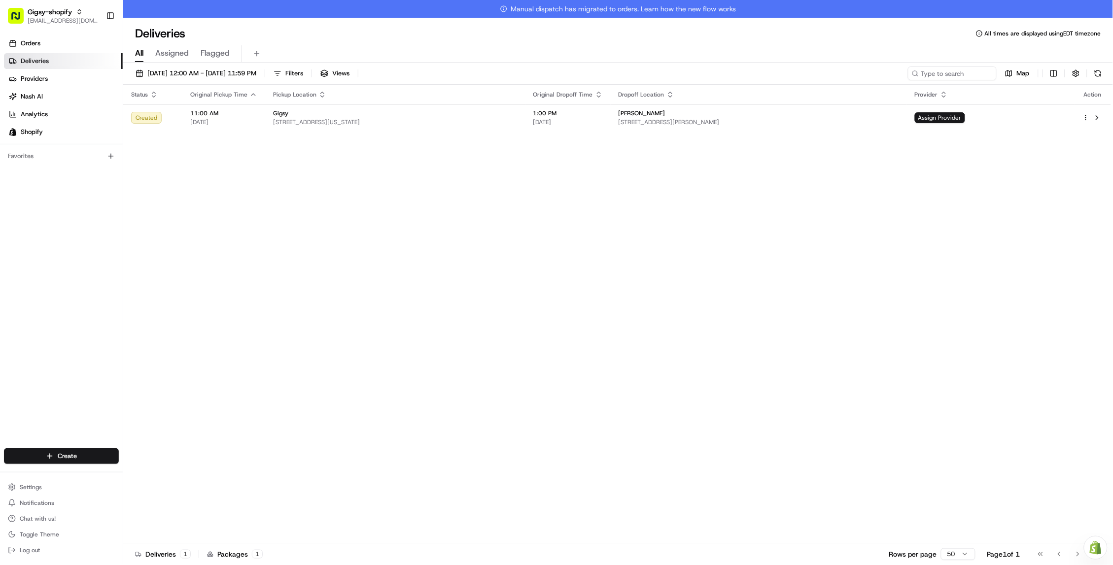
click at [50, 63] on link "Deliveries" at bounding box center [63, 61] width 119 height 16
click at [261, 68] on button "08/18/2025 12:00 AM - 08/18/2025 11:59 PM" at bounding box center [196, 74] width 130 height 14
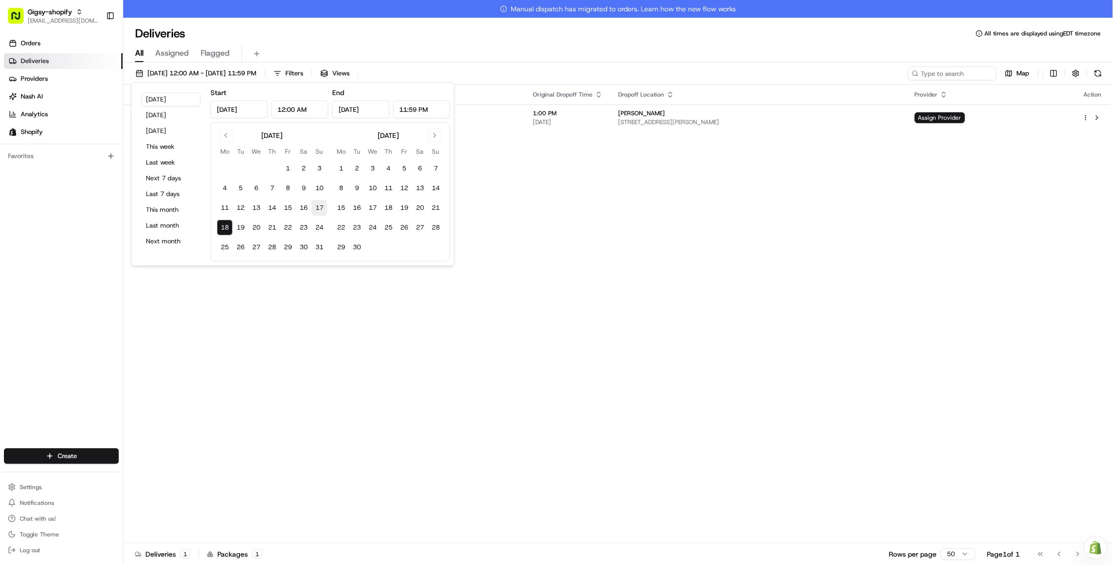
click at [316, 209] on button "17" at bounding box center [320, 208] width 16 height 16
type input "Aug 17, 2025"
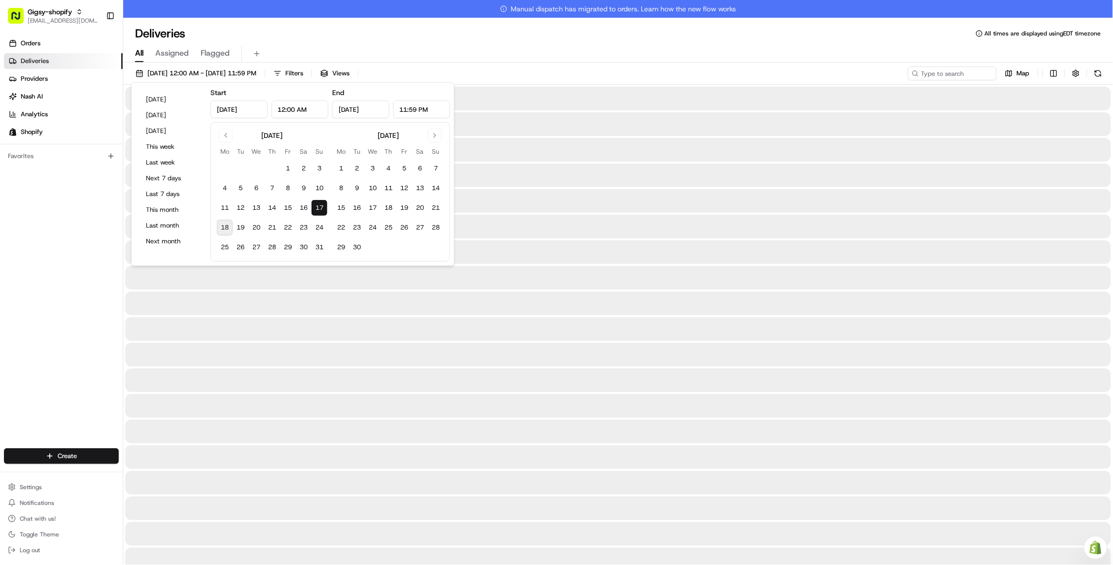
click at [316, 209] on button "17" at bounding box center [320, 208] width 16 height 16
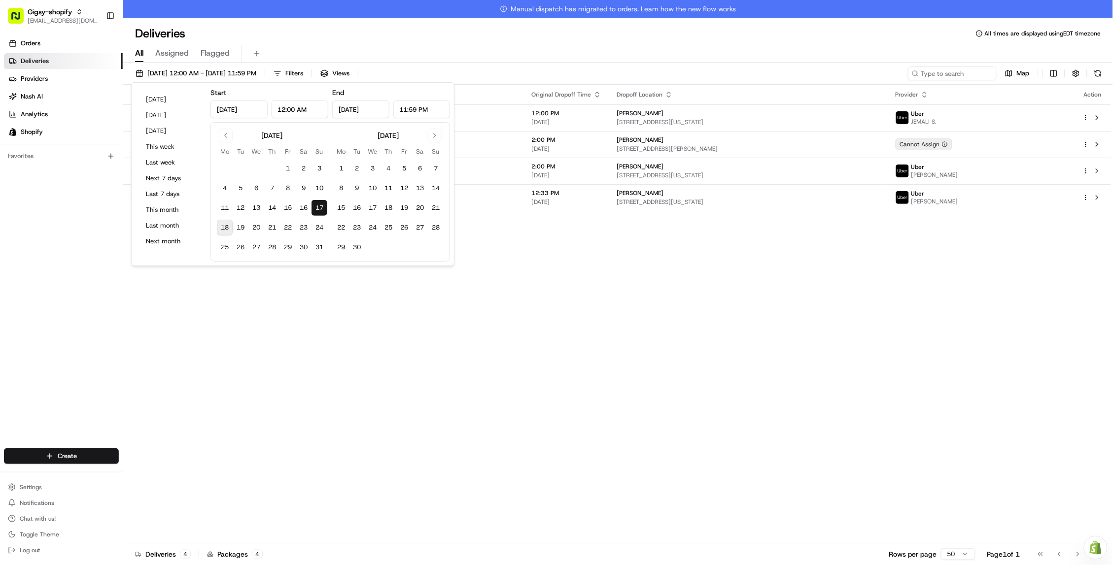
click at [320, 342] on div "Status Original Pickup Time Pickup Location Original Dropoff Time Dropoff Locat…" at bounding box center [617, 323] width 988 height 477
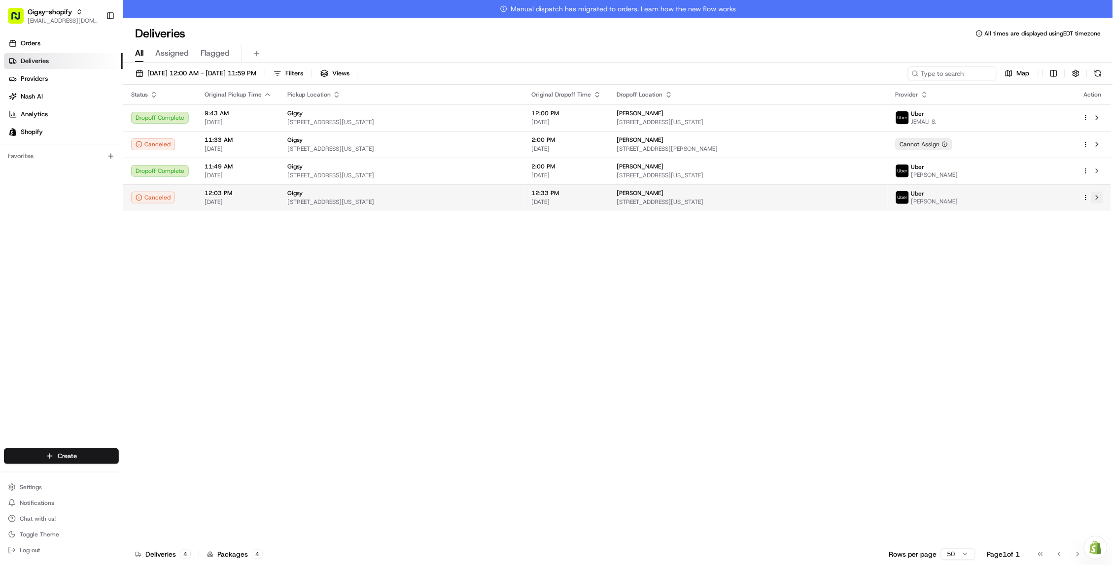
click at [1096, 195] on button at bounding box center [1097, 198] width 12 height 12
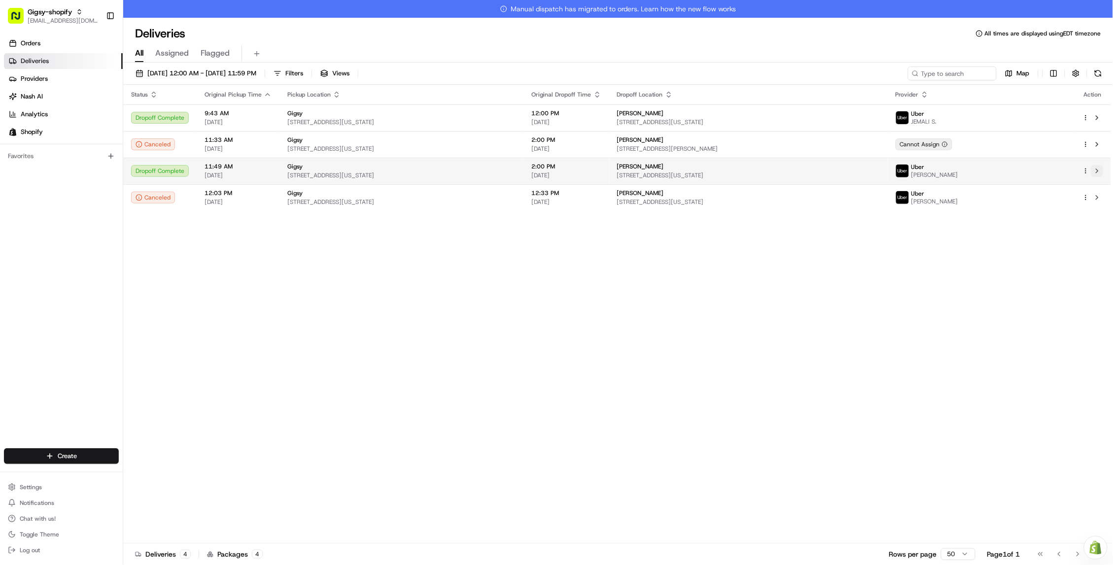
click at [1097, 172] on button at bounding box center [1097, 171] width 12 height 12
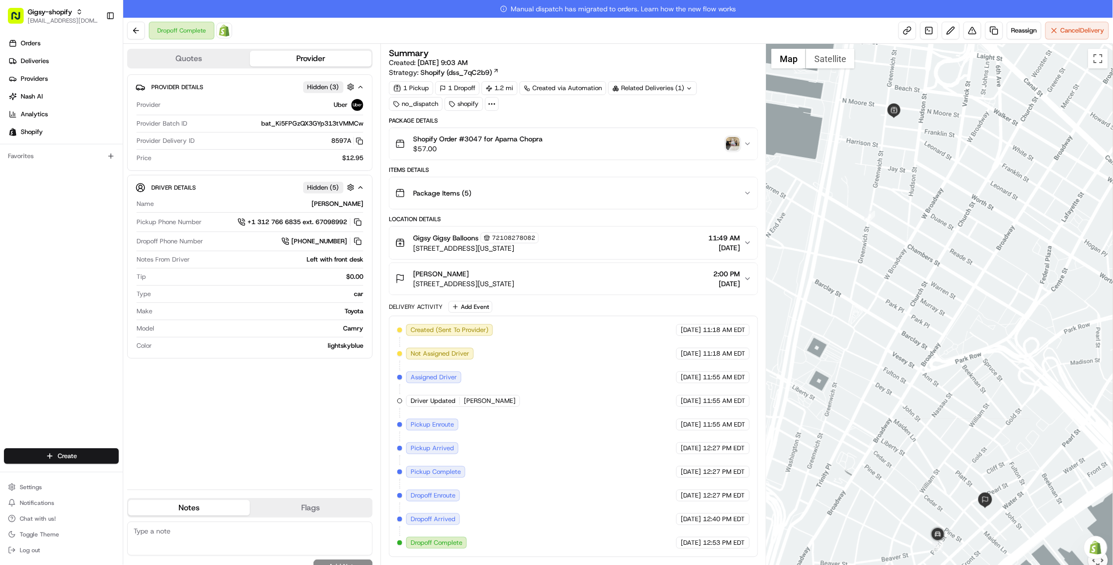
click at [736, 146] on img "button" at bounding box center [733, 144] width 14 height 14
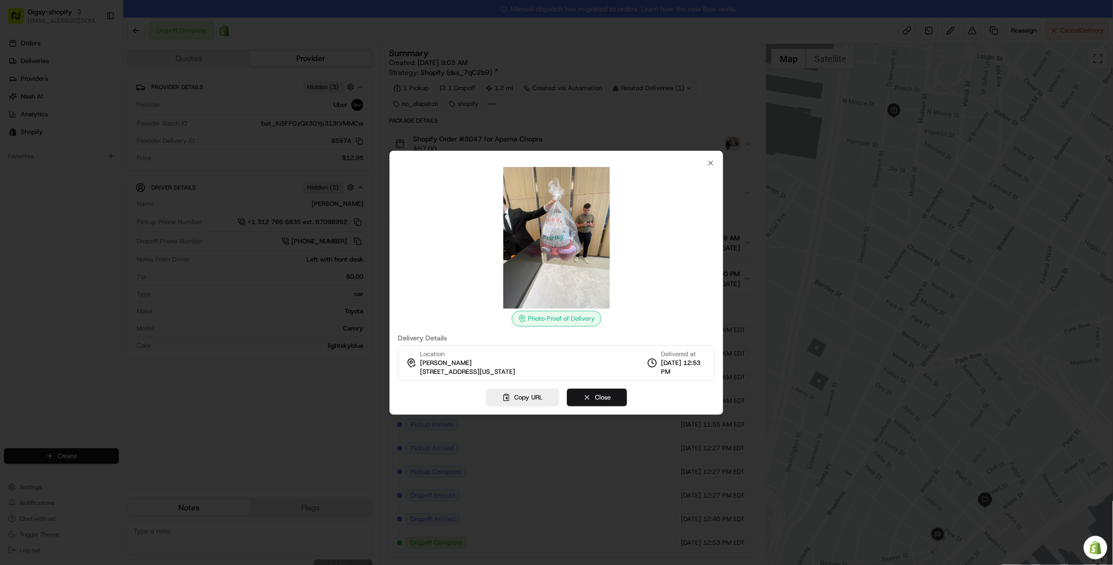
click at [584, 404] on button "Close" at bounding box center [597, 398] width 60 height 18
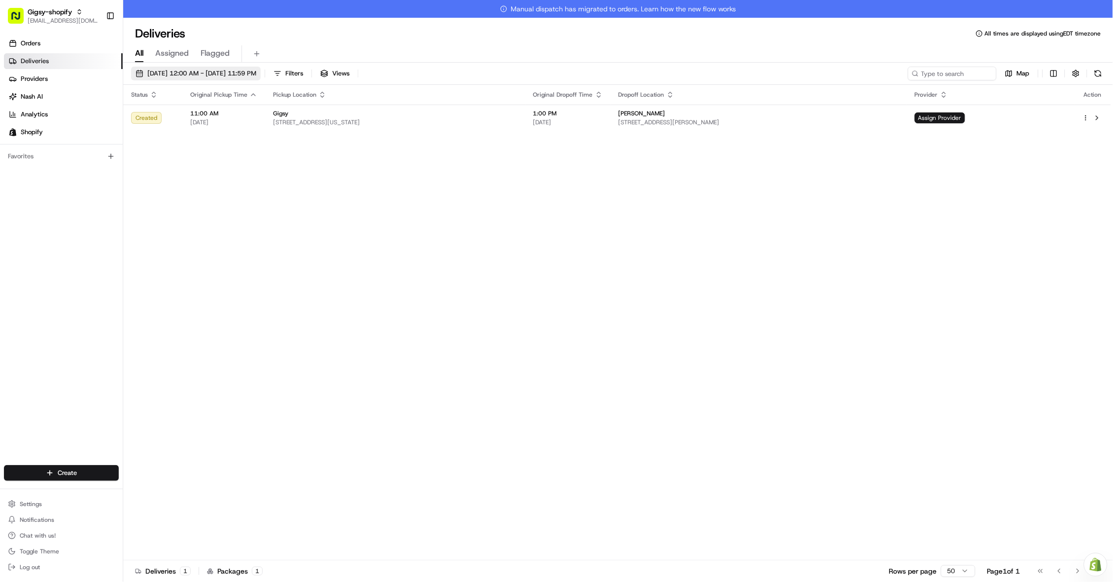
click at [205, 74] on span "[DATE] 12:00 AM - [DATE] 11:59 PM" at bounding box center [201, 73] width 109 height 9
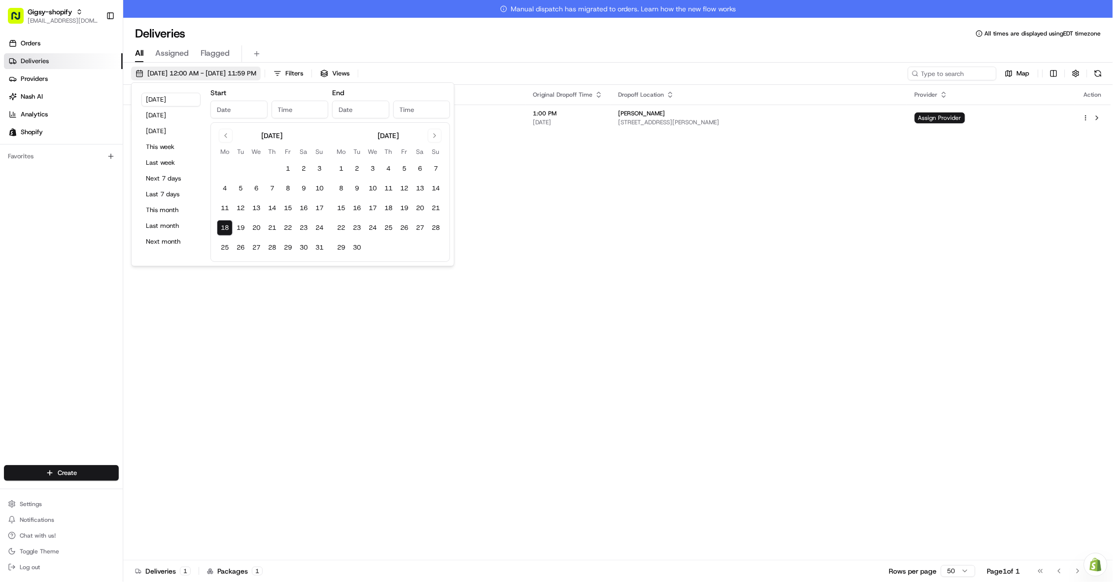
type input "[DATE]"
type input "12:00 AM"
type input "Aug 18, 2025"
type input "11:59 PM"
click at [222, 224] on button "18" at bounding box center [225, 228] width 16 height 16
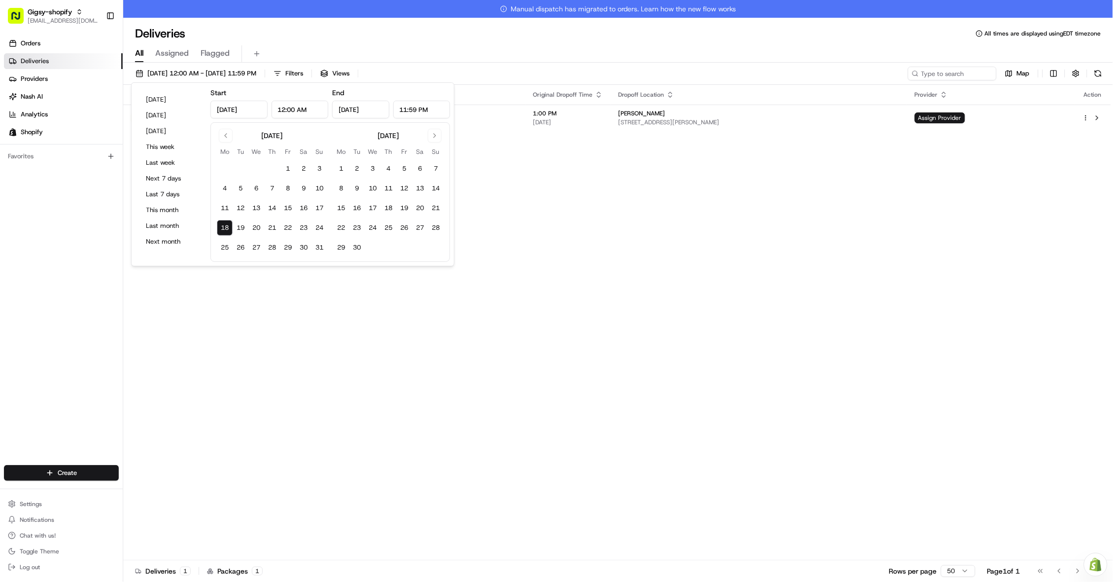
click at [222, 224] on button "18" at bounding box center [225, 228] width 16 height 16
click at [204, 330] on div "Status Original Pickup Time Pickup Location Original Dropoff Time Dropoff Locat…" at bounding box center [617, 331] width 988 height 493
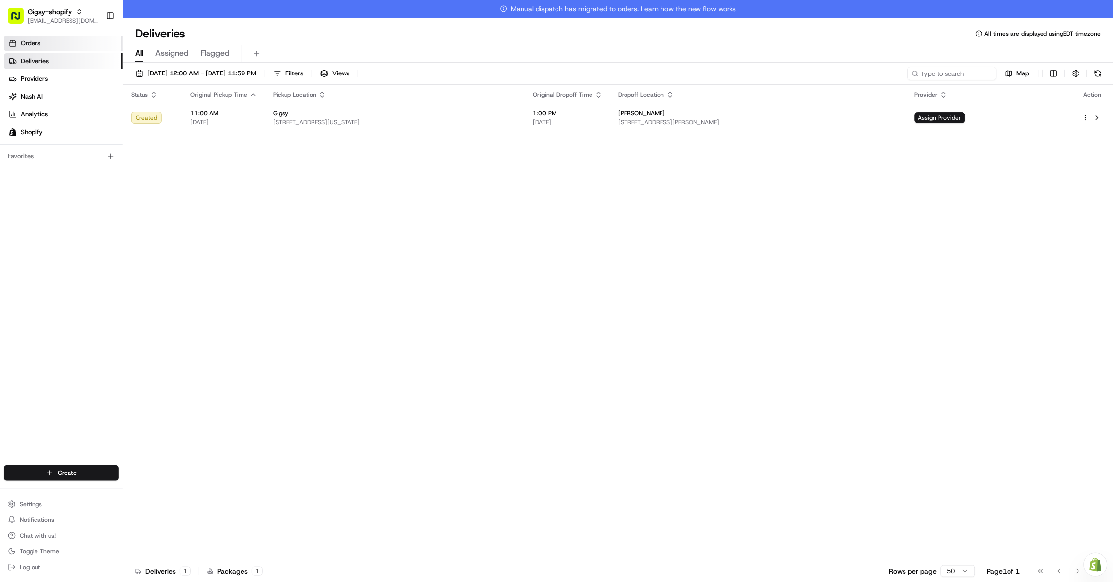
click at [79, 38] on link "Orders" at bounding box center [63, 43] width 119 height 16
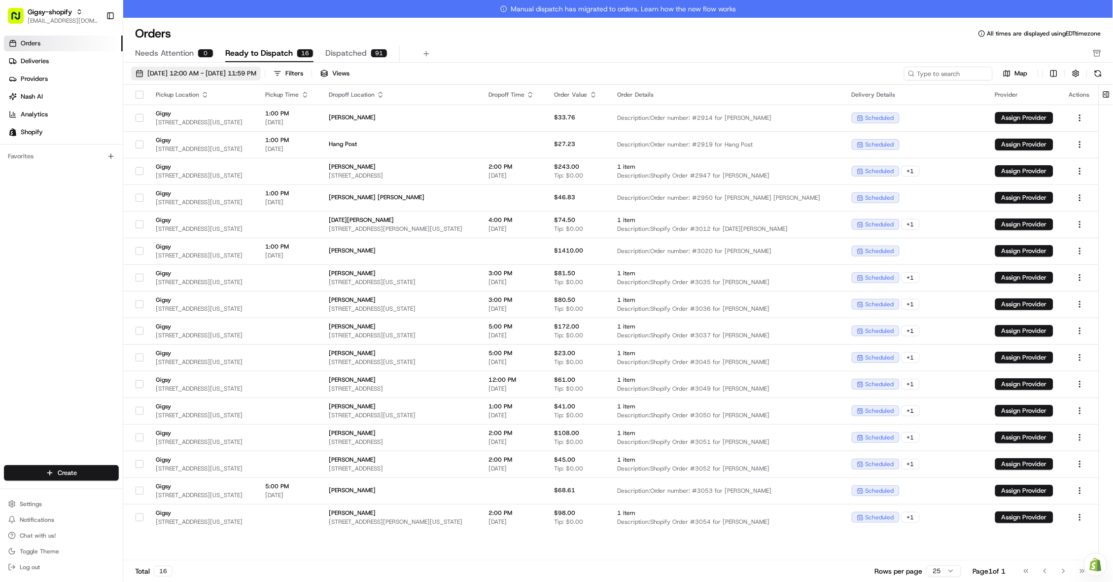
click at [211, 70] on span "[DATE] 12:00 AM - [DATE] 11:59 PM" at bounding box center [201, 73] width 109 height 9
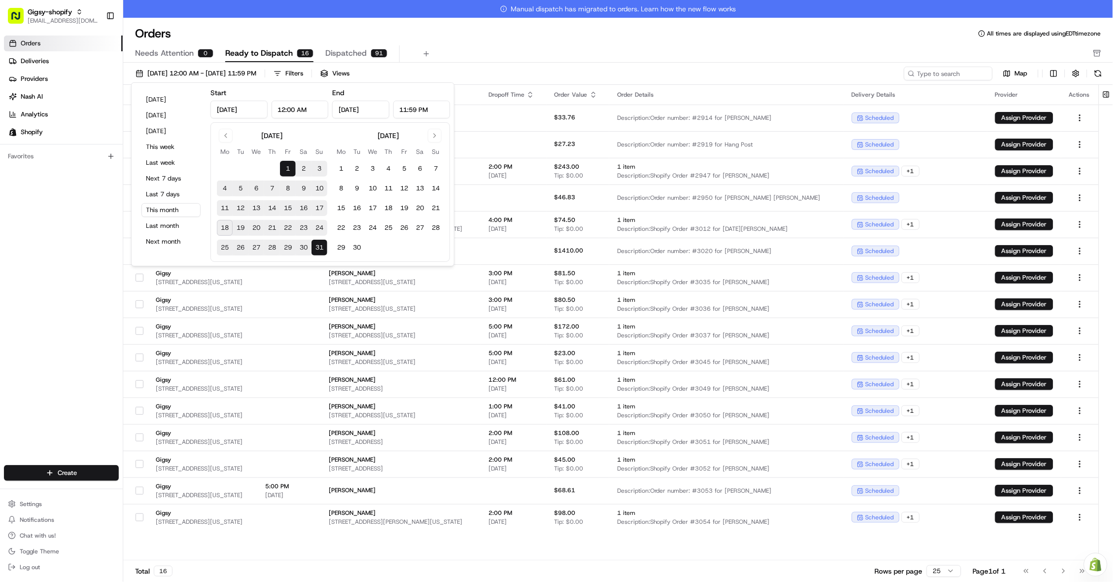
click at [225, 226] on button "18" at bounding box center [225, 228] width 16 height 16
type input "[DATE]"
click at [225, 226] on button "18" at bounding box center [225, 228] width 16 height 16
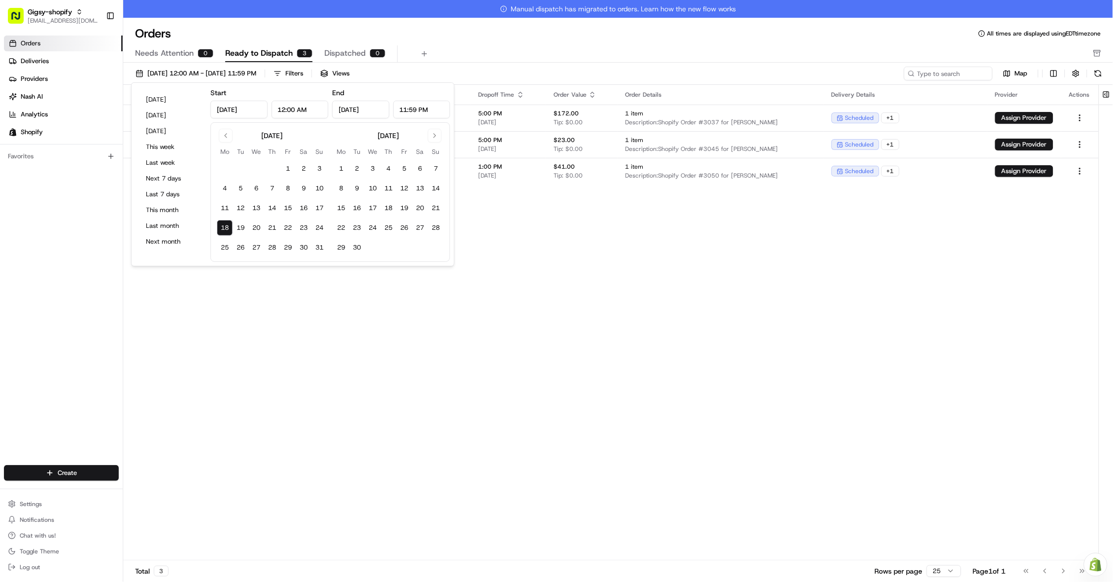
click at [246, 370] on div "Pickup Location Pickup Time Dropoff Location Dropoff Time Order Value Order Det…" at bounding box center [610, 331] width 975 height 493
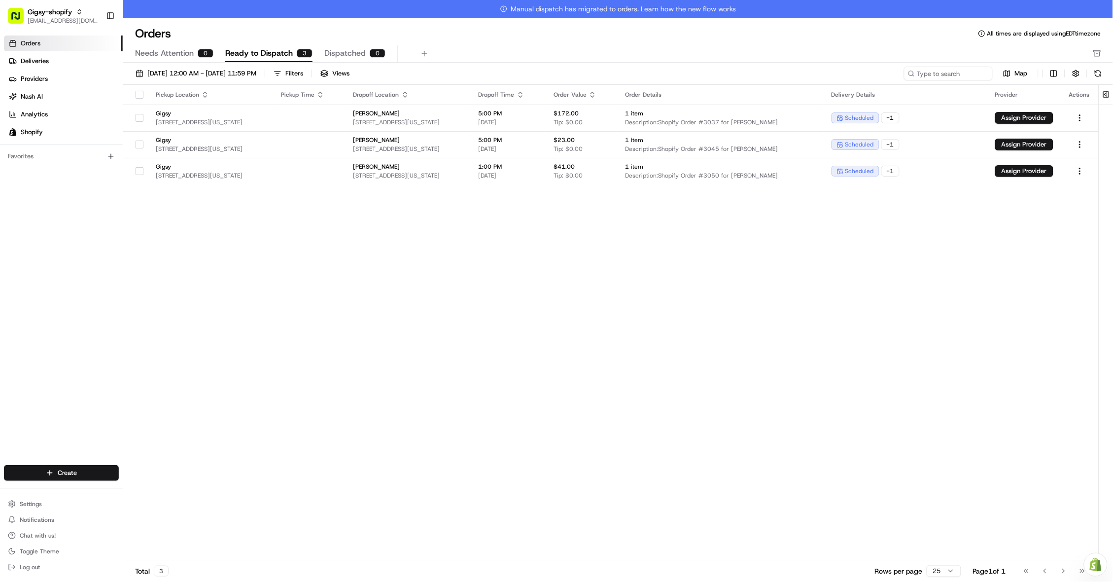
click at [137, 97] on button "button" at bounding box center [140, 95] width 8 height 8
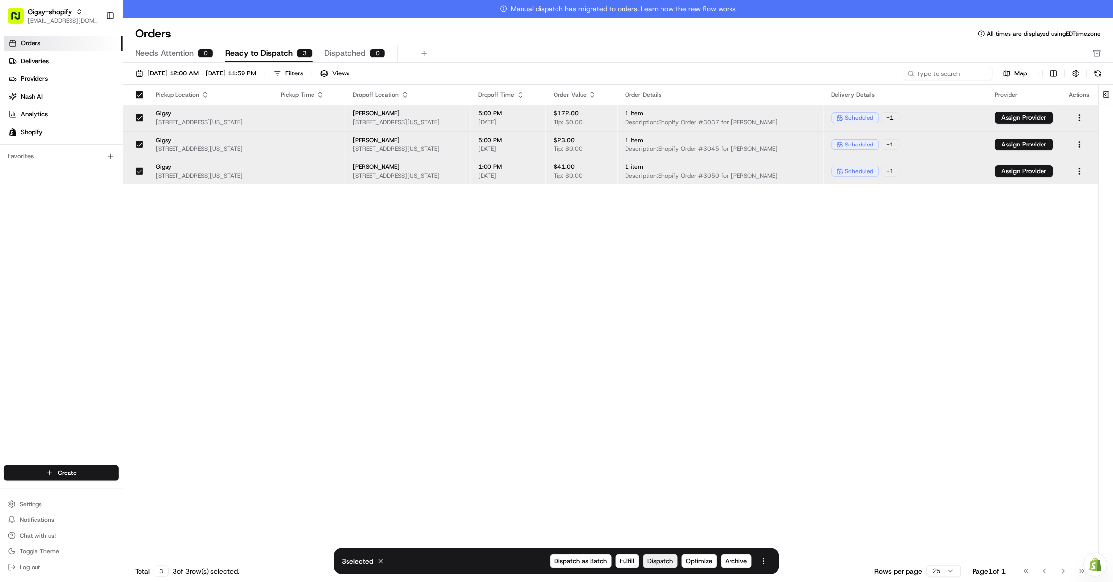
click at [663, 560] on span "Dispatch" at bounding box center [661, 561] width 26 height 9
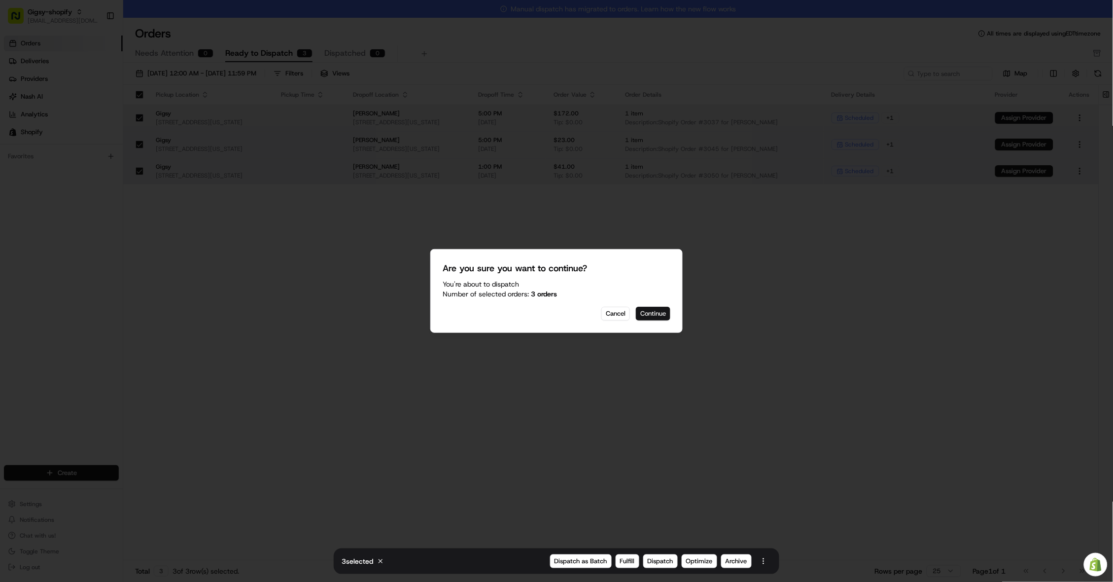
click at [660, 317] on button "Continue" at bounding box center [653, 314] width 35 height 14
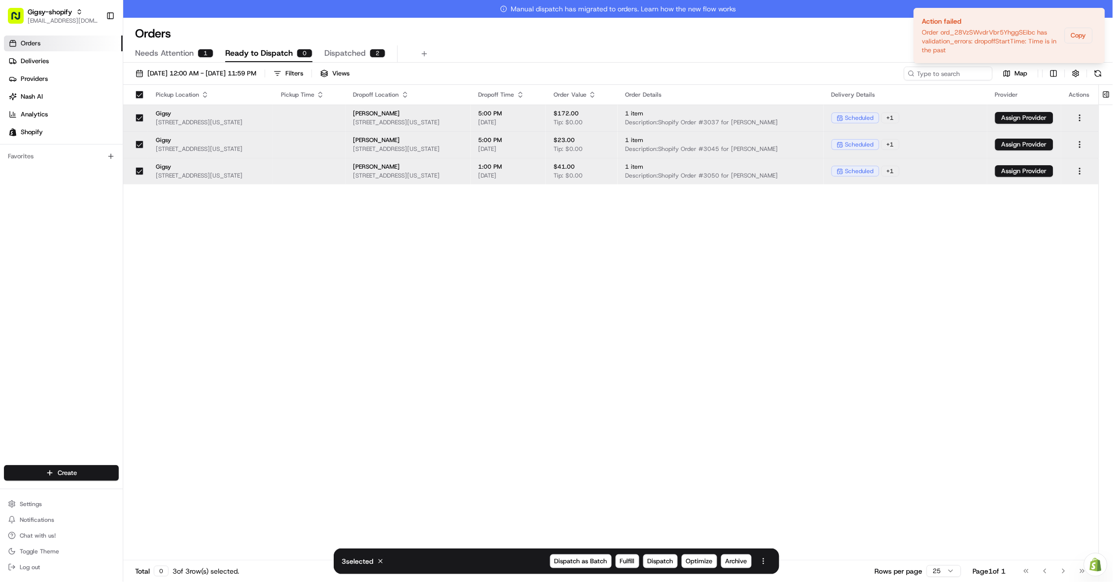
click at [896, 333] on div "Pickup Location Pickup Time Dropoff Location Dropoff Time Order Value Order Det…" at bounding box center [610, 331] width 975 height 493
click at [1079, 38] on button "Copy" at bounding box center [1079, 36] width 28 height 16
click at [1074, 38] on button "Copy" at bounding box center [1079, 36] width 28 height 16
click at [1096, 18] on icon "Notifications (F8)" at bounding box center [1097, 16] width 8 height 8
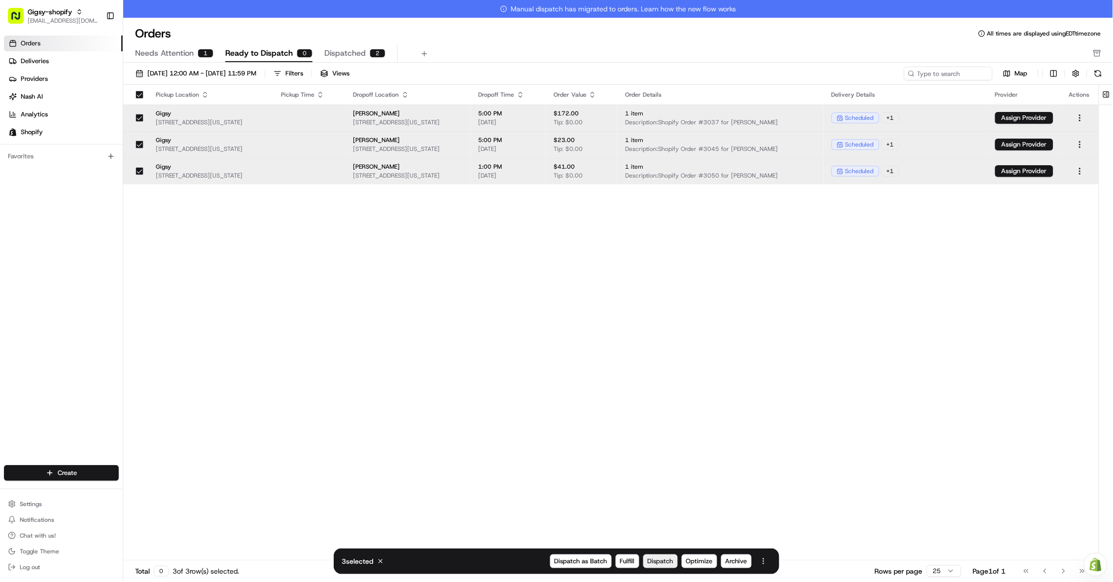
click at [662, 559] on span "Dispatch" at bounding box center [661, 561] width 26 height 9
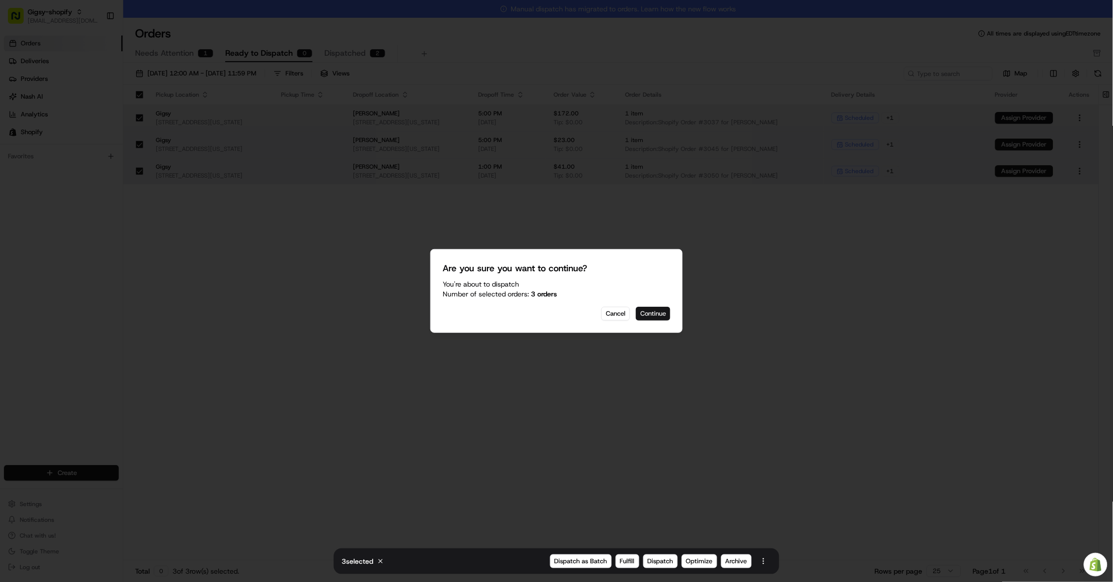
click at [652, 312] on button "Continue" at bounding box center [653, 314] width 35 height 14
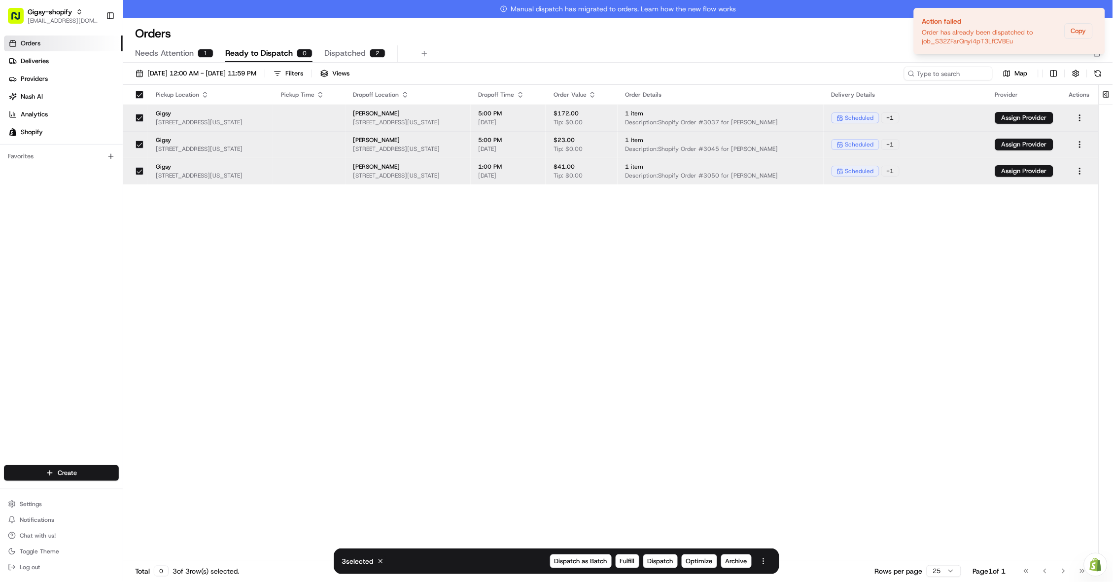
click at [581, 452] on div "Pickup Location Pickup Time Dropoff Location Dropoff Time Order Value Order Det…" at bounding box center [610, 331] width 975 height 493
click at [1095, 15] on icon "Notifications (F8)" at bounding box center [1097, 16] width 8 height 8
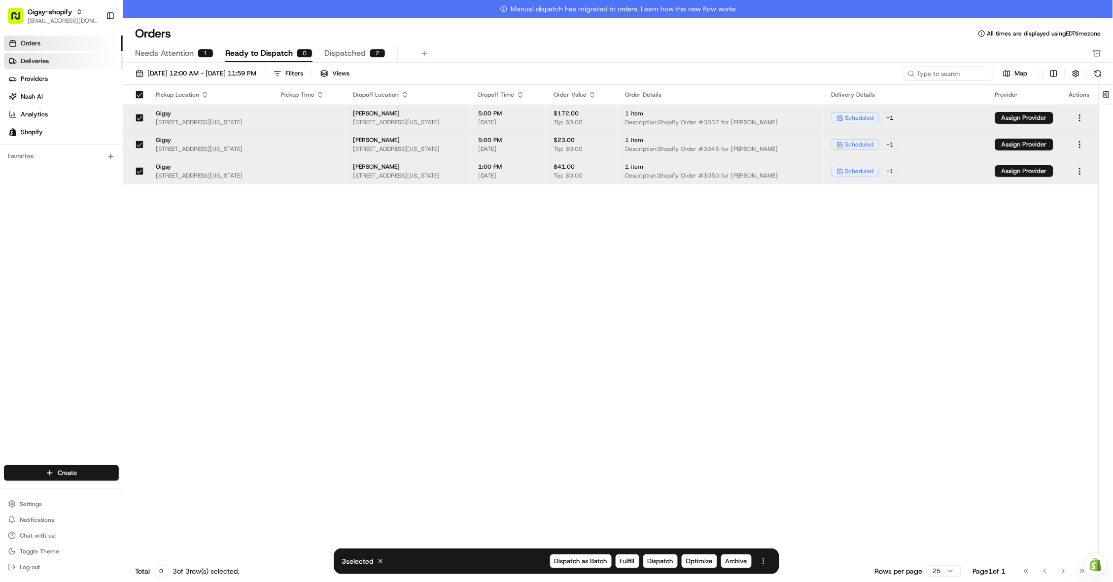
click at [86, 60] on link "Deliveries" at bounding box center [63, 61] width 119 height 16
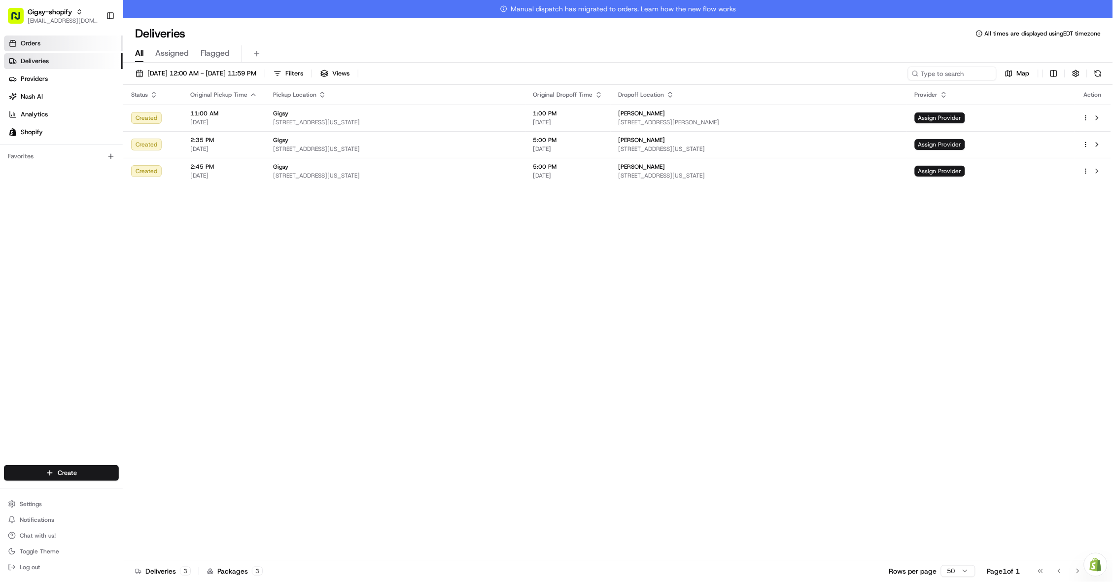
click at [53, 49] on link "Orders" at bounding box center [63, 43] width 119 height 16
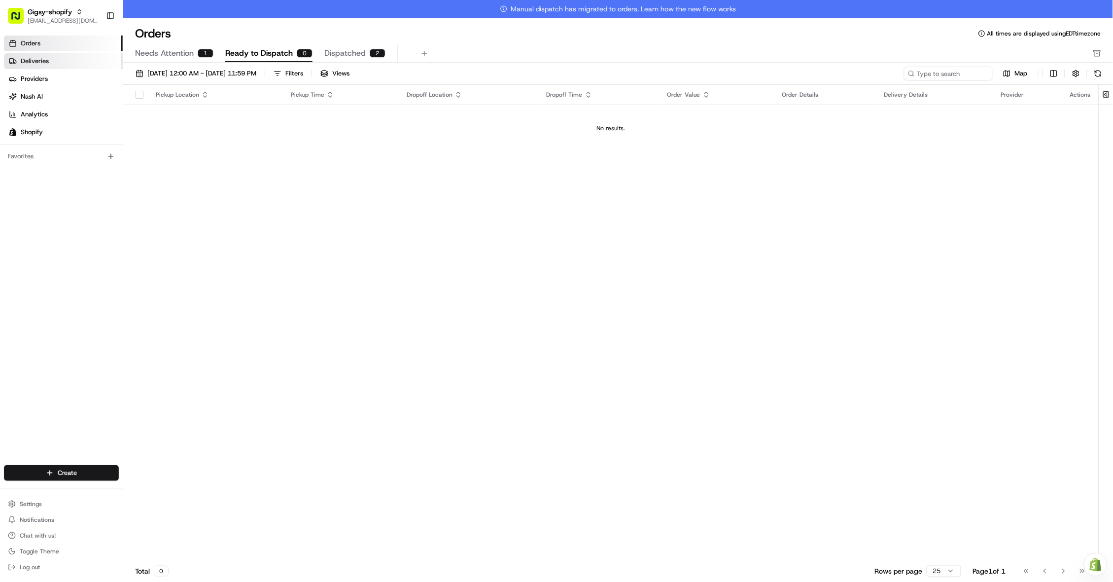
click at [57, 60] on link "Deliveries" at bounding box center [63, 61] width 119 height 16
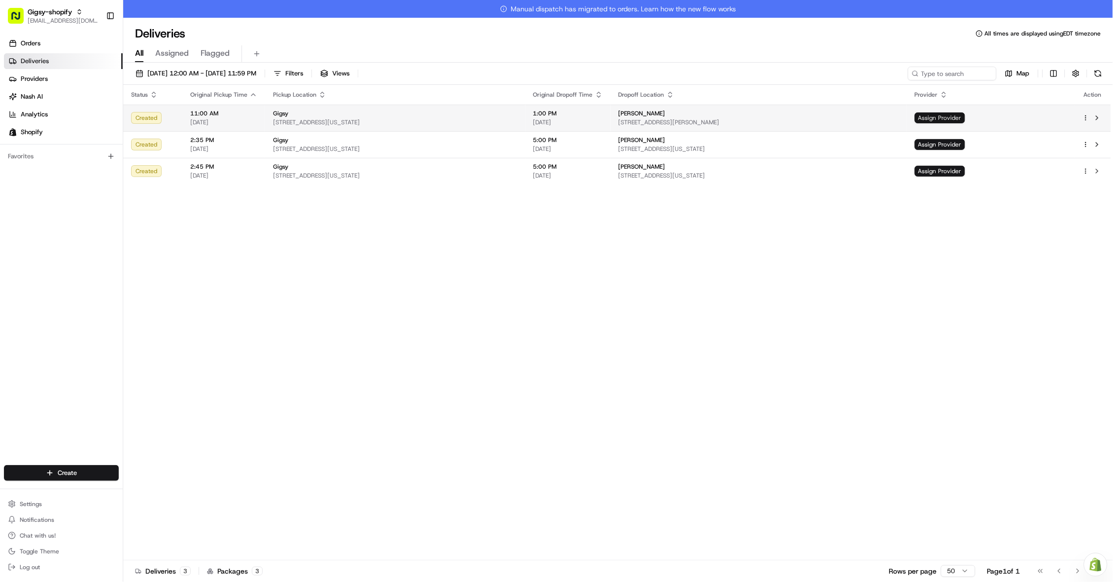
click at [965, 116] on span "Assign Provider" at bounding box center [940, 117] width 50 height 11
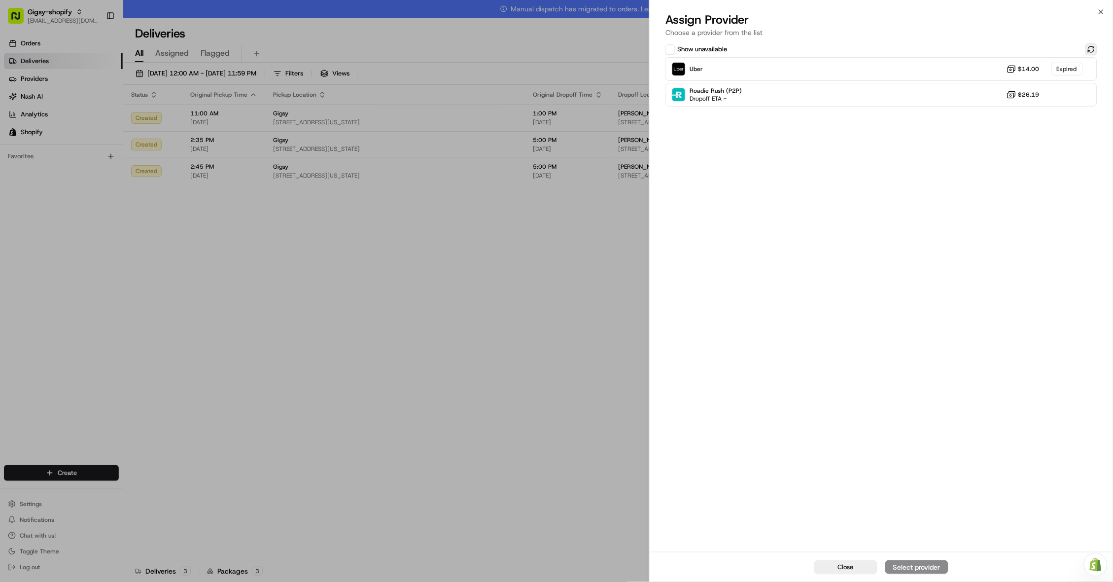
click at [1092, 48] on button at bounding box center [1091, 49] width 12 height 12
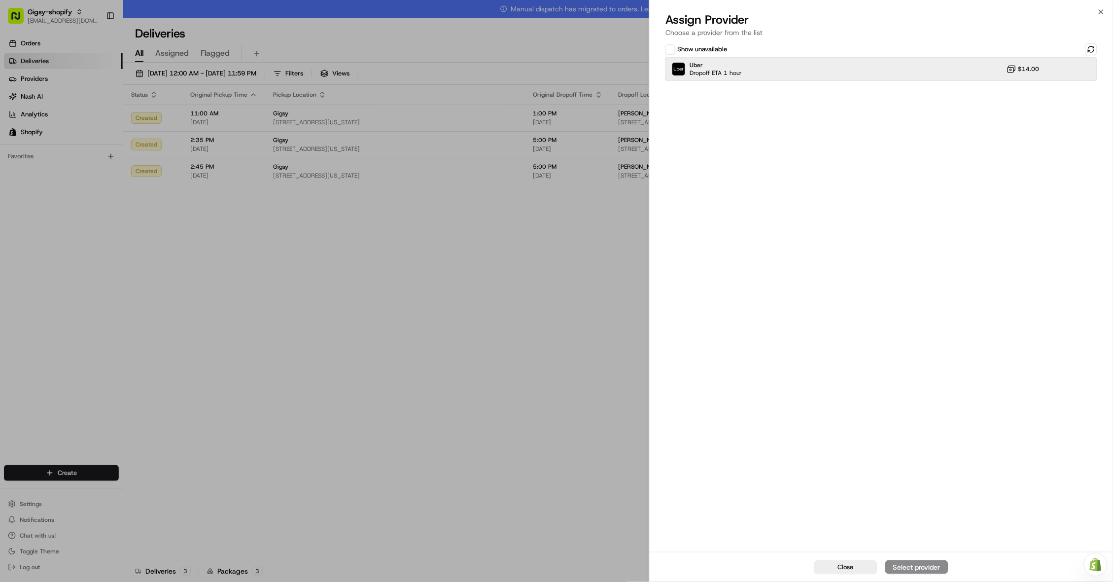
click at [836, 64] on div "Uber Dropoff ETA 1 hour $14.00" at bounding box center [881, 69] width 432 height 24
click at [902, 563] on div "Assign Provider" at bounding box center [917, 567] width 48 height 10
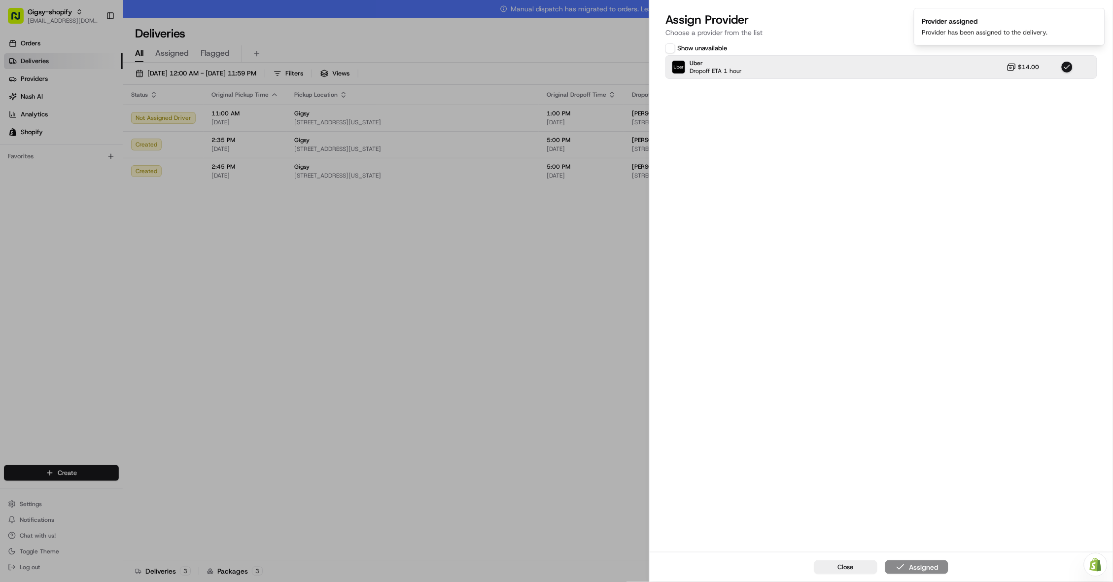
click at [840, 575] on div "Close Assigned" at bounding box center [881, 567] width 463 height 30
click at [851, 571] on button "Close" at bounding box center [845, 567] width 63 height 14
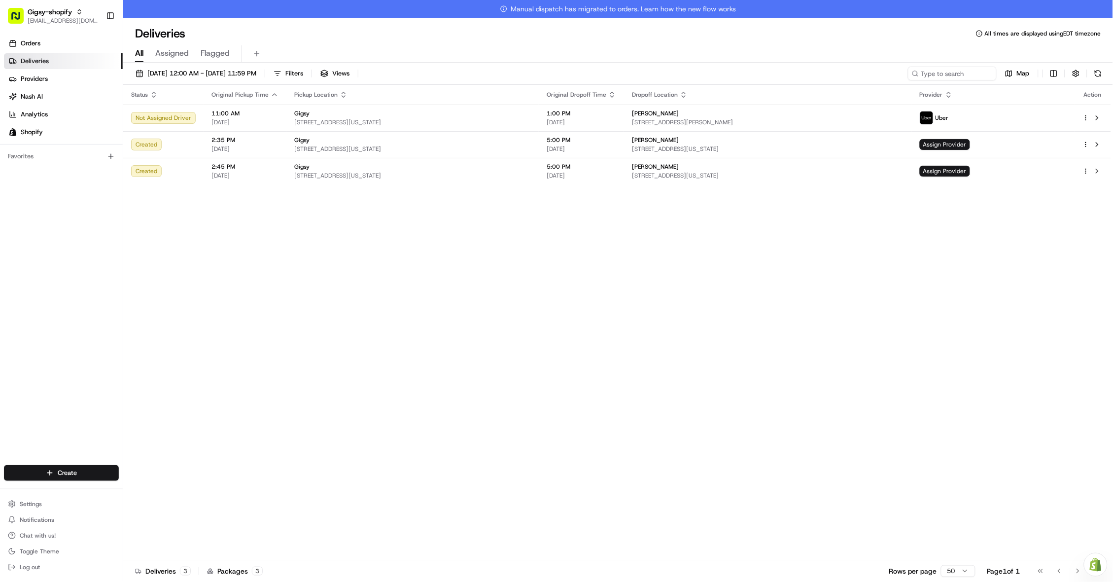
click at [388, 305] on div "Status Original Pickup Time Pickup Location Original Dropoff Time Dropoff Locat…" at bounding box center [617, 331] width 988 height 493
click at [256, 73] on span "[DATE] 12:00 AM - [DATE] 11:59 PM" at bounding box center [201, 73] width 109 height 9
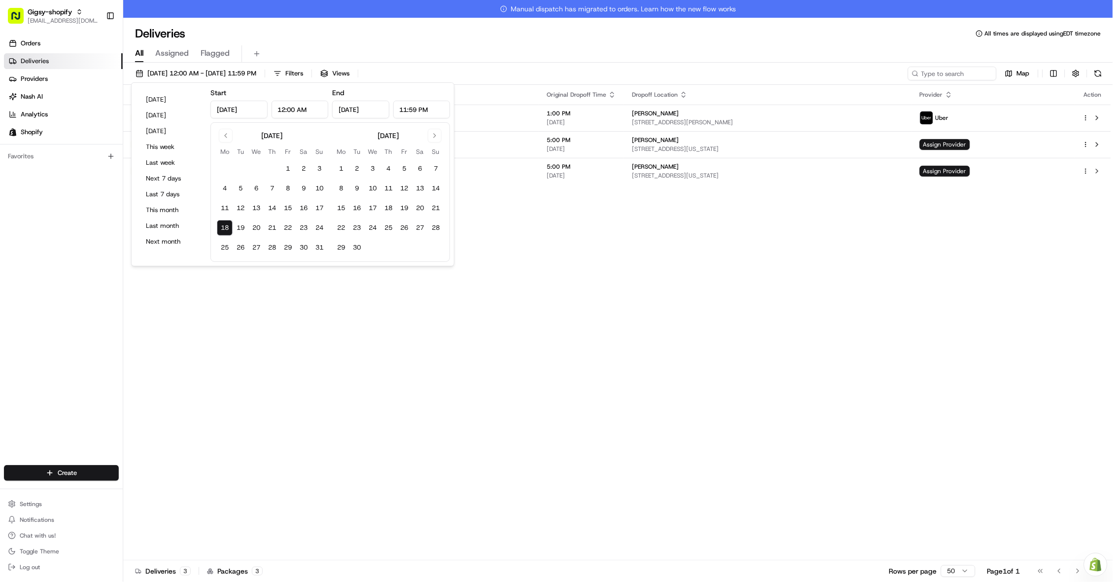
click at [228, 227] on button "18" at bounding box center [225, 228] width 16 height 16
click at [231, 325] on div "Status Original Pickup Time Pickup Location Original Dropoff Time Dropoff Locat…" at bounding box center [617, 331] width 988 height 493
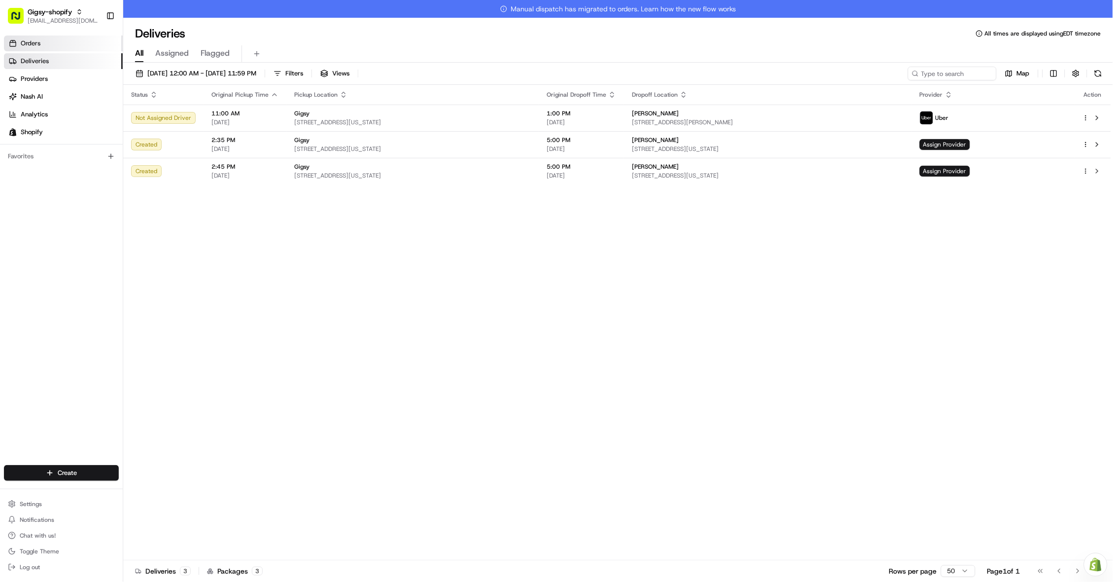
click at [96, 41] on link "Orders" at bounding box center [63, 43] width 119 height 16
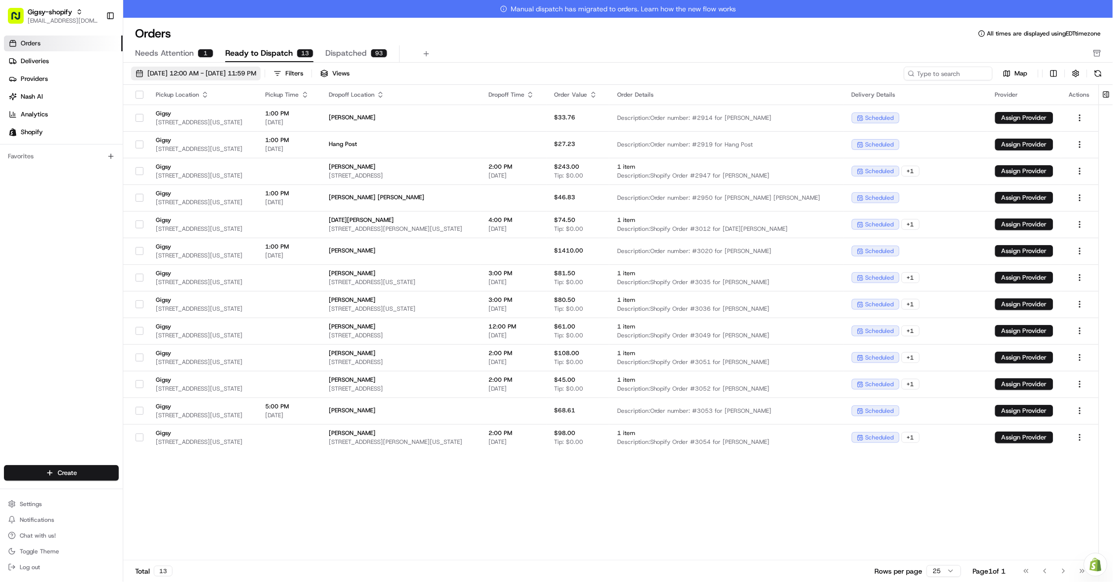
click at [193, 71] on span "08/01/2025 12:00 AM - 08/31/2025 11:59 PM" at bounding box center [201, 73] width 109 height 9
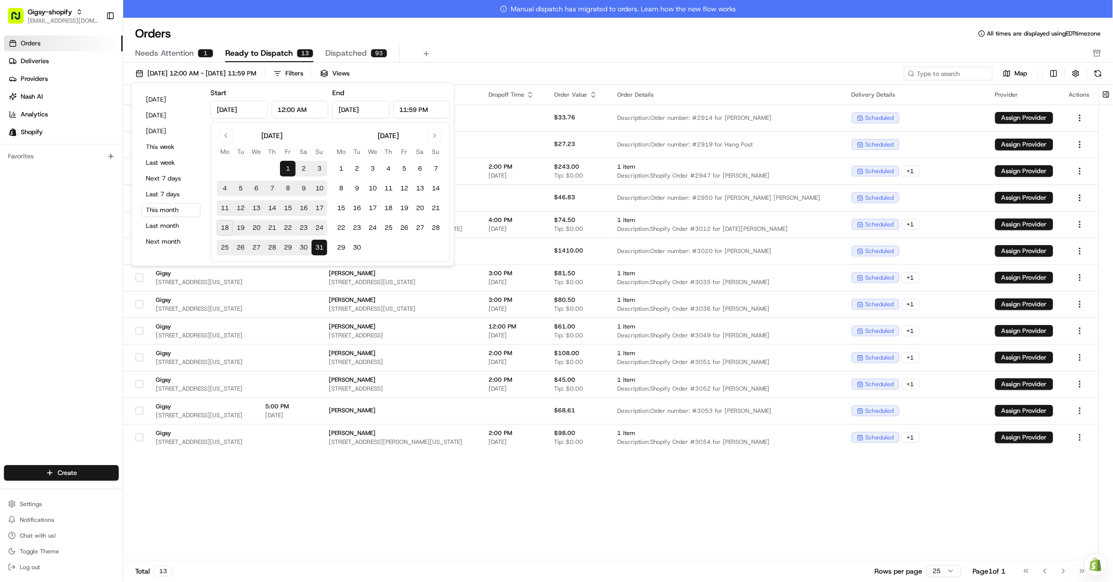
click at [220, 227] on button "18" at bounding box center [225, 228] width 16 height 16
type input "Aug 18, 2025"
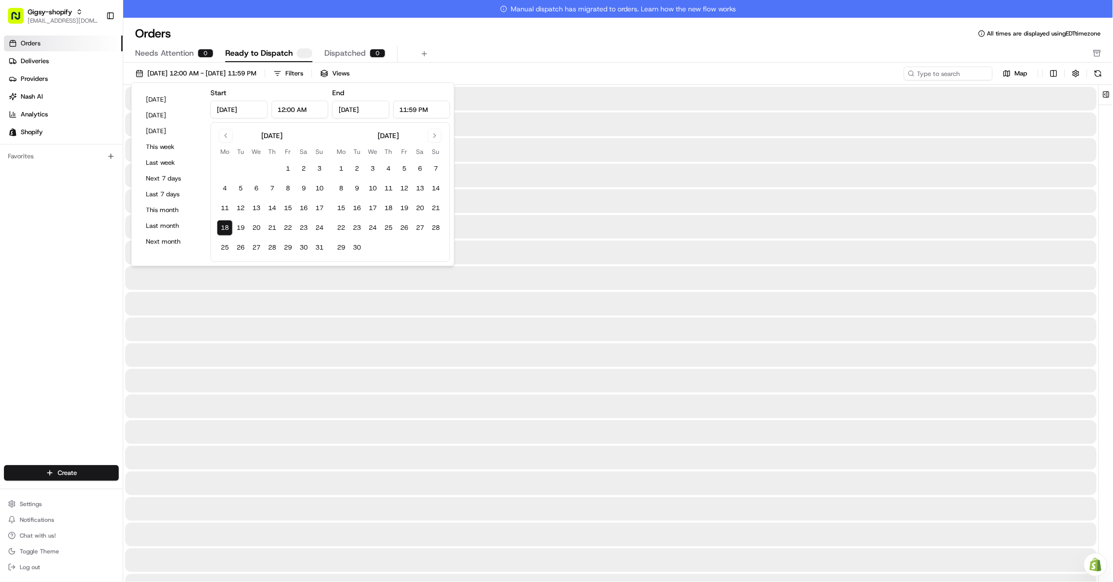
click at [220, 227] on button "18" at bounding box center [225, 228] width 16 height 16
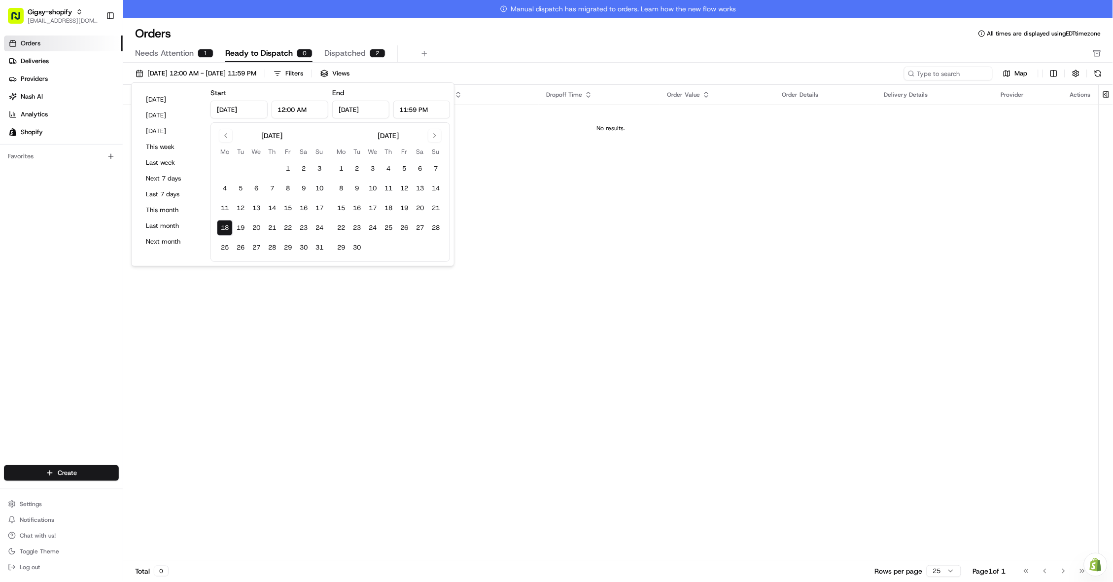
click at [233, 382] on div "Pickup Location Pickup Time Dropoff Location Dropoff Time Order Value Order Det…" at bounding box center [610, 331] width 975 height 493
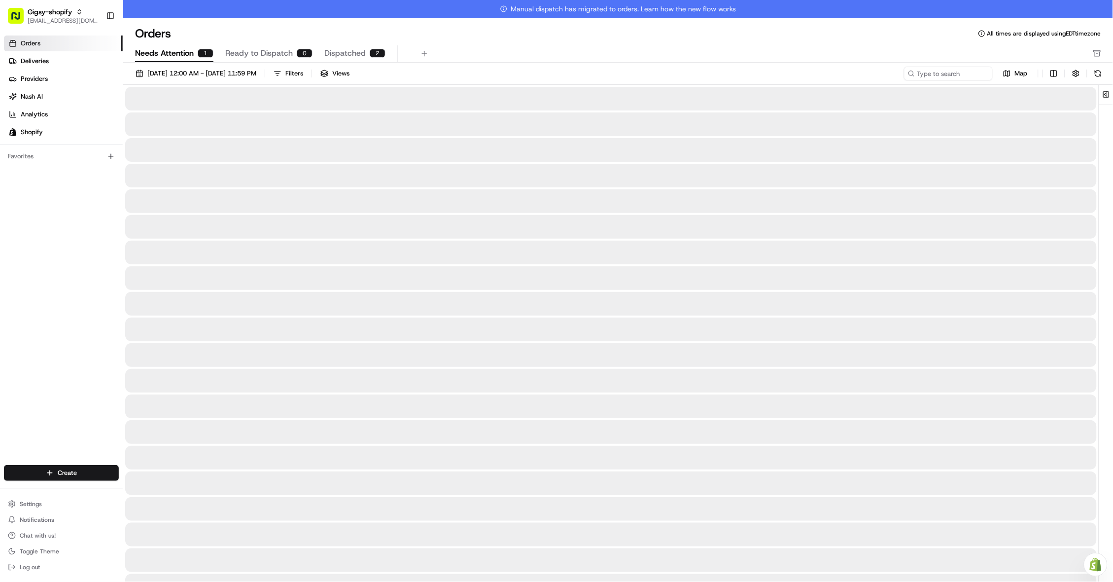
click at [183, 51] on span "Needs Attention" at bounding box center [164, 53] width 59 height 12
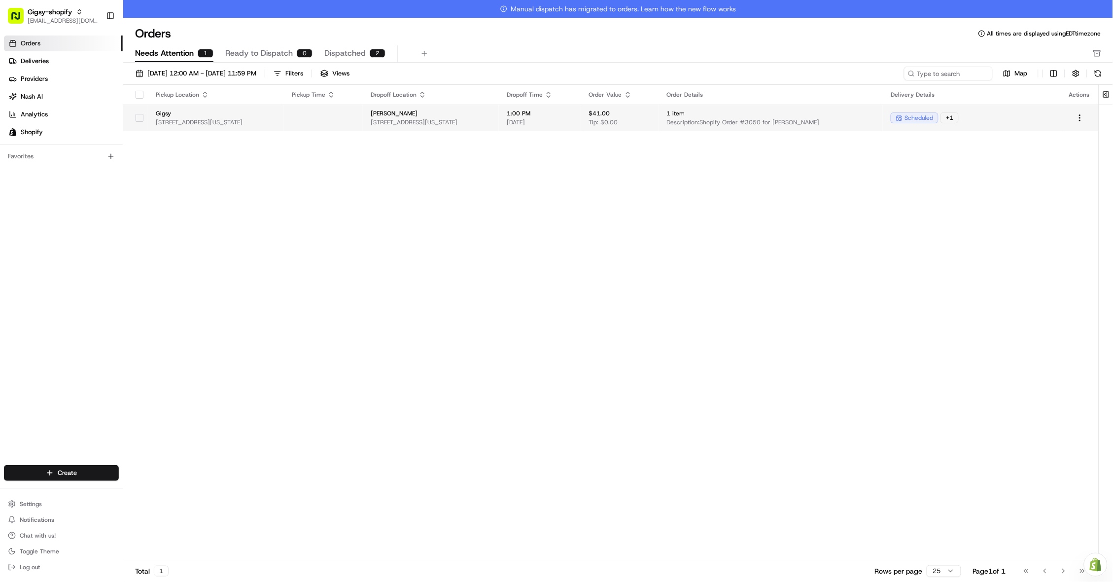
click at [136, 121] on button "button" at bounding box center [140, 118] width 8 height 8
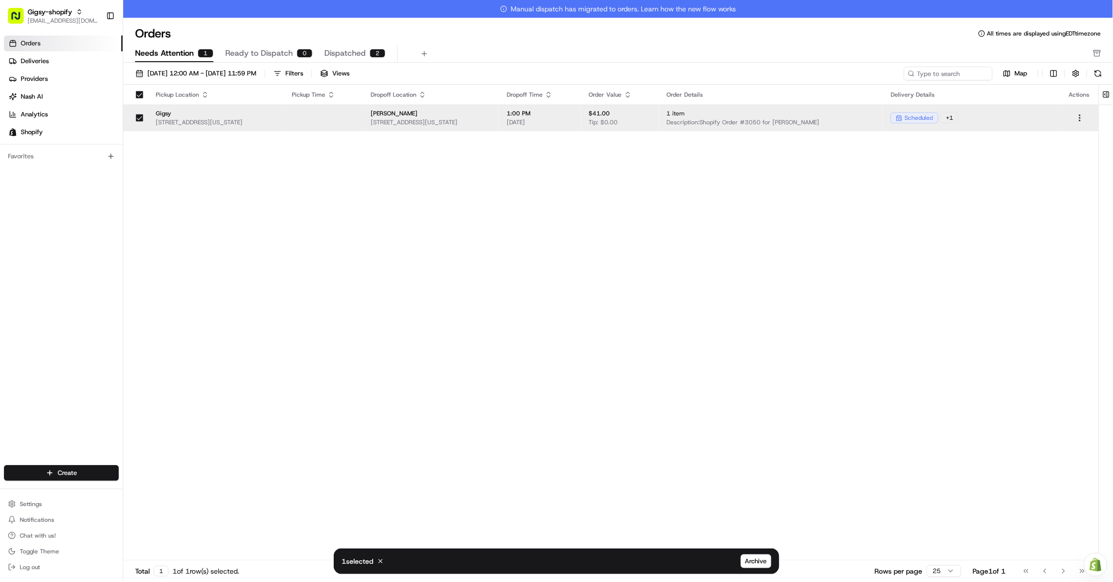
click at [751, 377] on div "Pickup Location Pickup Time Dropoff Location Dropoff Time Order Value Order Det…" at bounding box center [610, 331] width 975 height 493
click at [777, 260] on div "Pickup Location Pickup Time Dropoff Location Dropoff Time Order Value Order Det…" at bounding box center [610, 331] width 975 height 493
click at [1085, 119] on html "Gigsy-shopify hello@getgigsy.com Toggle Sidebar Orders Deliveries Providers Nas…" at bounding box center [556, 291] width 1113 height 582
click at [946, 211] on html "Gigsy-shopify hello@getgigsy.com Toggle Sidebar Orders Deliveries Providers Nas…" at bounding box center [556, 291] width 1113 height 582
click at [729, 119] on span "Description: Shopify Order #3050 for Arjun Baskaran" at bounding box center [771, 122] width 209 height 8
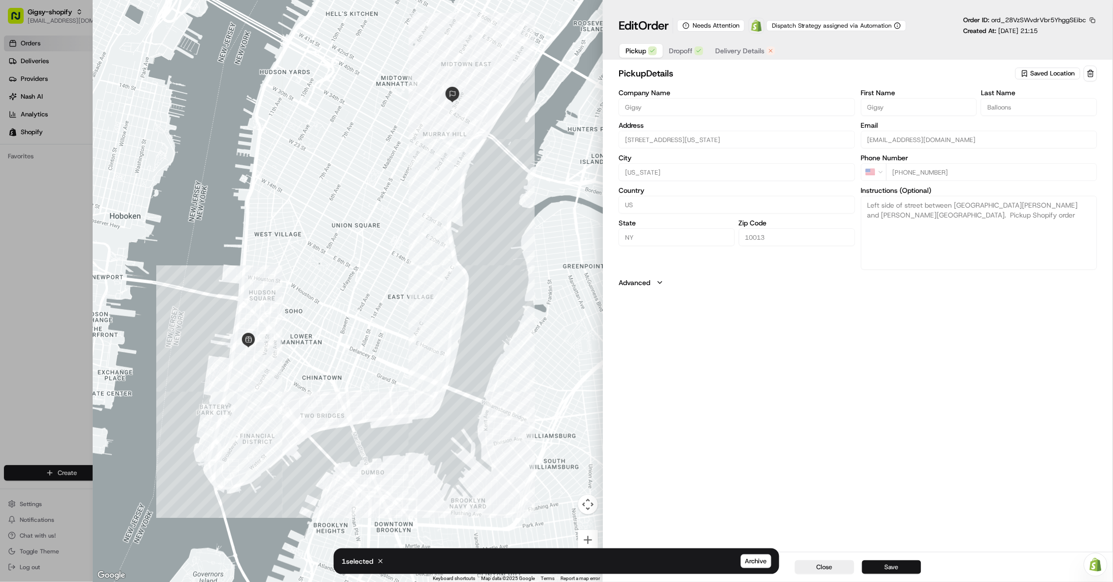
click at [883, 569] on button "Save" at bounding box center [891, 567] width 59 height 14
click at [740, 48] on span "Delivery Details" at bounding box center [739, 51] width 49 height 10
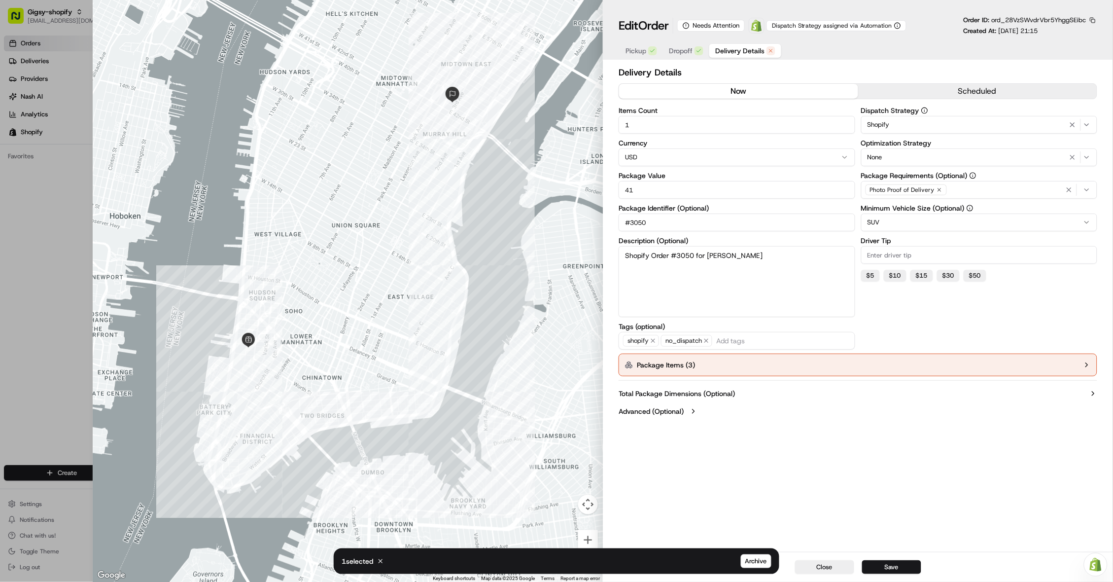
click at [743, 91] on button "now" at bounding box center [738, 91] width 239 height 15
click at [984, 90] on button "scheduled" at bounding box center [977, 91] width 239 height 15
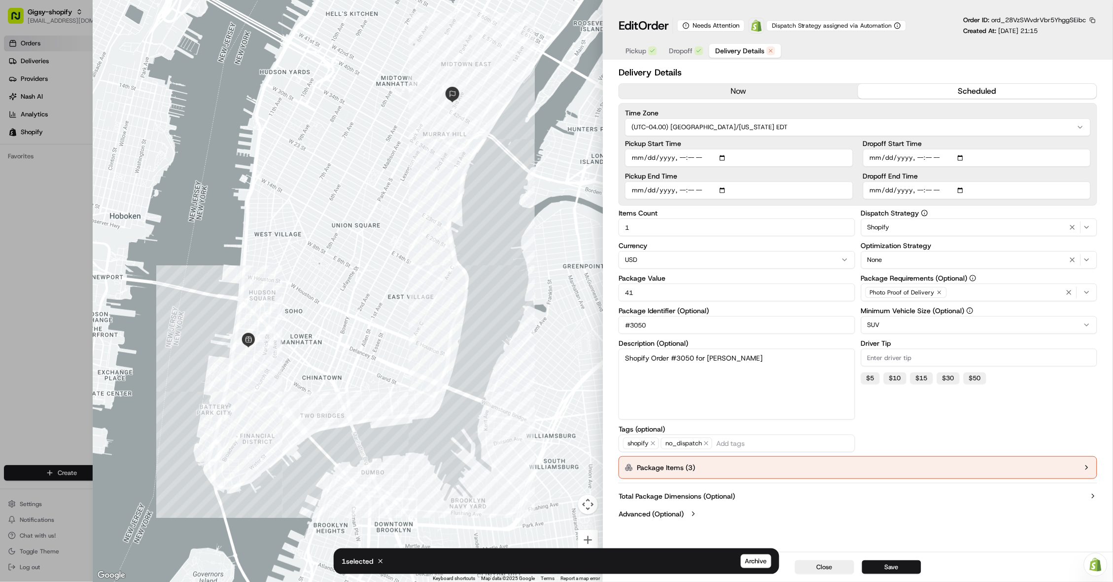
click at [703, 462] on button "Package Items ( 3 )" at bounding box center [858, 467] width 479 height 23
click at [786, 92] on button "now" at bounding box center [738, 91] width 239 height 15
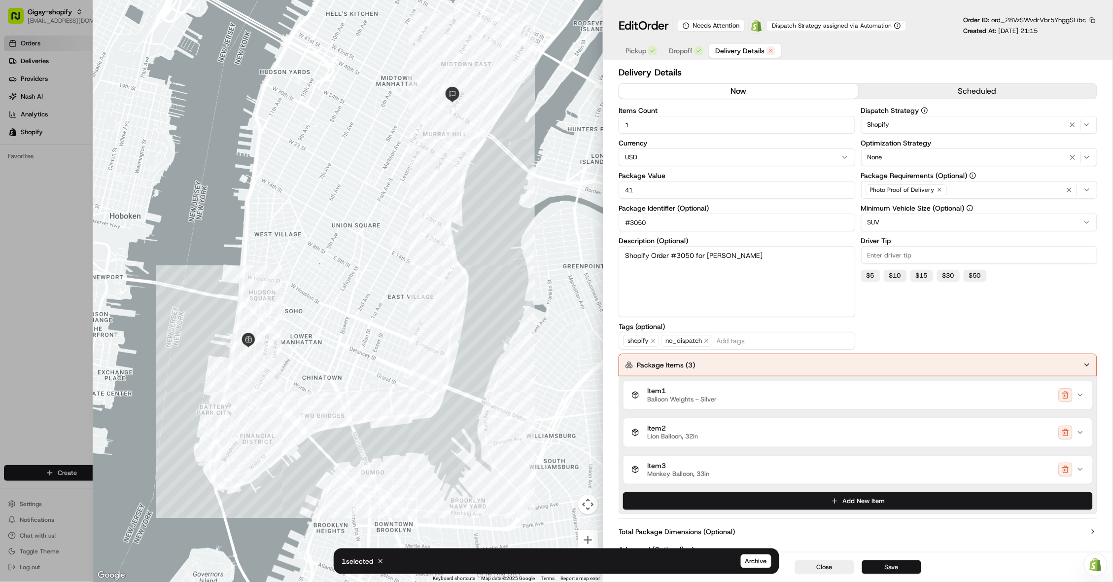
click at [886, 570] on button "Save" at bounding box center [891, 567] width 59 height 14
click at [815, 563] on button "Close" at bounding box center [824, 567] width 59 height 14
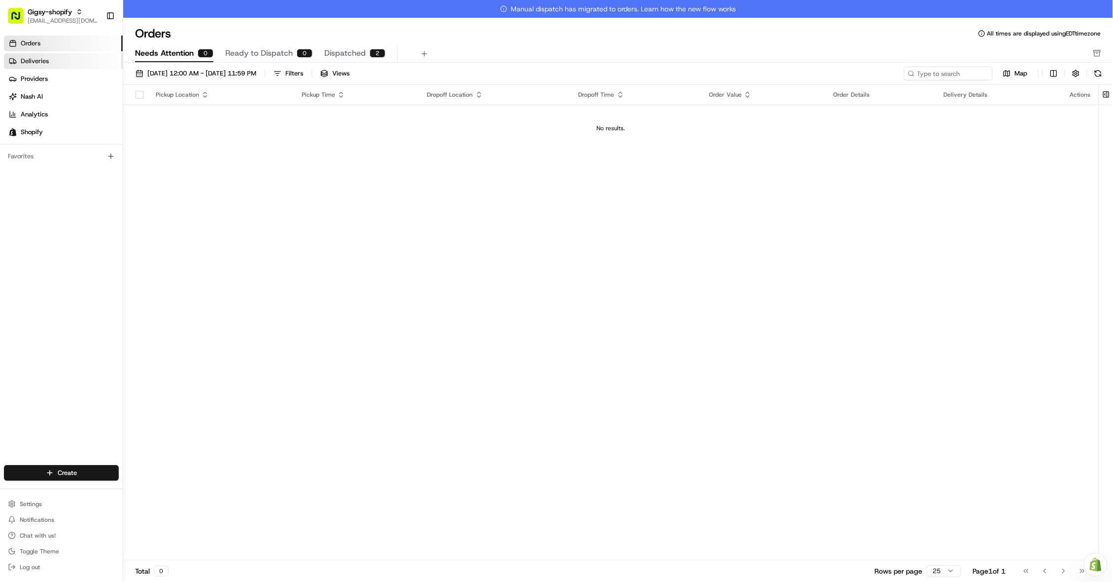
click at [71, 58] on link "Deliveries" at bounding box center [63, 61] width 119 height 16
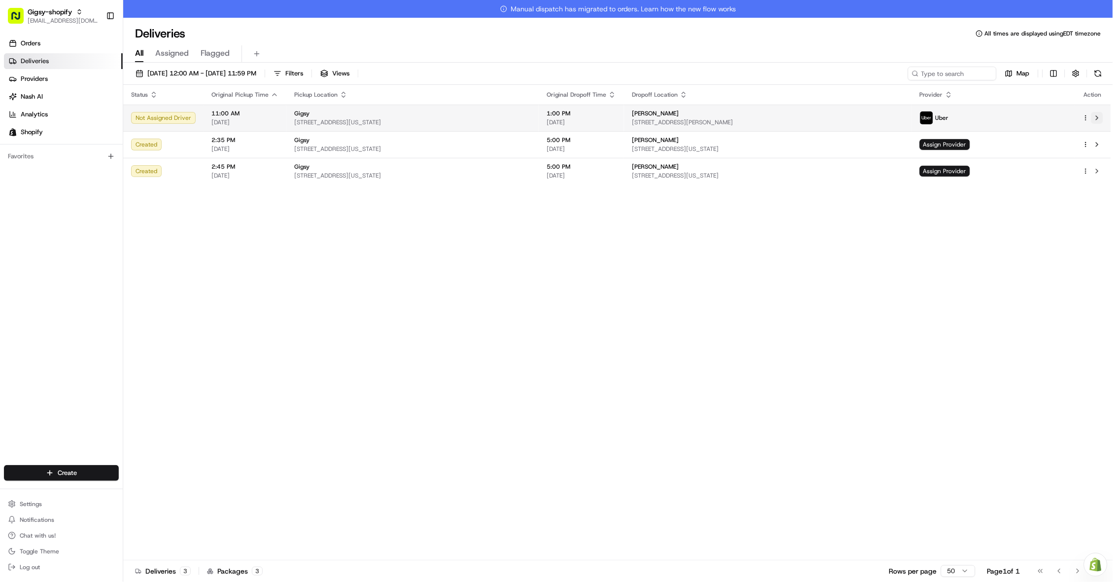
click at [1097, 116] on button at bounding box center [1097, 118] width 12 height 12
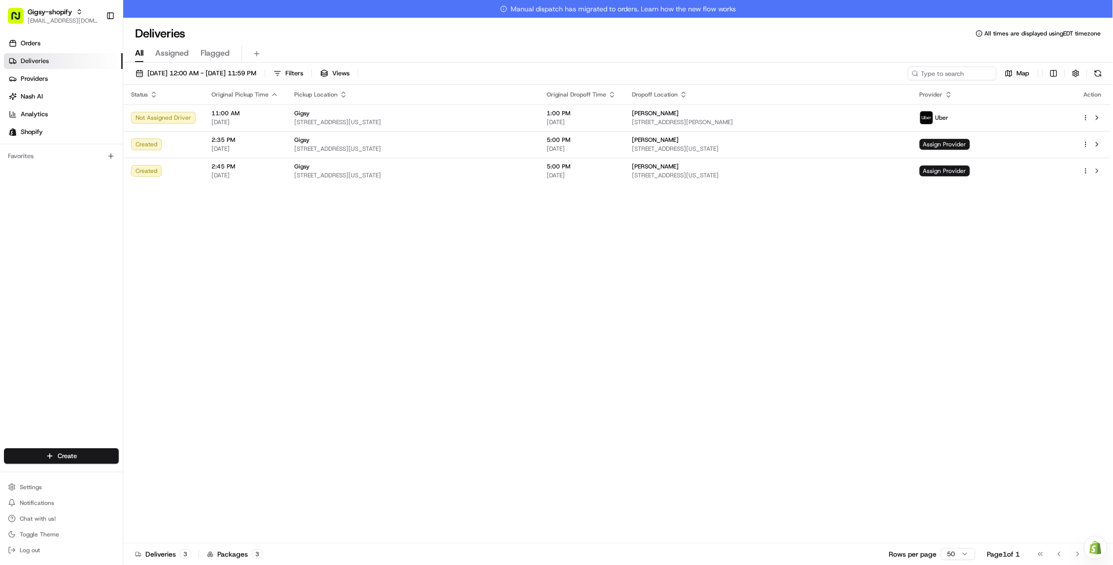
click at [179, 51] on span "Assigned" at bounding box center [172, 53] width 34 height 12
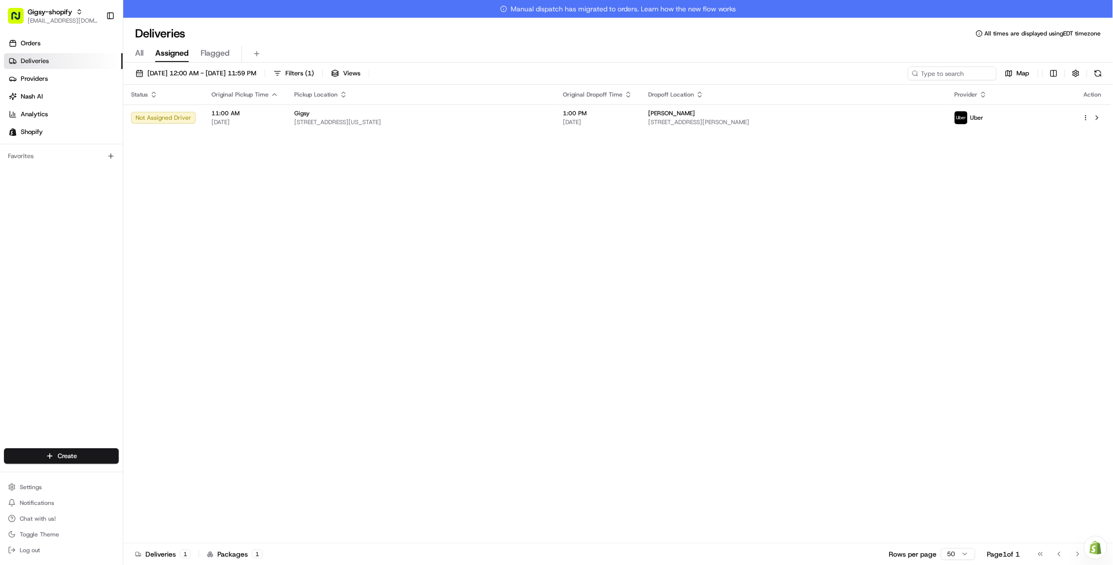
click at [209, 54] on span "Flagged" at bounding box center [215, 53] width 29 height 12
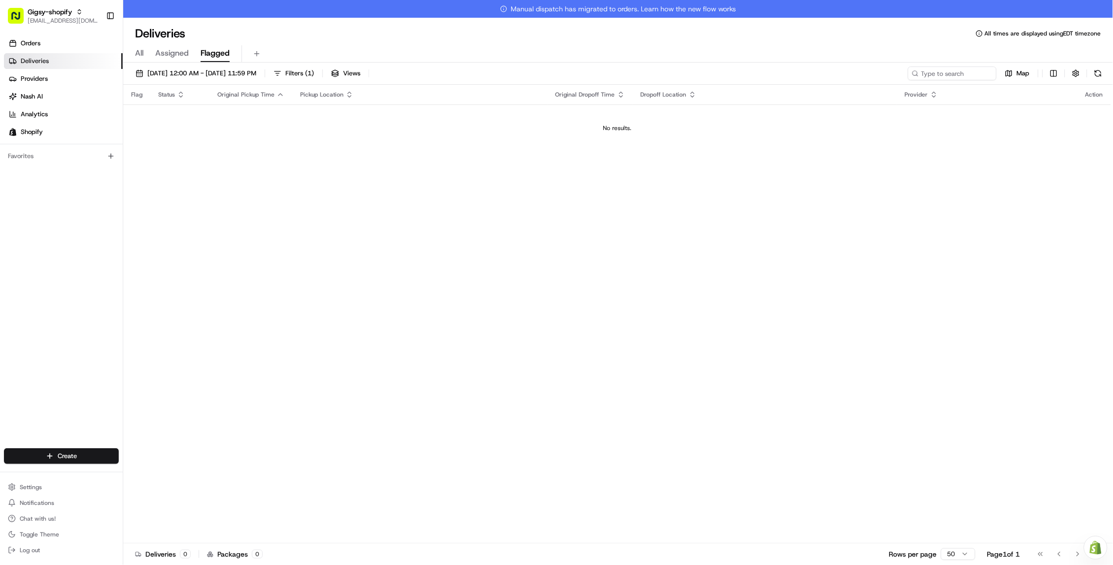
click at [145, 55] on div "All Assigned Flagged" at bounding box center [618, 53] width 990 height 17
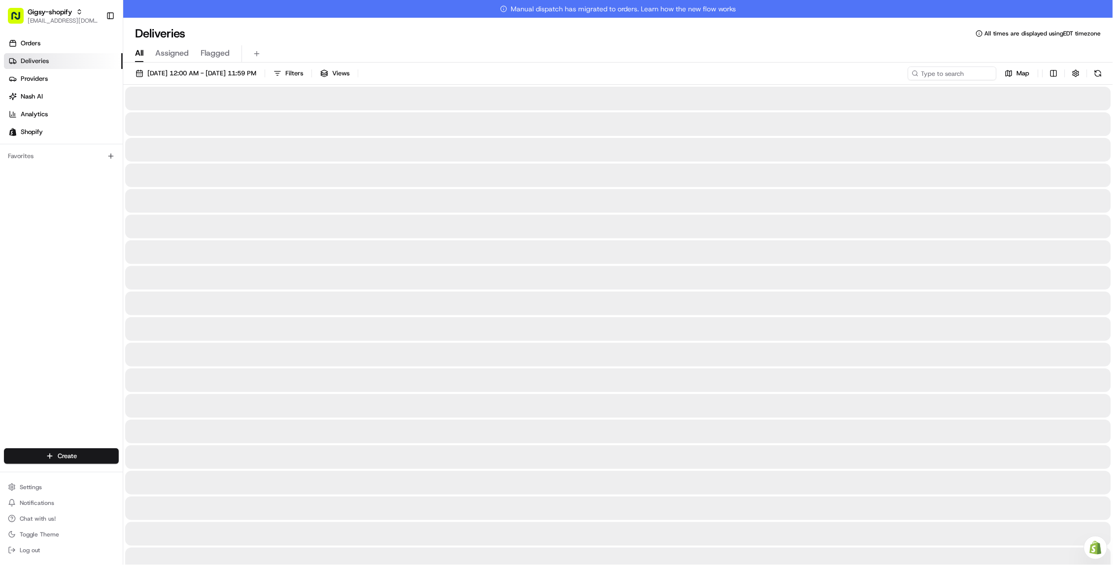
click at [143, 55] on span "All" at bounding box center [139, 53] width 8 height 12
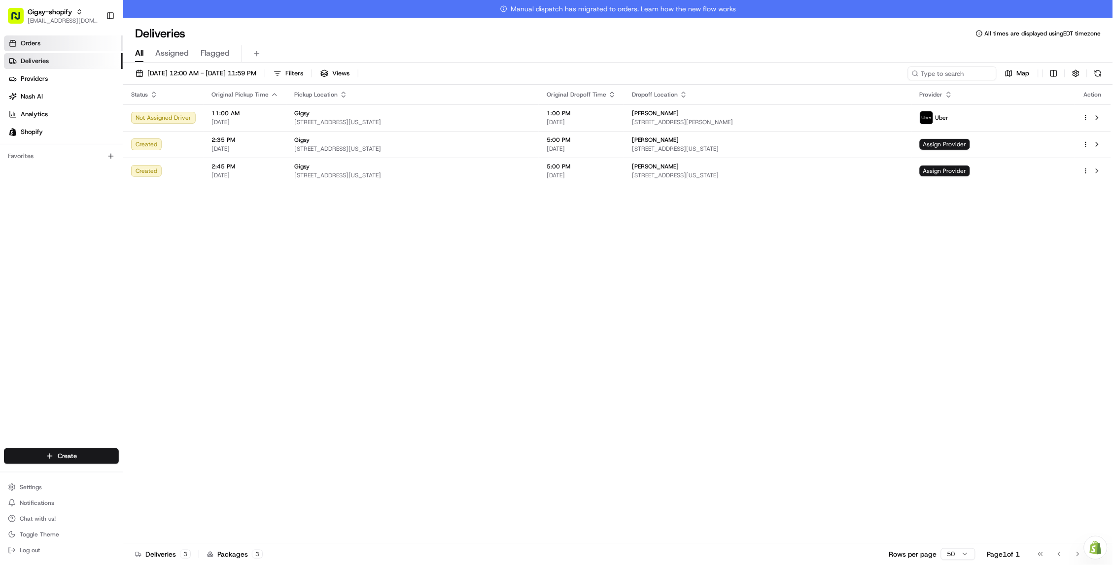
click at [59, 41] on link "Orders" at bounding box center [63, 43] width 119 height 16
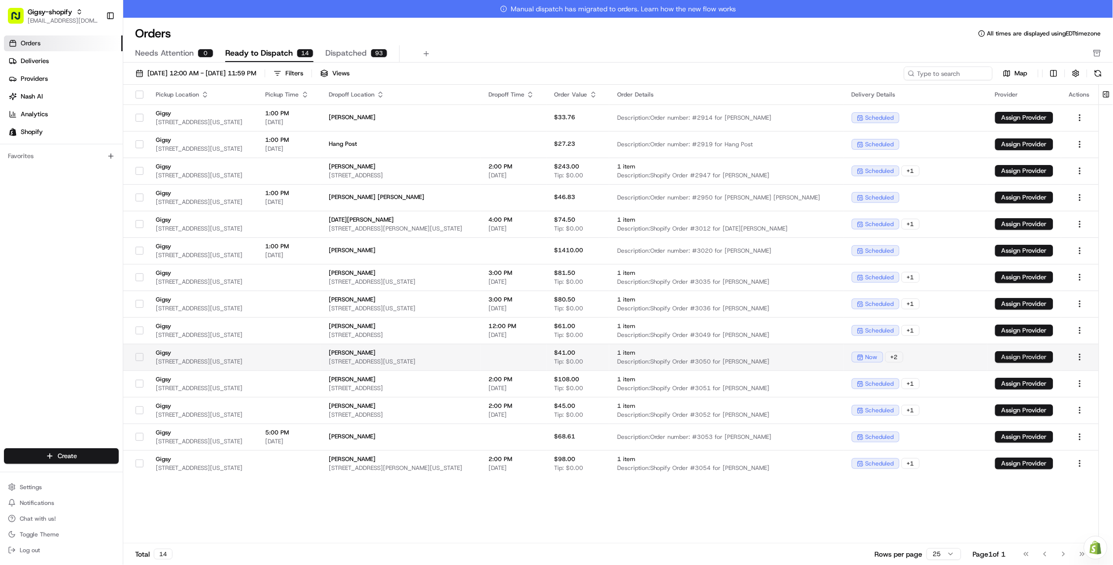
click at [1006, 357] on button "Assign Provider" at bounding box center [1024, 357] width 58 height 12
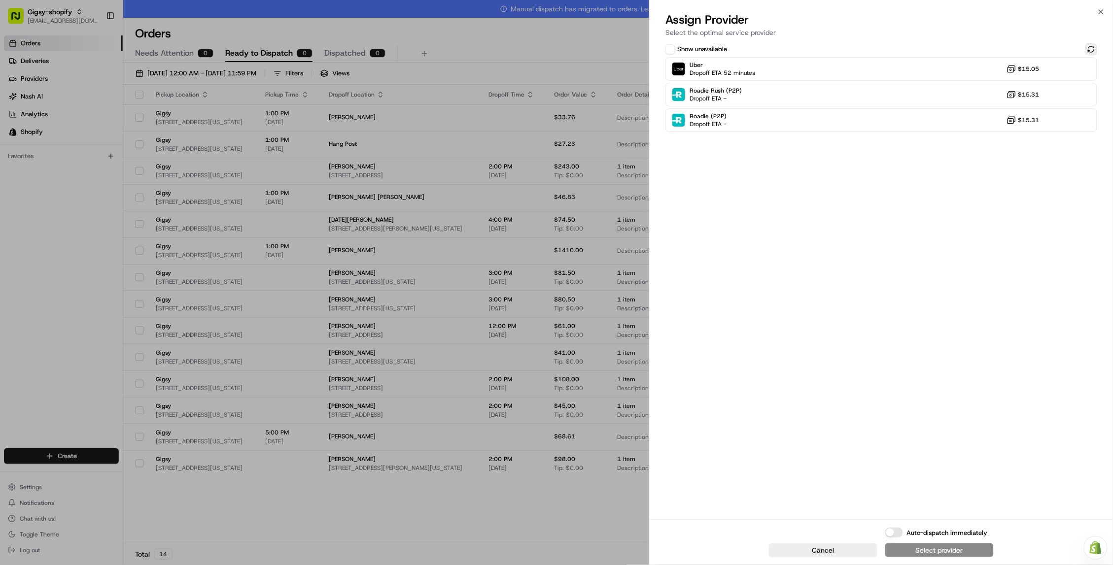
click at [1092, 44] on button at bounding box center [1091, 49] width 12 height 12
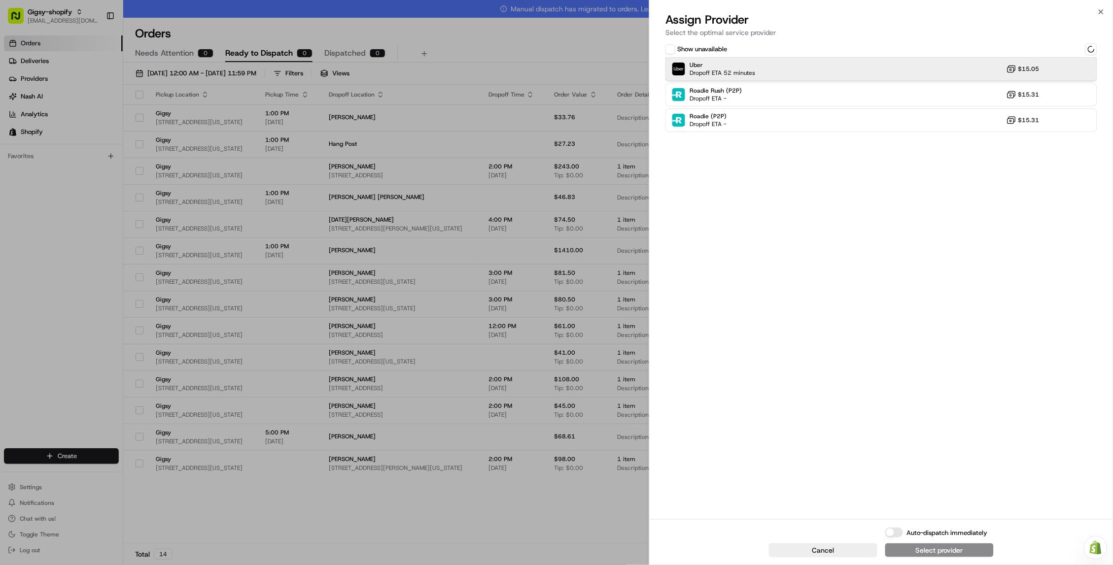
click at [987, 73] on div "Uber Dropoff ETA 52 minutes $15.05" at bounding box center [881, 69] width 432 height 24
click at [920, 548] on div "Assign Provider" at bounding box center [939, 551] width 48 height 10
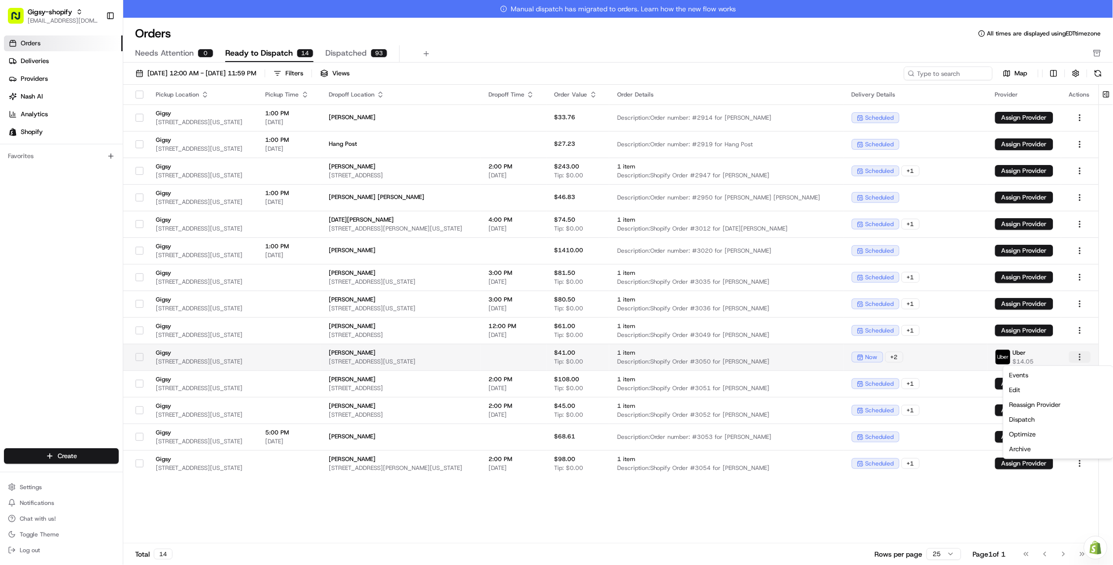
click at [1077, 360] on html "Gigsy-shopify hello@getgigsy.com Toggle Sidebar Orders Deliveries Providers Nas…" at bounding box center [556, 282] width 1113 height 565
click at [1031, 420] on div "Dispatch" at bounding box center [1058, 420] width 105 height 15
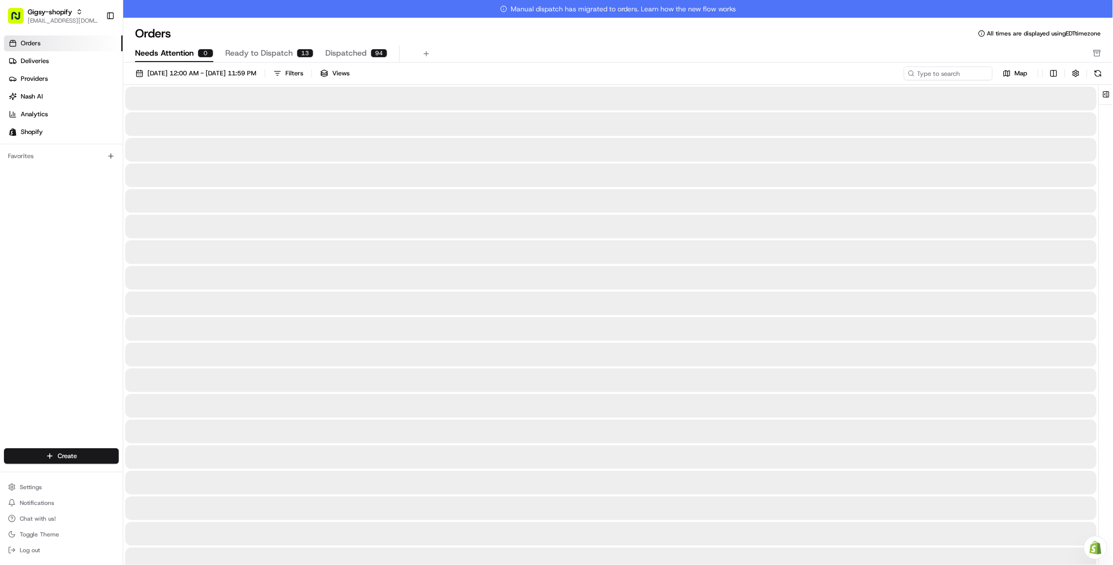
click at [173, 51] on span "Needs Attention" at bounding box center [164, 53] width 59 height 12
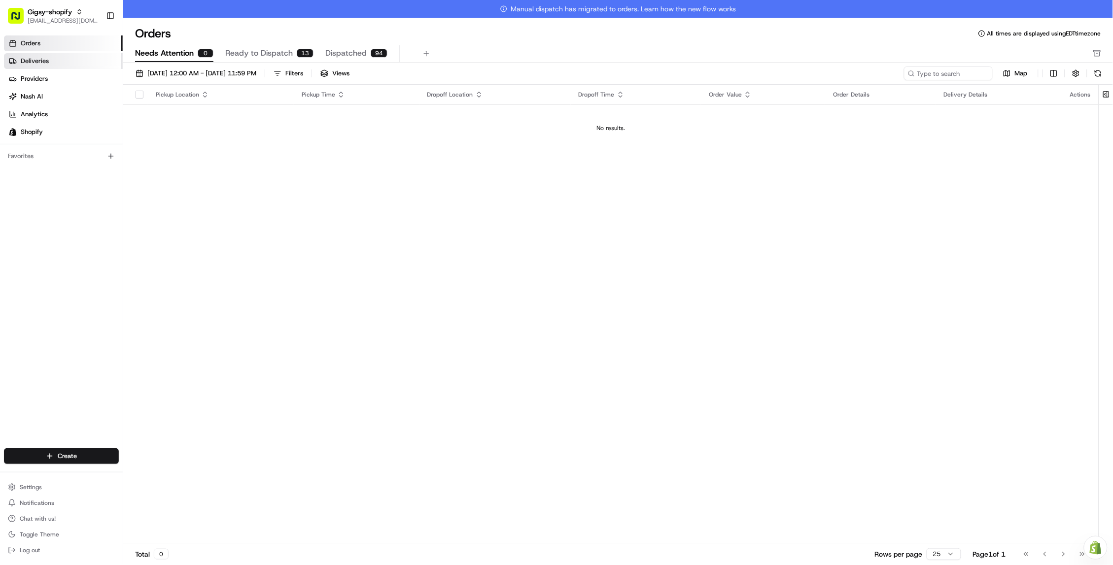
click at [73, 53] on link "Deliveries" at bounding box center [63, 61] width 119 height 16
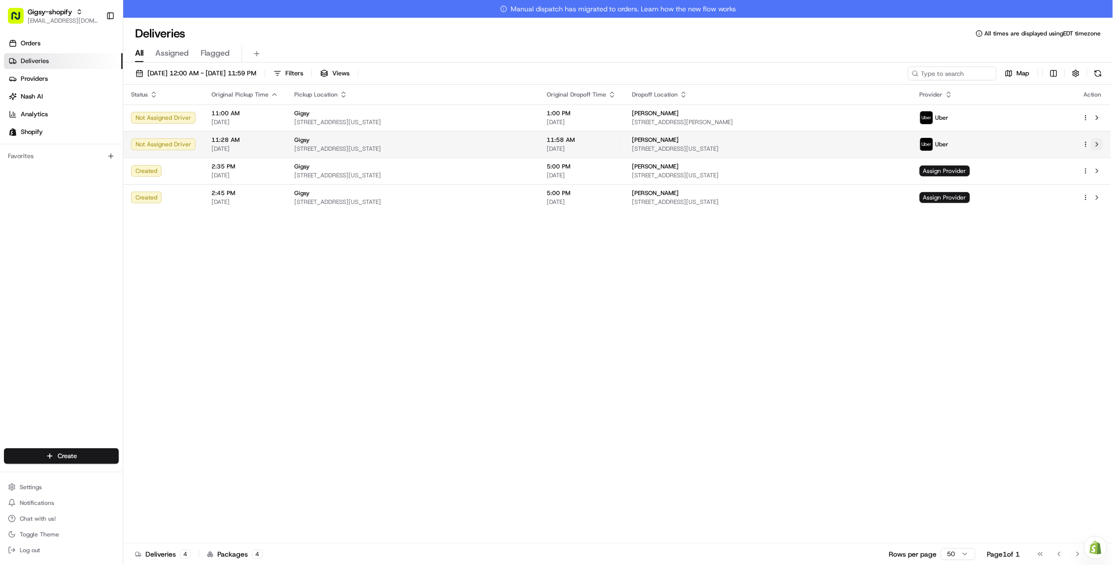
click at [1102, 145] on button at bounding box center [1097, 145] width 12 height 12
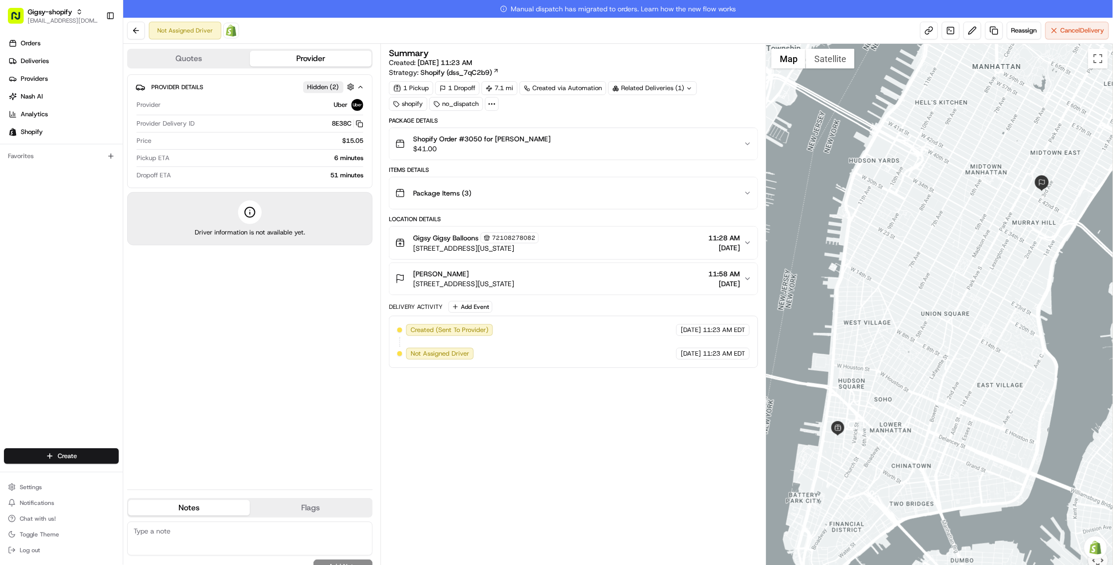
click at [485, 278] on div "[PERSON_NAME]" at bounding box center [463, 274] width 101 height 10
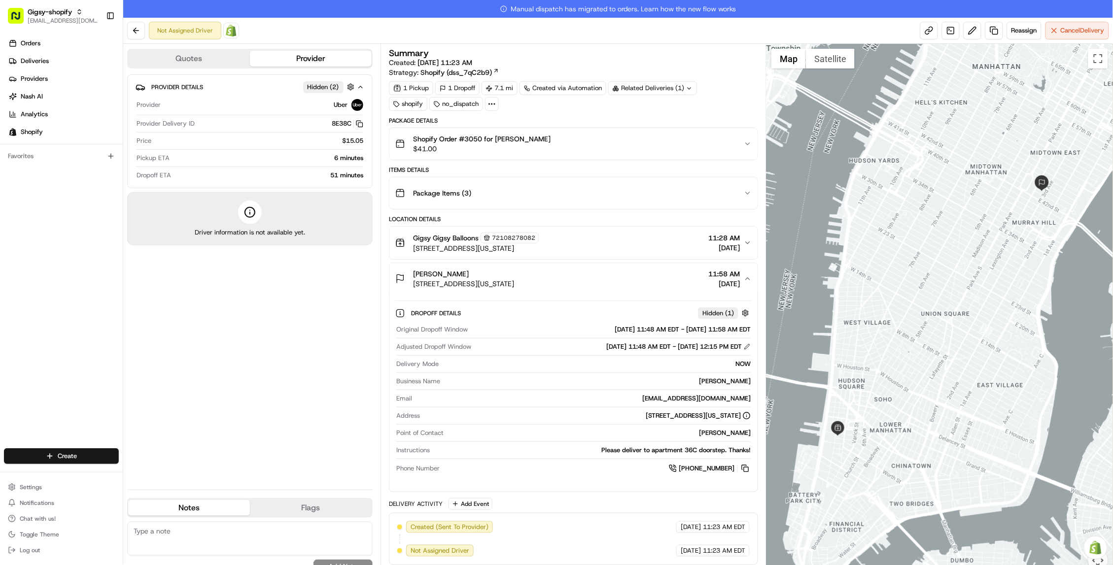
click at [481, 277] on div "[PERSON_NAME]" at bounding box center [463, 274] width 101 height 10
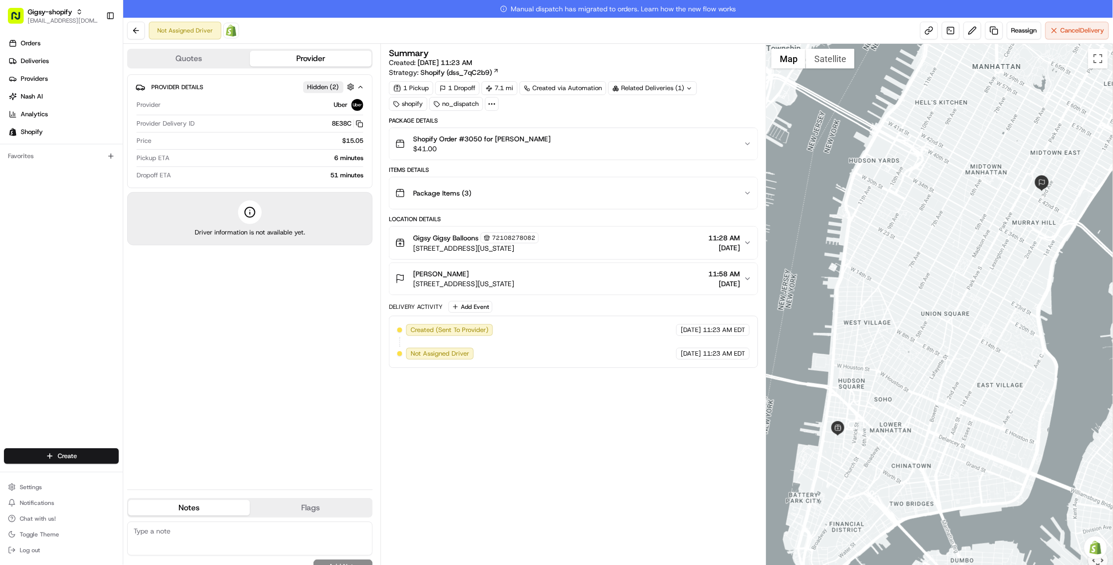
click at [468, 242] on span "Gigsy Gigsy Balloons" at bounding box center [446, 238] width 66 height 10
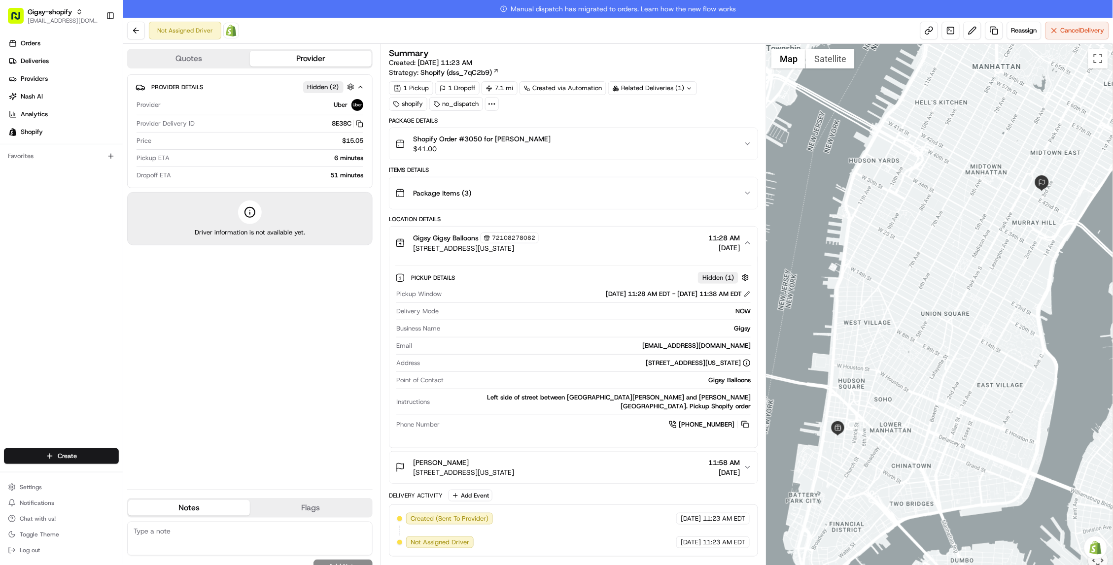
click at [468, 244] on span "[STREET_ADDRESS][US_STATE]" at bounding box center [476, 249] width 126 height 10
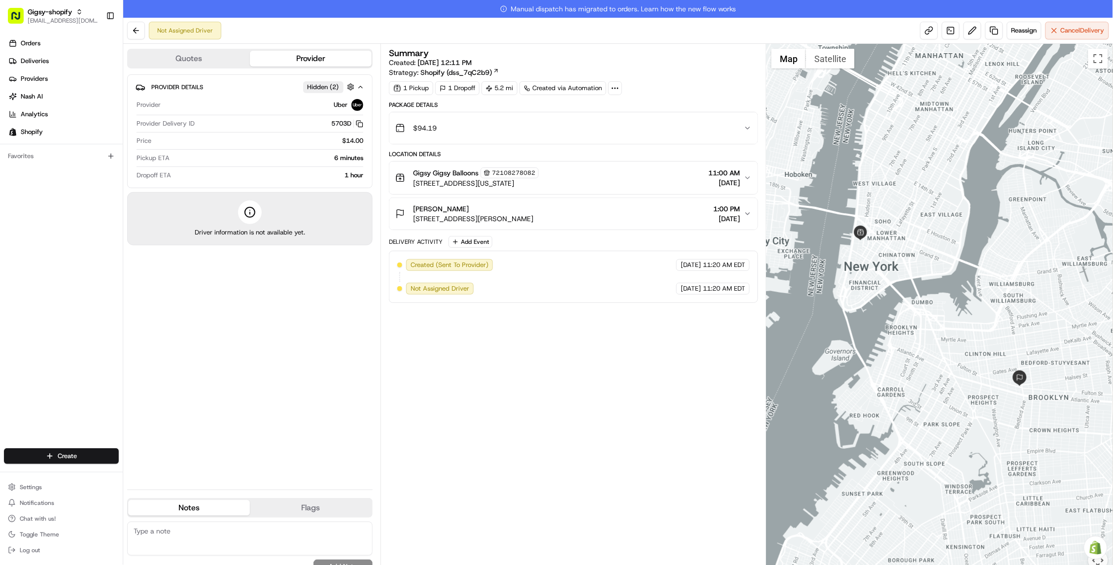
click at [779, 0] on link "Manual dispatch has migrated to orders. Learn how the new flow works" at bounding box center [618, 9] width 990 height 18
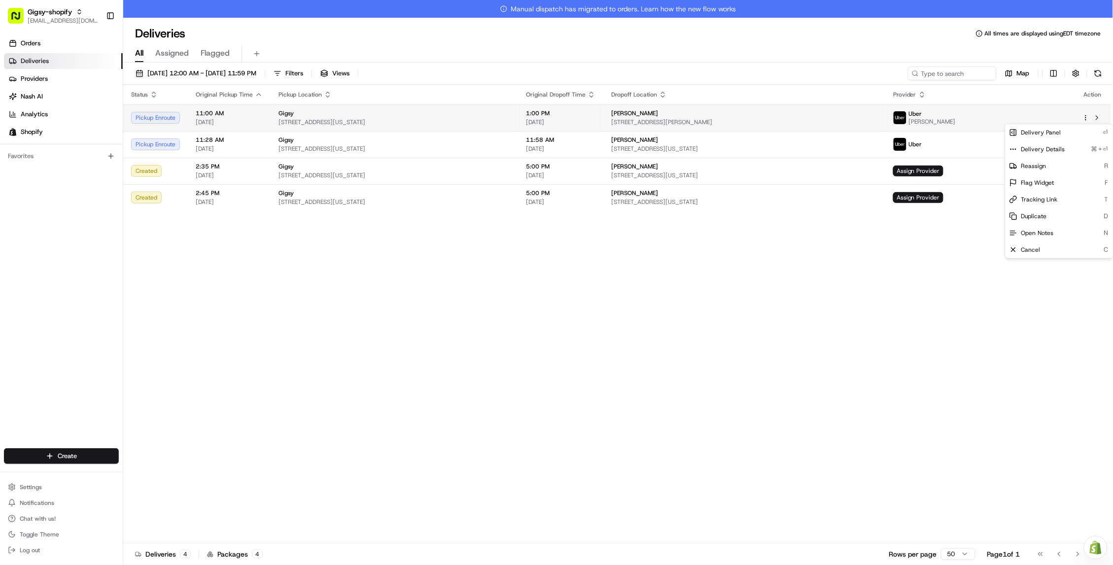
click at [1086, 117] on html "Gigsy-shopify hello@getgigsy.com Toggle Sidebar Orders Deliveries Providers Nas…" at bounding box center [556, 282] width 1113 height 565
click at [1043, 170] on div "Reassign R" at bounding box center [1059, 166] width 107 height 17
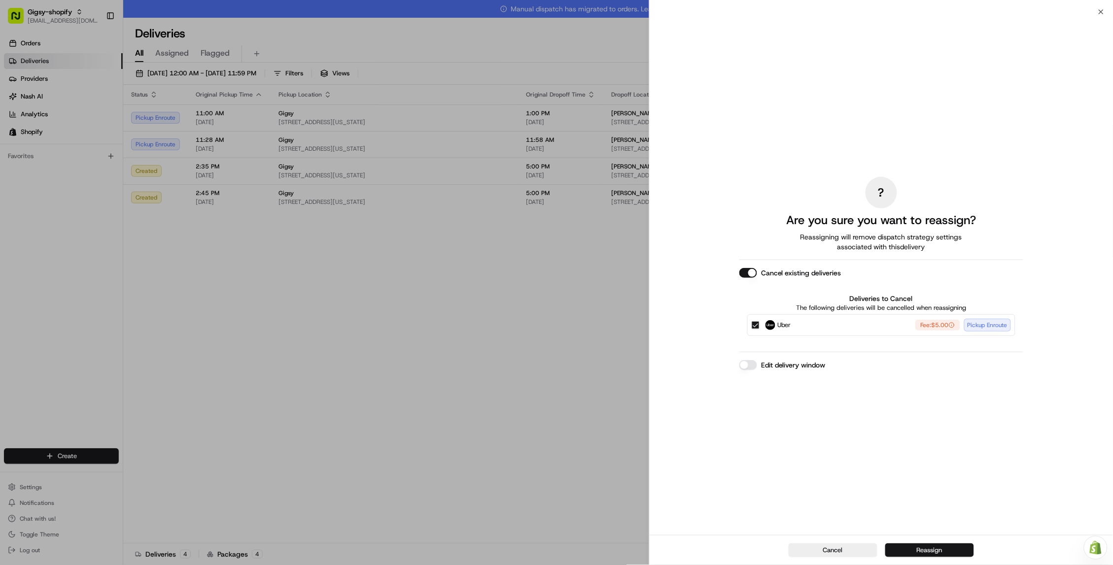
click at [925, 548] on button "Reassign" at bounding box center [929, 551] width 89 height 14
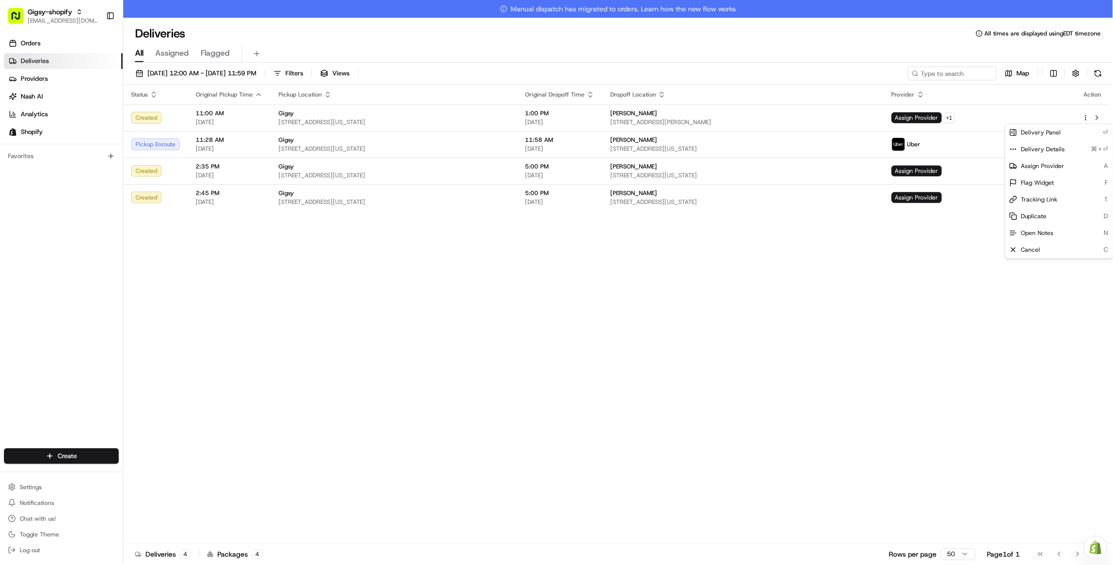
click at [788, 344] on div "Status Original Pickup Time Pickup Location Original Dropoff Time Dropoff Locat…" at bounding box center [617, 323] width 988 height 477
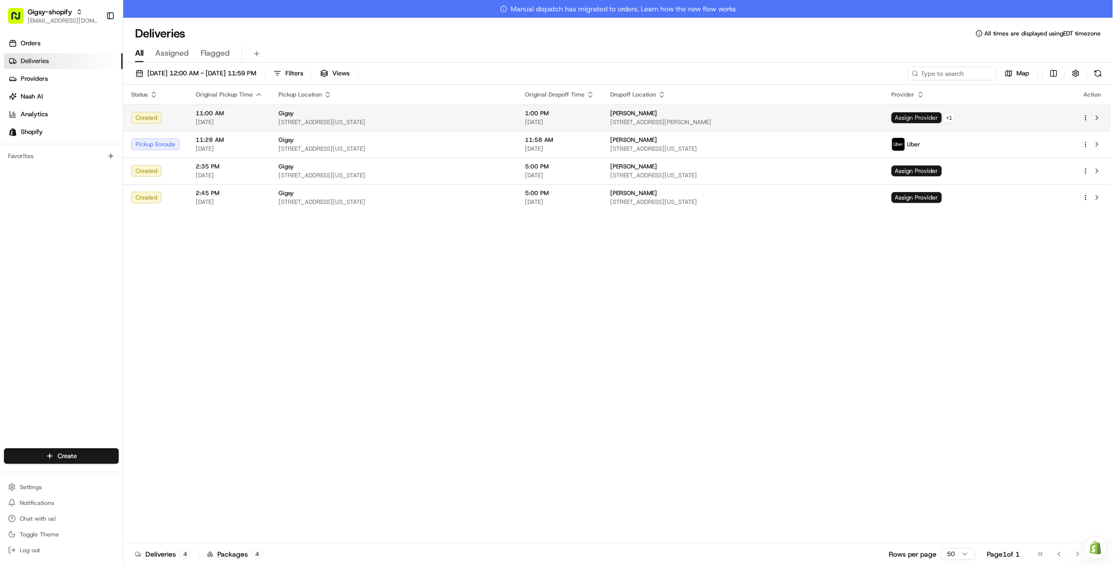
click at [942, 117] on span "Assign Provider" at bounding box center [917, 117] width 50 height 11
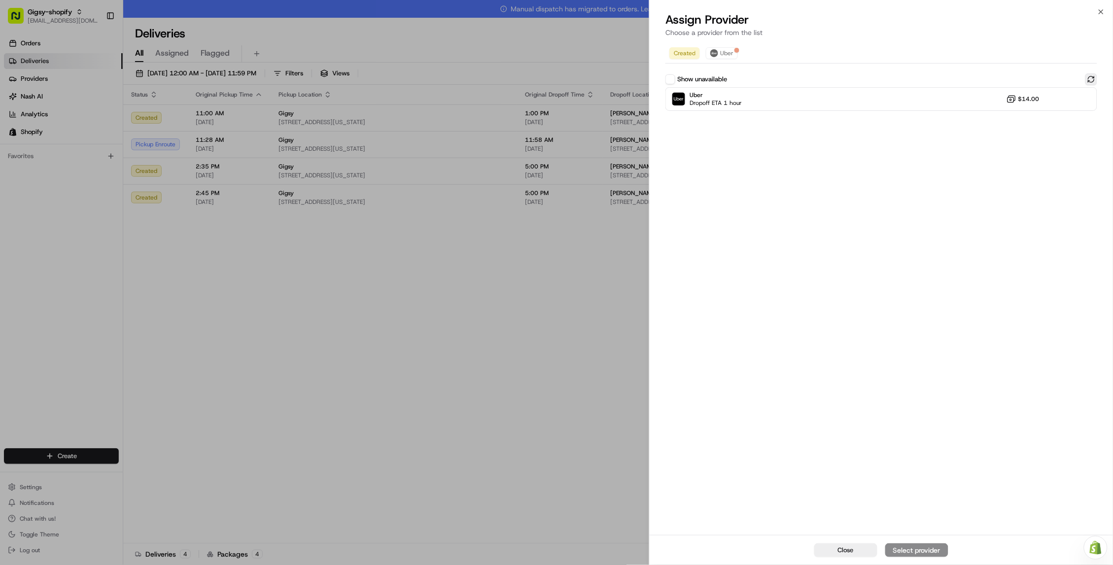
click at [1091, 81] on button at bounding box center [1091, 79] width 12 height 12
click at [1092, 81] on button at bounding box center [1091, 79] width 12 height 12
click at [841, 105] on div "Uber Dropoff ETA 1 hour $14.00" at bounding box center [881, 99] width 432 height 24
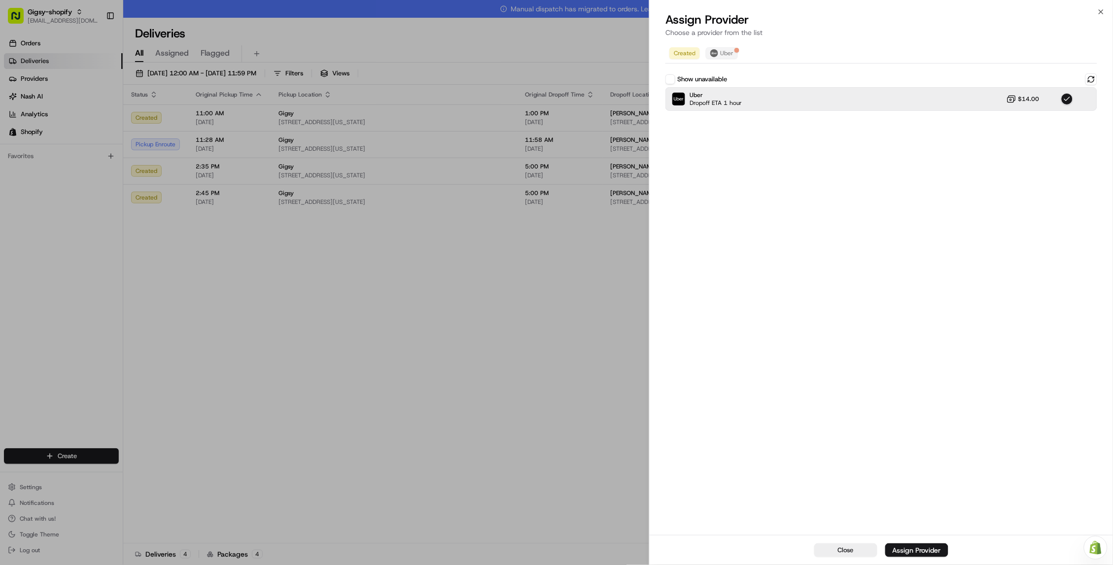
click at [726, 48] on button "Uber" at bounding box center [722, 53] width 32 height 12
click at [679, 53] on span "Created" at bounding box center [685, 53] width 22 height 8
click at [908, 543] on div "Close Assign Provider" at bounding box center [881, 550] width 463 height 30
click at [909, 554] on div "Assign Provider" at bounding box center [917, 551] width 48 height 10
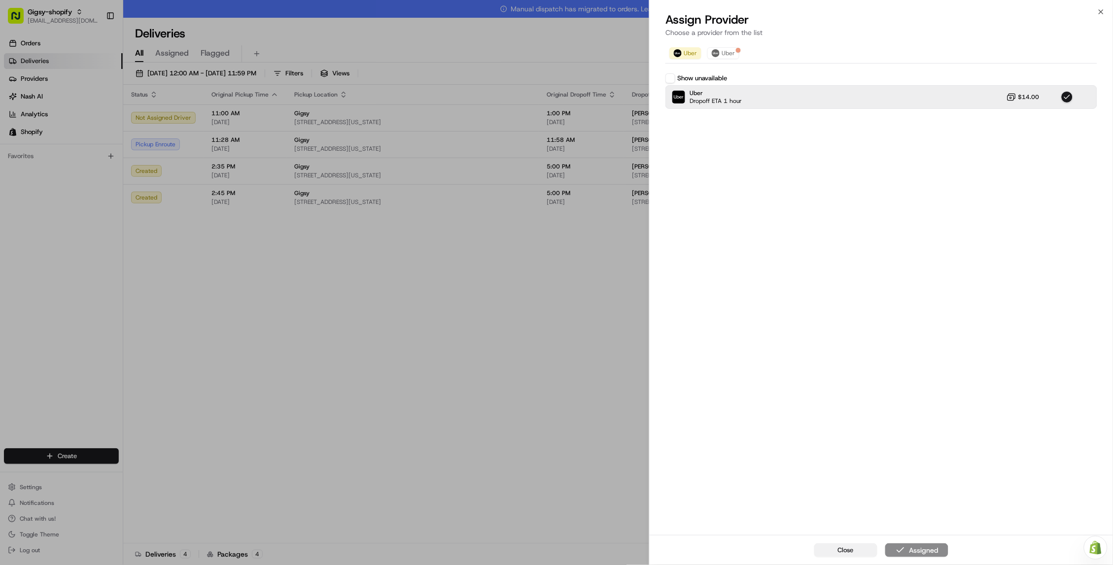
click at [851, 551] on span "Close" at bounding box center [846, 550] width 16 height 9
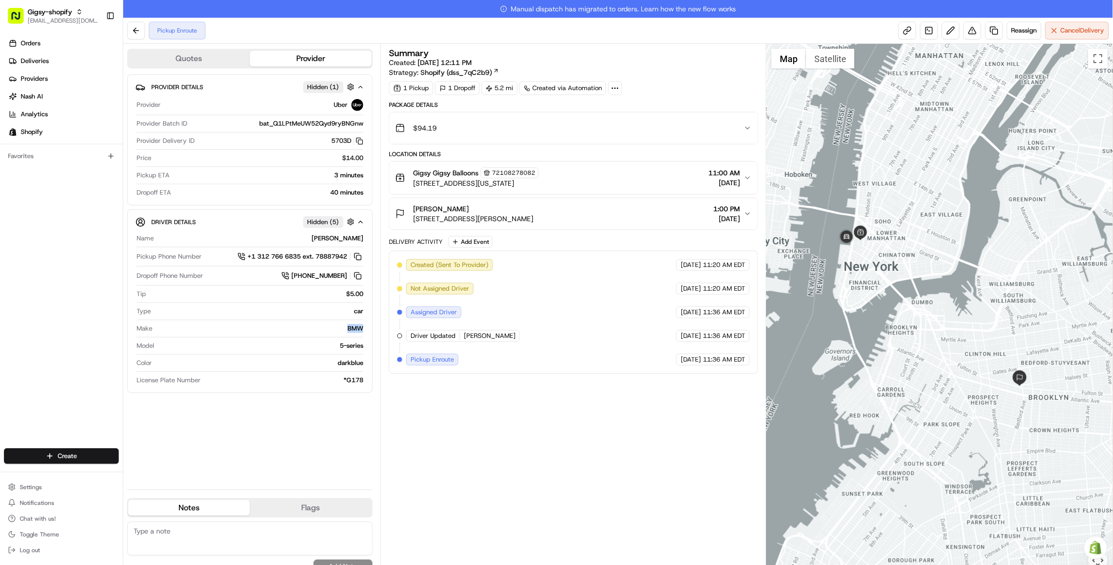
drag, startPoint x: 348, startPoint y: 329, endPoint x: 362, endPoint y: 334, distance: 15.3
click at [363, 334] on div "Make BMW" at bounding box center [250, 330] width 227 height 13
copy div "BMW"
click at [392, 413] on div "Summary Created: 08/17/2025 12:11 PM Strategy: Shopify (dss_7qC2b9) 1 Pickup 1 …" at bounding box center [573, 313] width 369 height 529
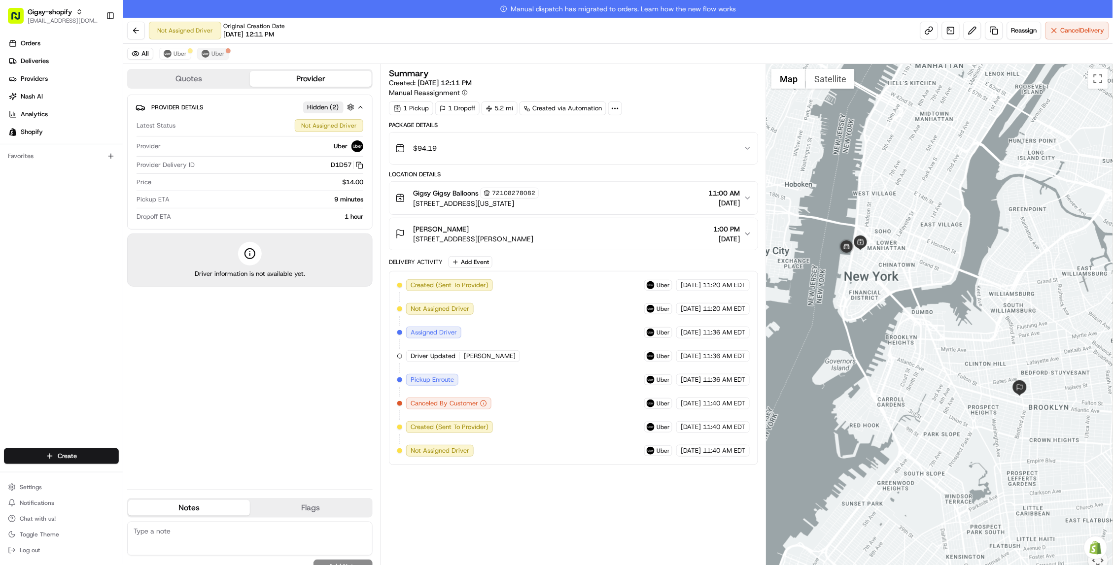
click at [211, 57] on span "Uber" at bounding box center [217, 54] width 13 height 8
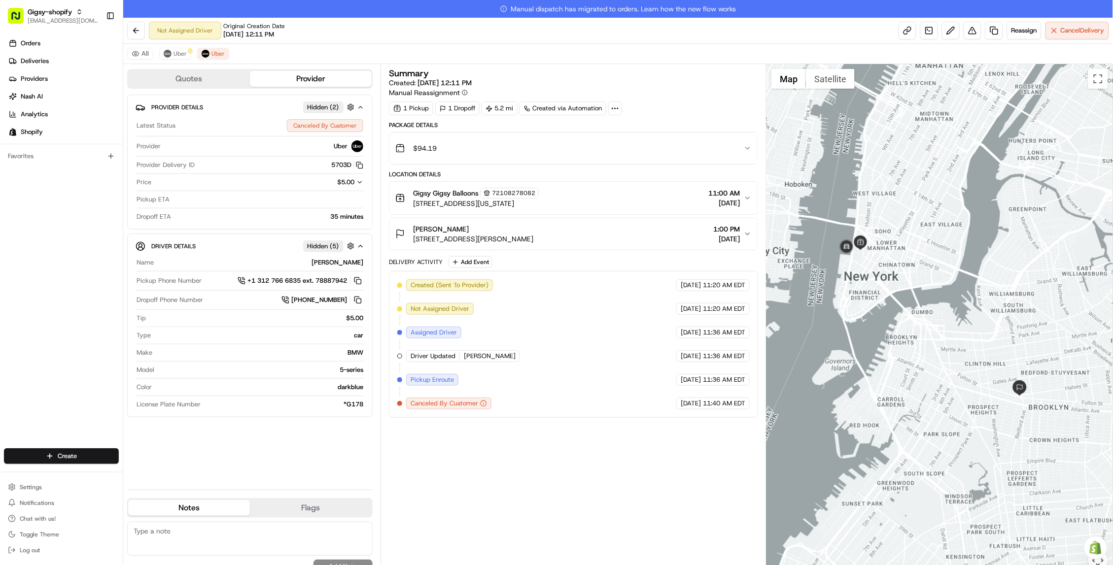
click at [443, 408] on div "Canceled By Customer" at bounding box center [448, 404] width 85 height 12
click at [482, 402] on icon "button" at bounding box center [483, 403] width 7 height 7
click at [482, 403] on icon "button" at bounding box center [483, 403] width 7 height 7
click at [484, 404] on icon "button" at bounding box center [484, 404] width 0 height 1
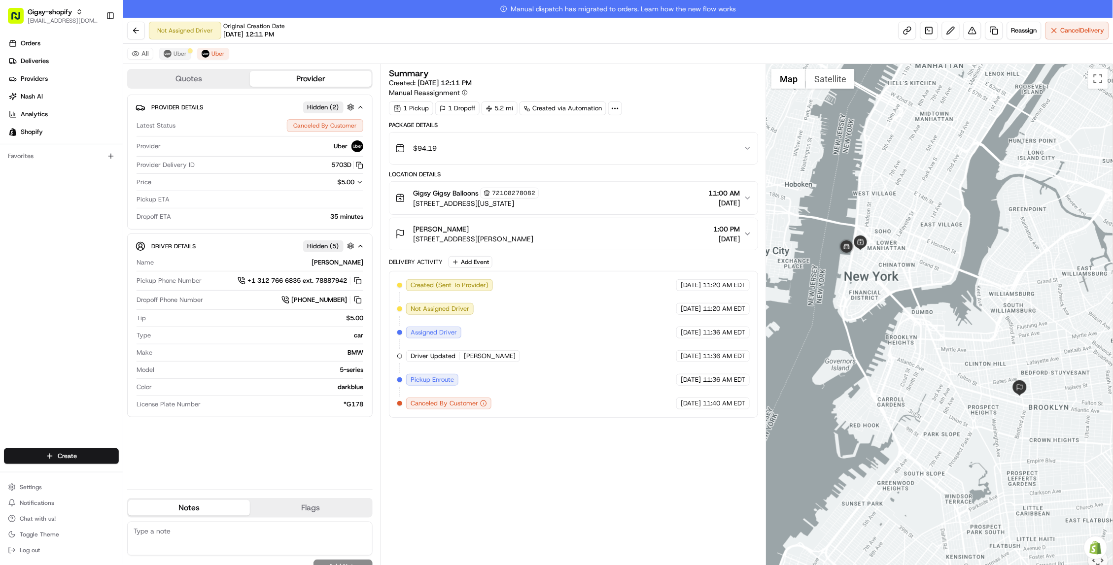
click at [167, 51] on img at bounding box center [168, 54] width 8 height 8
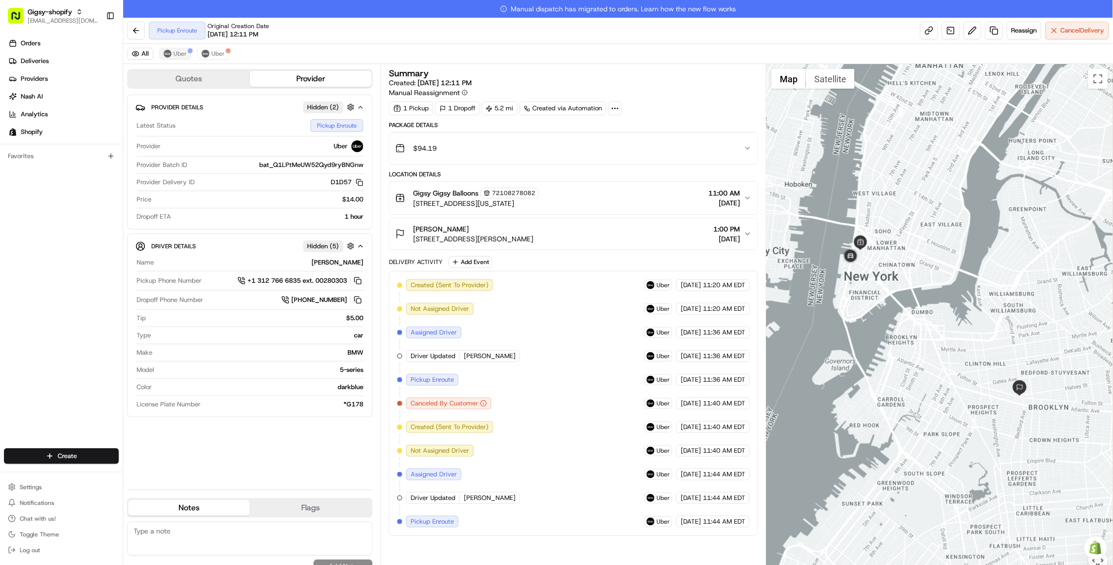
click at [169, 55] on img at bounding box center [168, 54] width 8 height 8
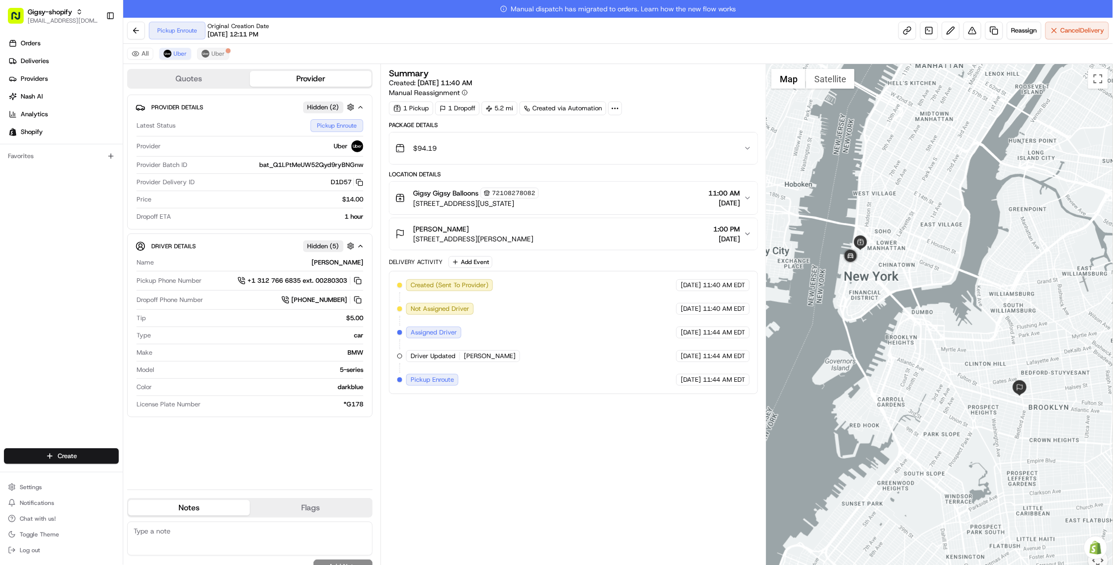
click at [223, 53] on span "Uber" at bounding box center [217, 54] width 13 height 8
click at [221, 54] on span "Uber" at bounding box center [217, 54] width 13 height 8
click at [186, 53] on span "Uber" at bounding box center [180, 54] width 13 height 8
click at [186, 54] on span "Uber" at bounding box center [180, 54] width 13 height 8
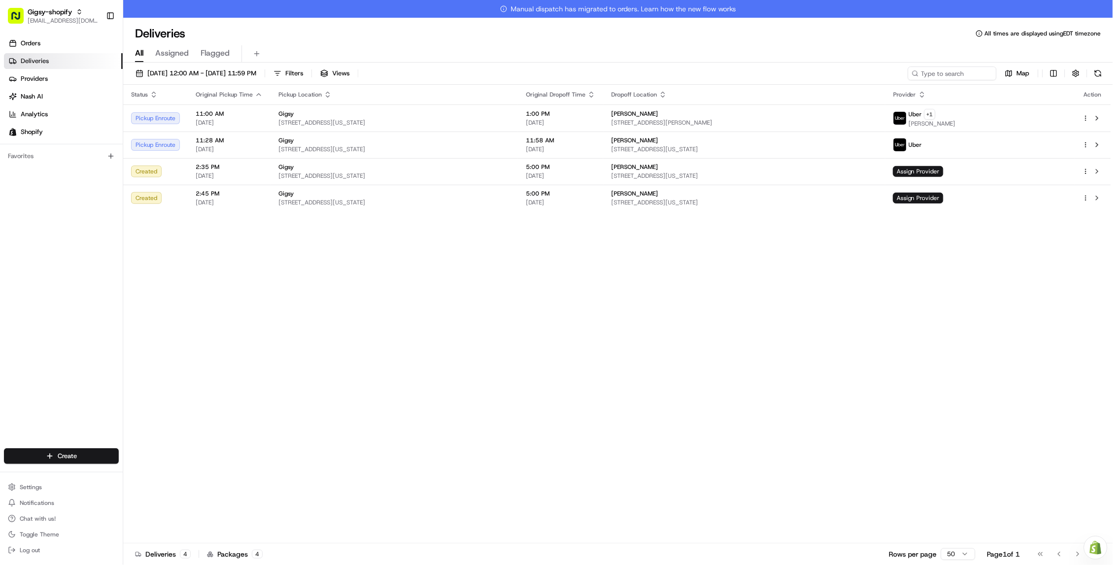
click at [540, 2] on link "Manual dispatch has migrated to orders. Learn how the new flow works" at bounding box center [618, 9] width 990 height 18
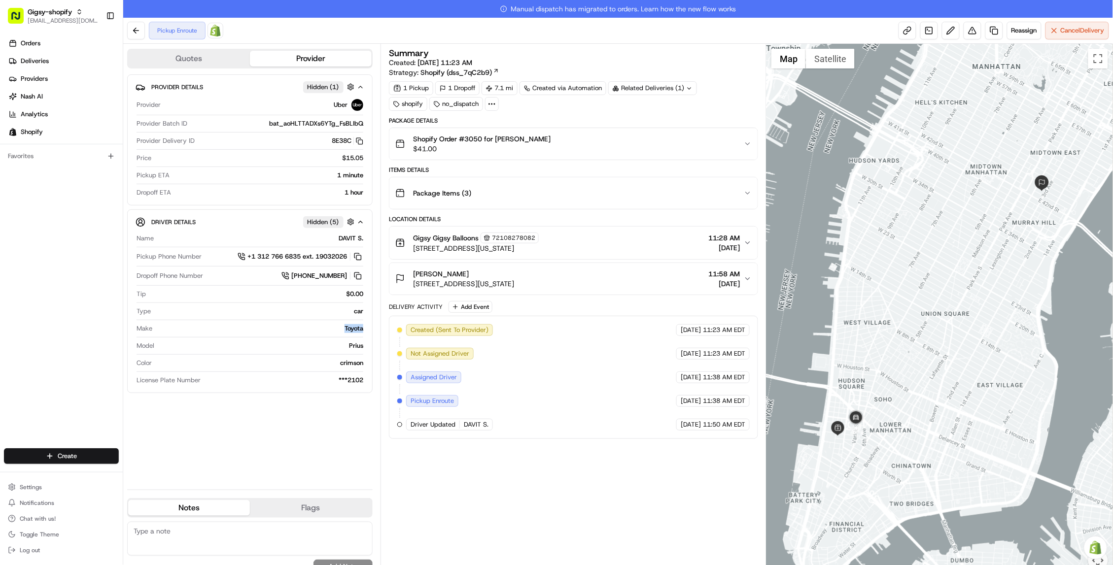
drag, startPoint x: 343, startPoint y: 325, endPoint x: 363, endPoint y: 334, distance: 21.8
click at [363, 334] on div "Make Toyota" at bounding box center [250, 330] width 227 height 13
copy div "Toyota"
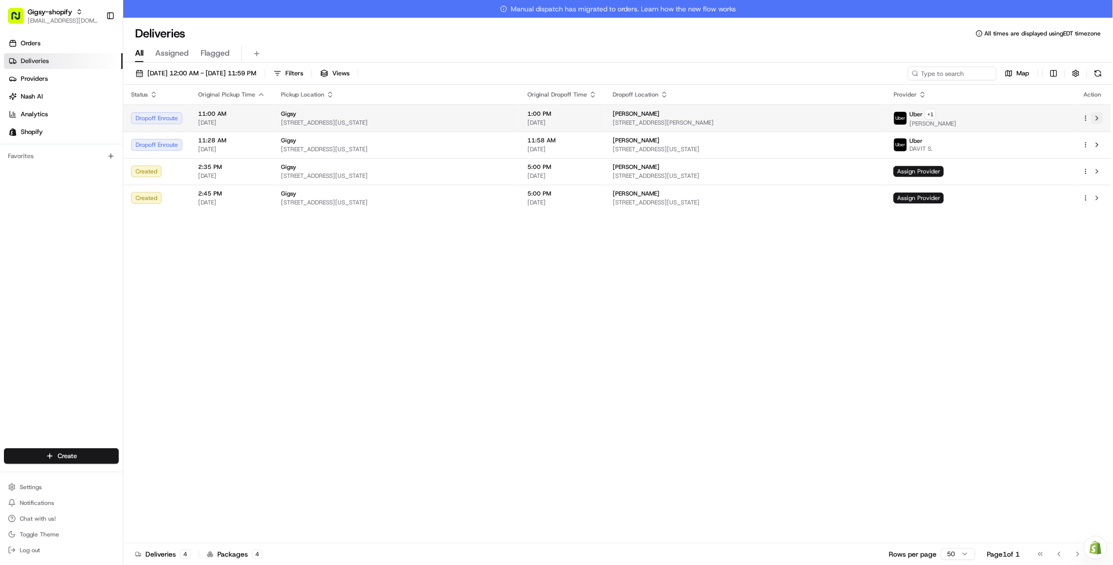
click at [1099, 117] on button at bounding box center [1097, 118] width 12 height 12
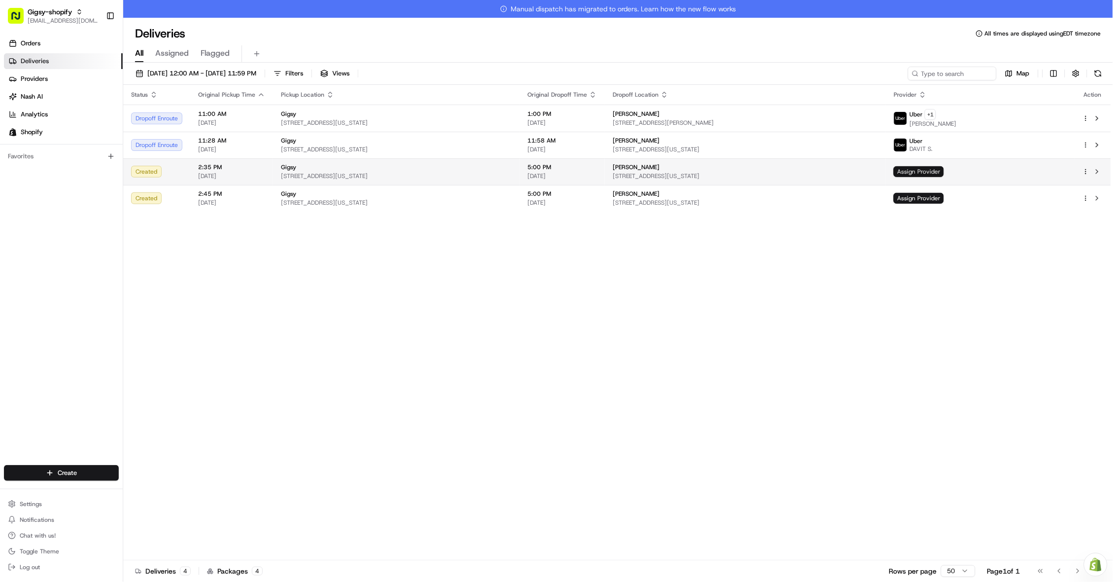
click at [944, 172] on span "Assign Provider" at bounding box center [919, 171] width 50 height 11
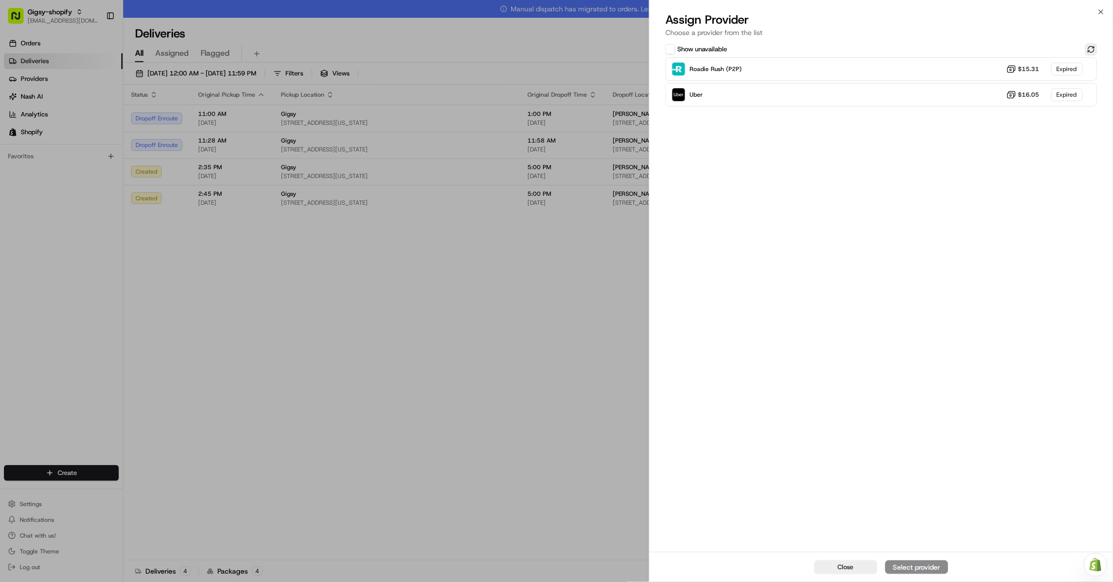
click at [1095, 50] on button at bounding box center [1091, 49] width 12 height 12
click at [1092, 50] on button at bounding box center [1091, 49] width 12 height 12
click at [851, 571] on button "Close" at bounding box center [845, 567] width 63 height 14
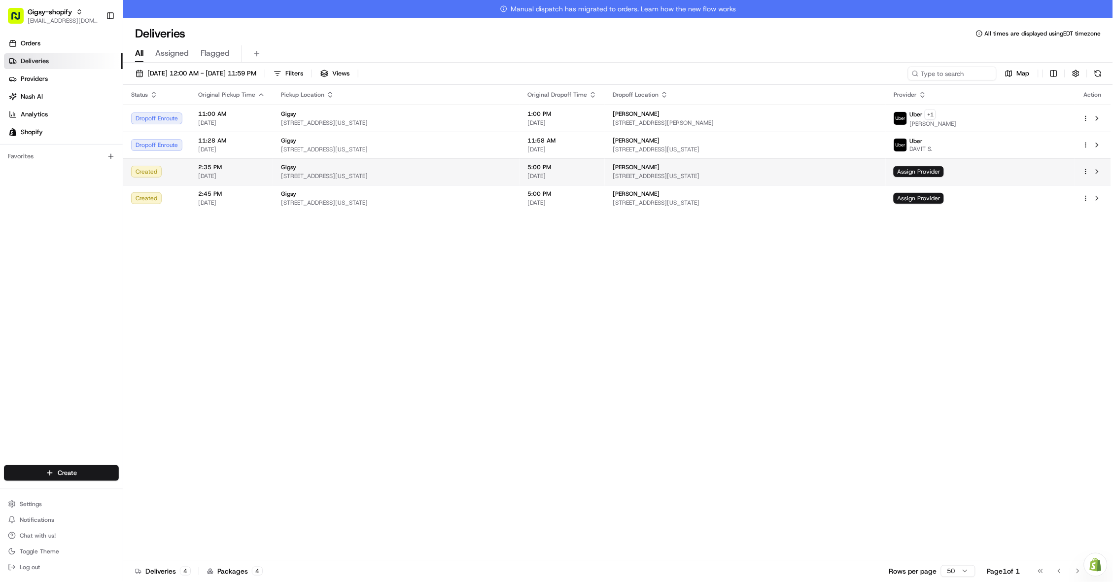
click at [362, 176] on span "[STREET_ADDRESS][US_STATE]" at bounding box center [396, 176] width 231 height 8
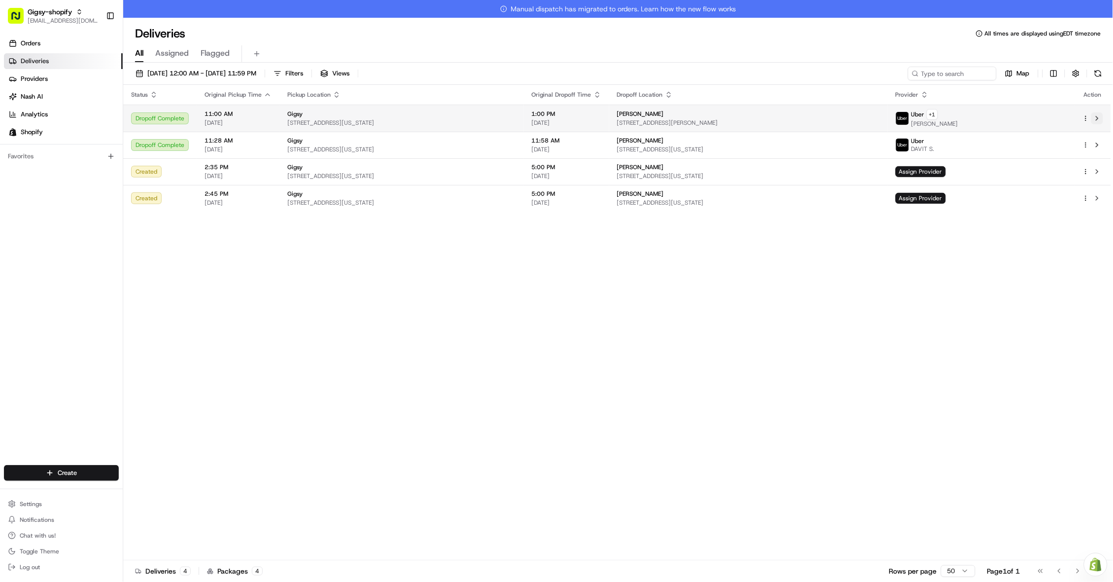
click at [1096, 118] on button at bounding box center [1097, 118] width 12 height 12
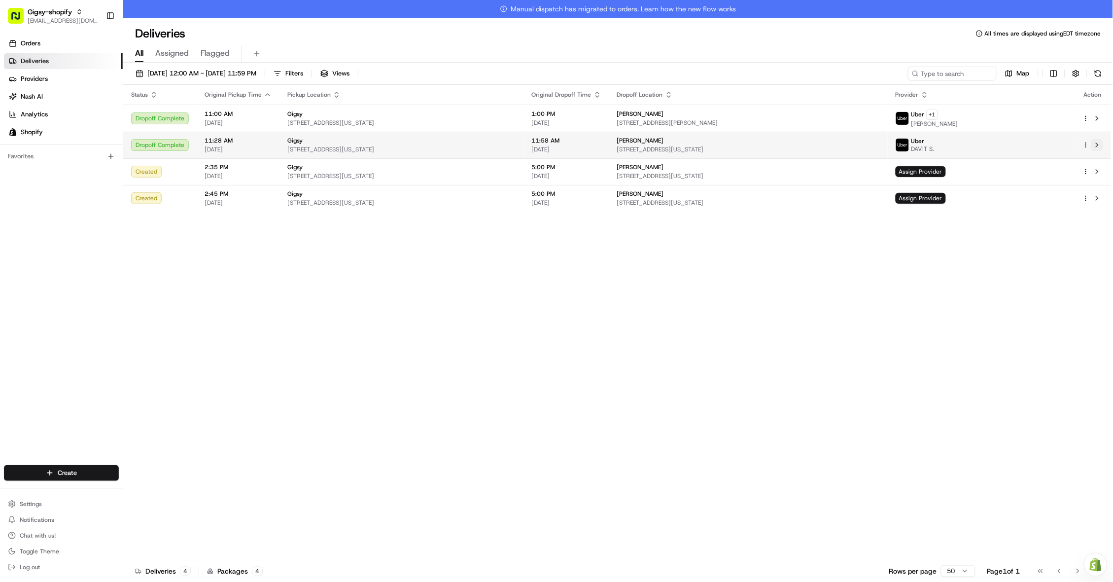
click at [1098, 143] on button at bounding box center [1097, 145] width 12 height 12
click at [815, 295] on div "Status Original Pickup Time Pickup Location Original Dropoff Time Dropoff Locat…" at bounding box center [617, 331] width 988 height 493
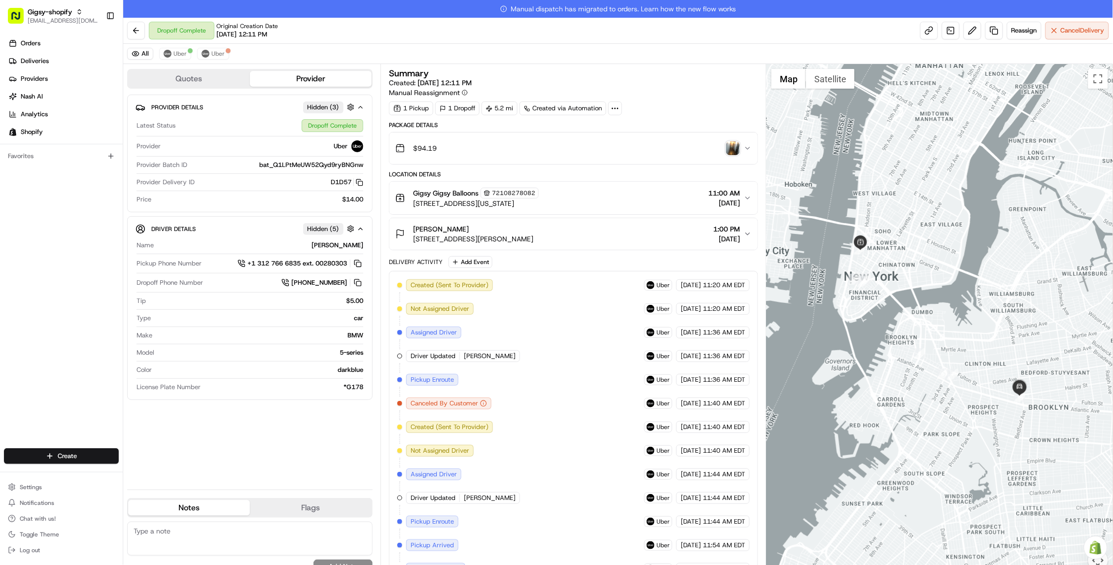
click at [729, 144] on img "button" at bounding box center [733, 148] width 14 height 14
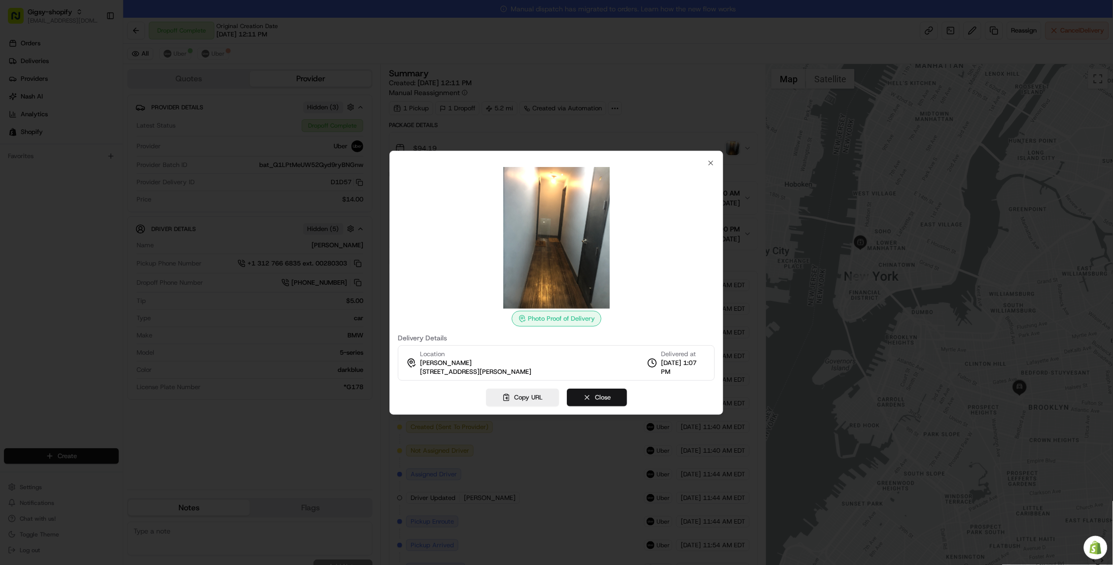
click at [597, 398] on button "Close" at bounding box center [597, 398] width 60 height 18
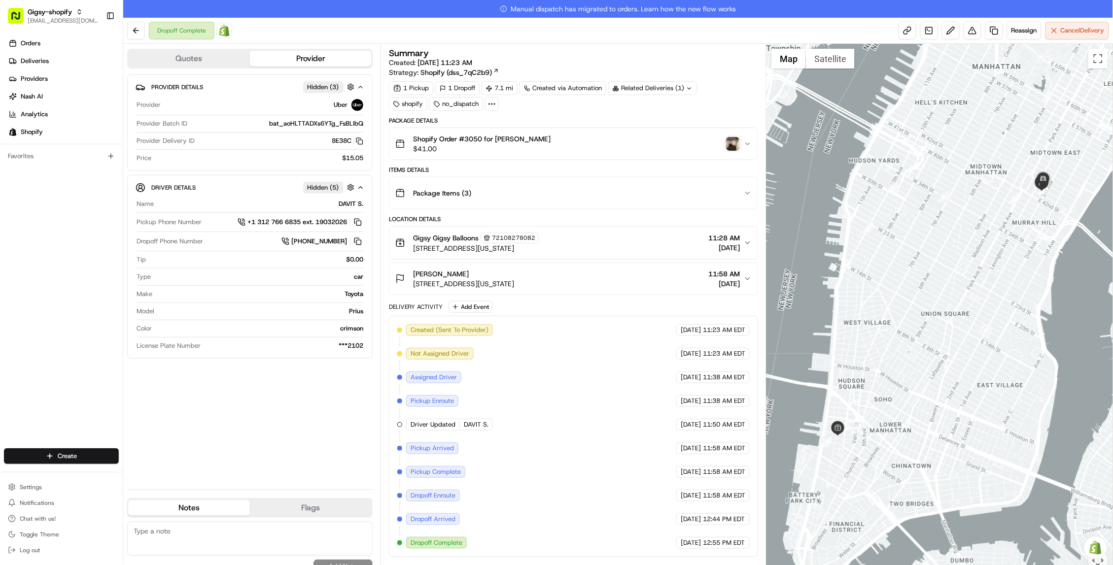
click at [734, 145] on img "button" at bounding box center [733, 144] width 14 height 14
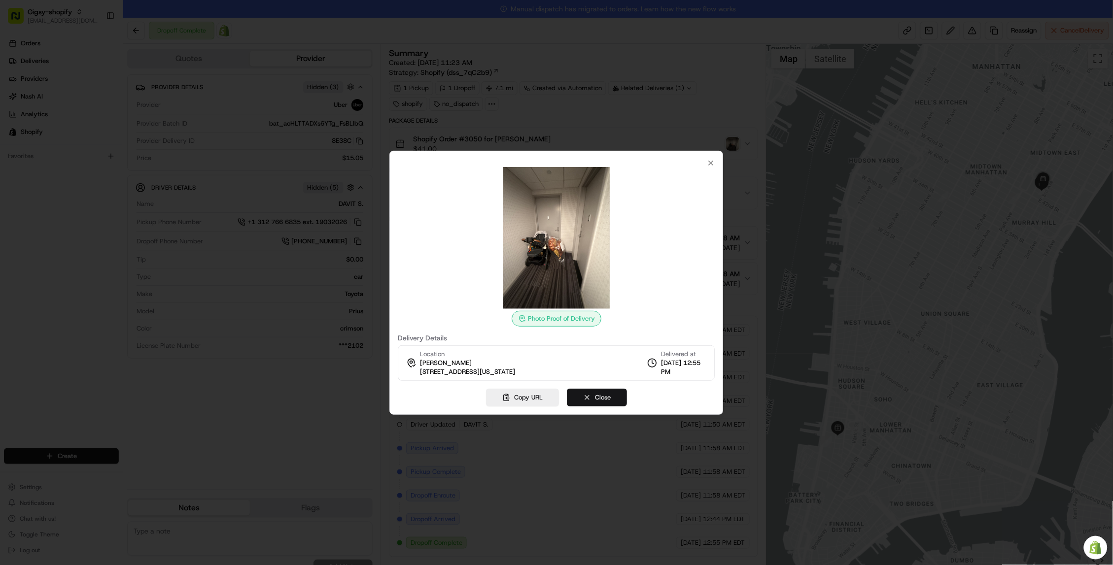
click at [587, 396] on button "Close" at bounding box center [597, 398] width 60 height 18
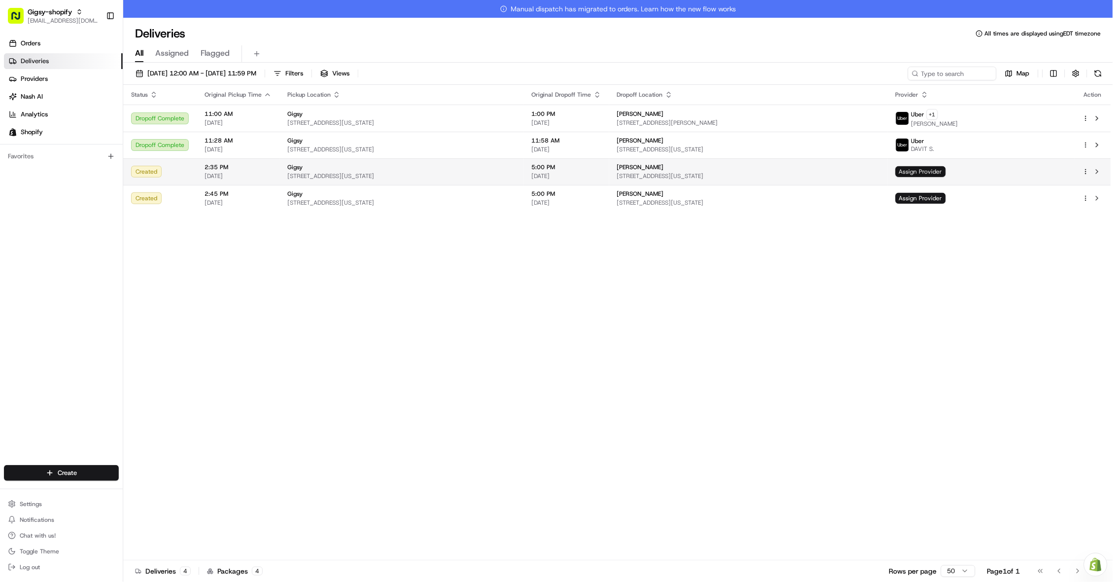
click at [946, 171] on span "Assign Provider" at bounding box center [921, 171] width 50 height 11
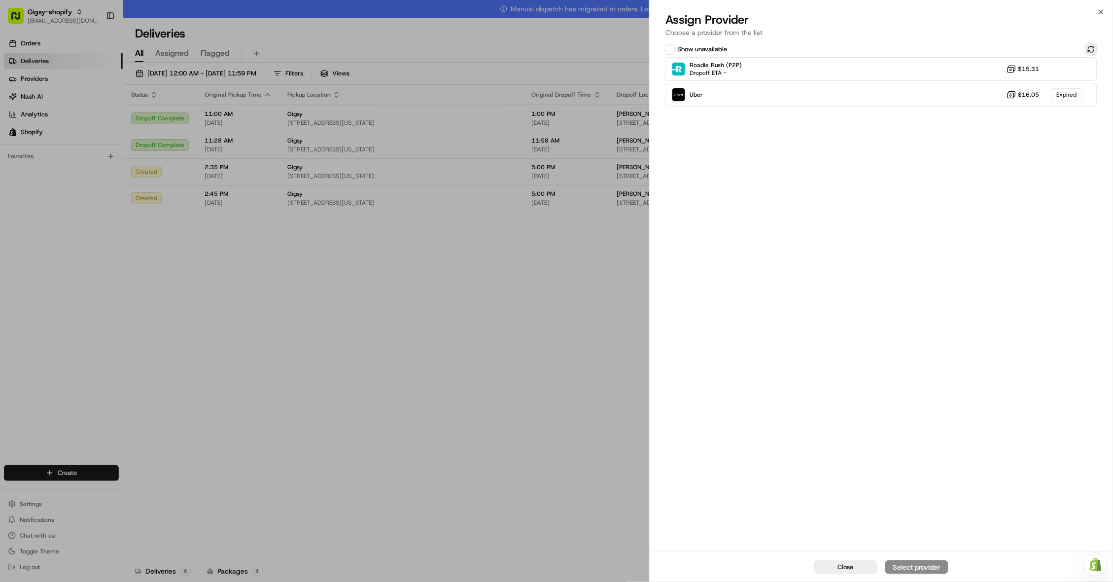
click at [1092, 48] on button at bounding box center [1091, 49] width 12 height 12
click at [1046, 96] on div "Uber Dropoff ETA 2 hours $16.05" at bounding box center [881, 95] width 432 height 24
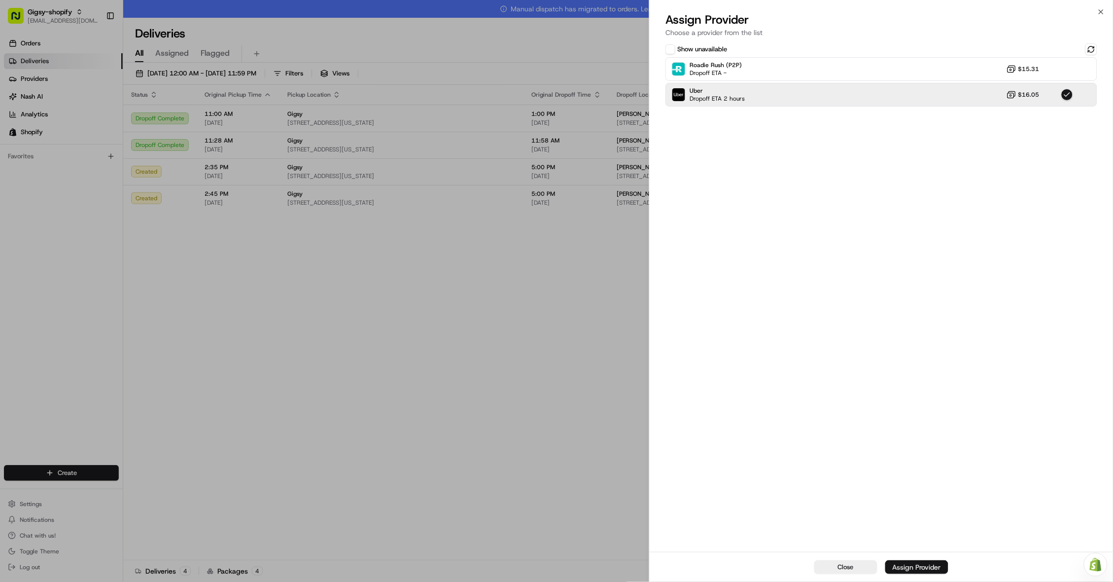
click at [907, 564] on div "Assign Provider" at bounding box center [917, 567] width 48 height 10
click at [833, 562] on button "Close" at bounding box center [845, 567] width 63 height 14
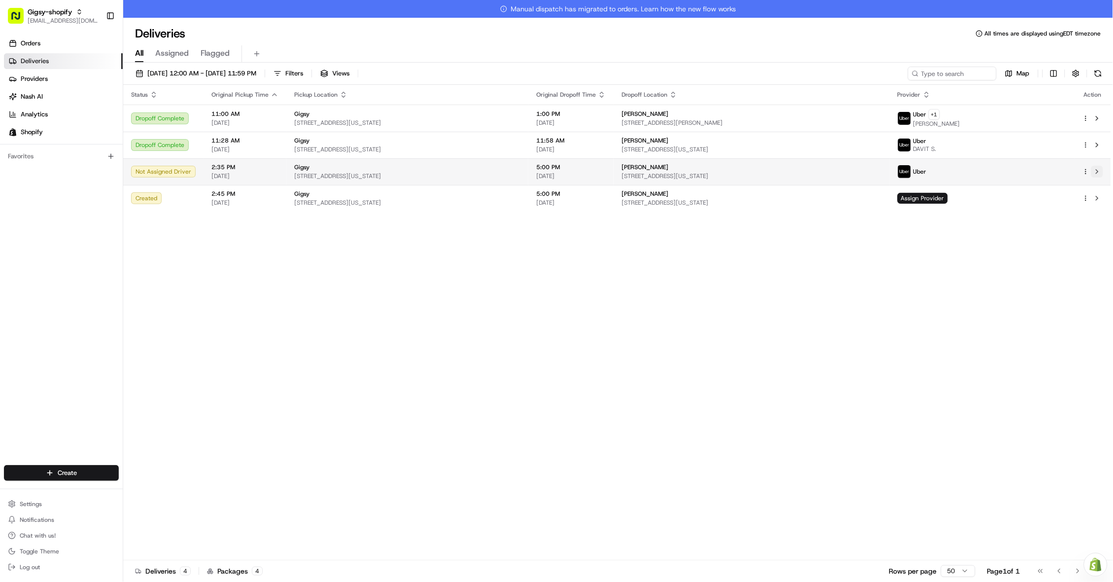
click at [1096, 173] on button at bounding box center [1097, 172] width 12 height 12
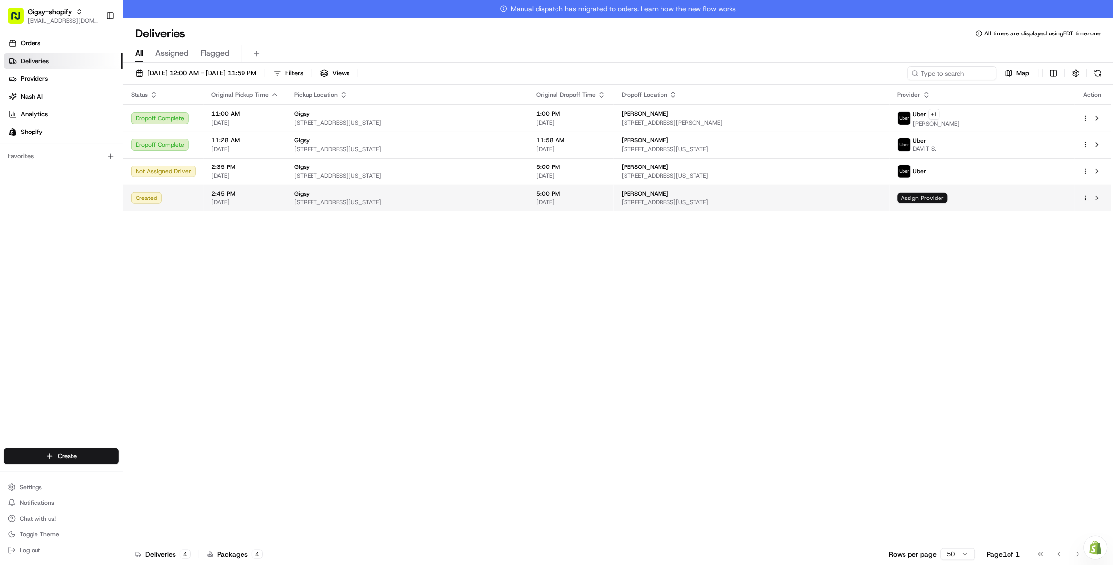
click at [948, 198] on span "Assign Provider" at bounding box center [923, 198] width 50 height 11
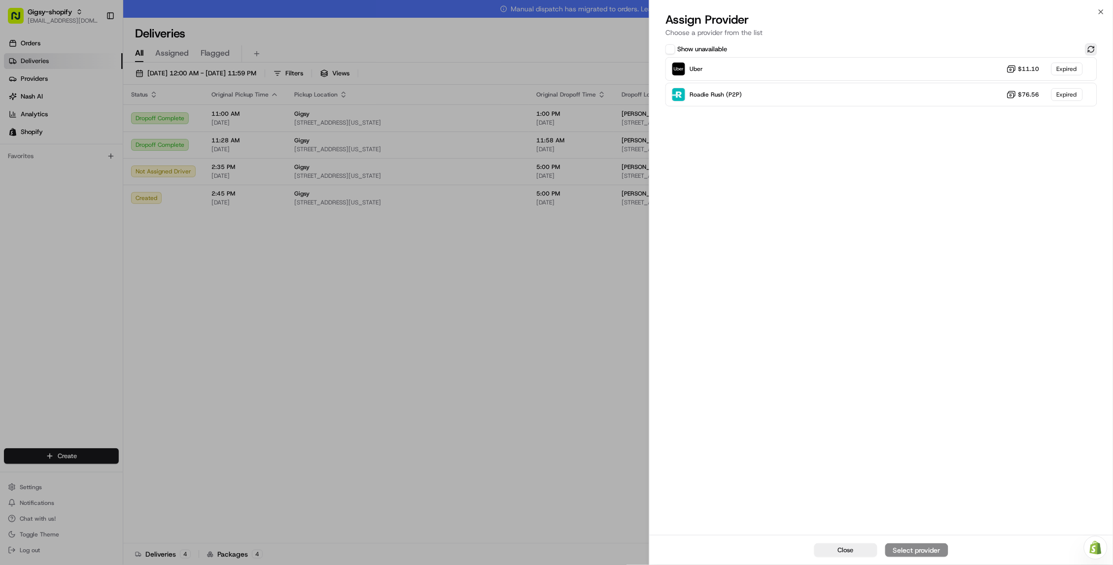
click at [1093, 46] on button at bounding box center [1091, 49] width 12 height 12
click at [1093, 50] on button at bounding box center [1091, 49] width 12 height 12
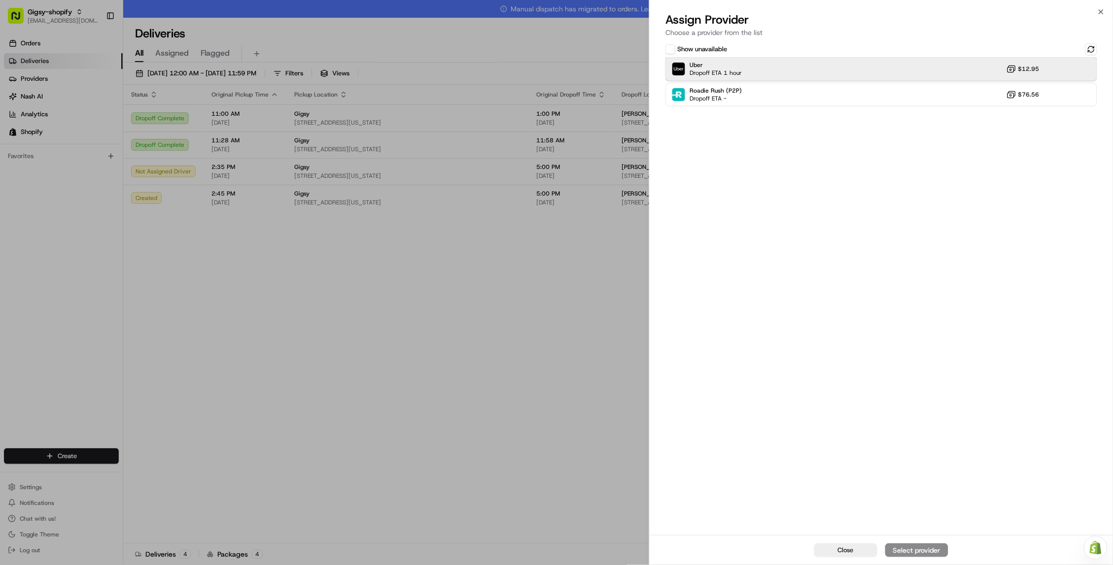
click at [880, 67] on div "Uber Dropoff ETA 1 hour $12.95" at bounding box center [881, 69] width 432 height 24
click at [898, 548] on div "Assign Provider" at bounding box center [917, 551] width 48 height 10
click at [838, 555] on span "Close" at bounding box center [846, 550] width 16 height 9
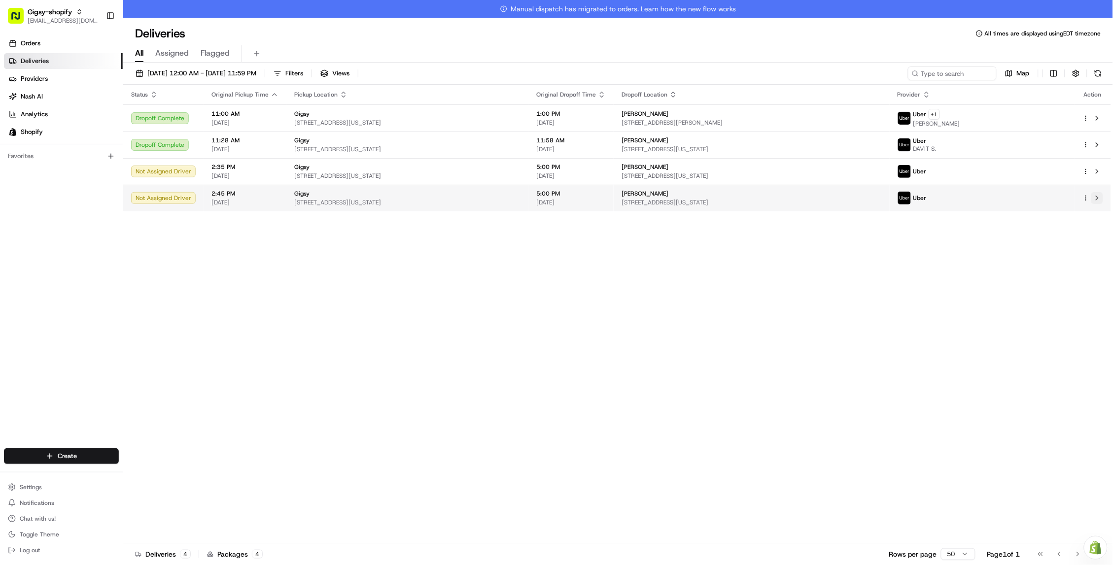
click at [1098, 197] on button at bounding box center [1097, 198] width 12 height 12
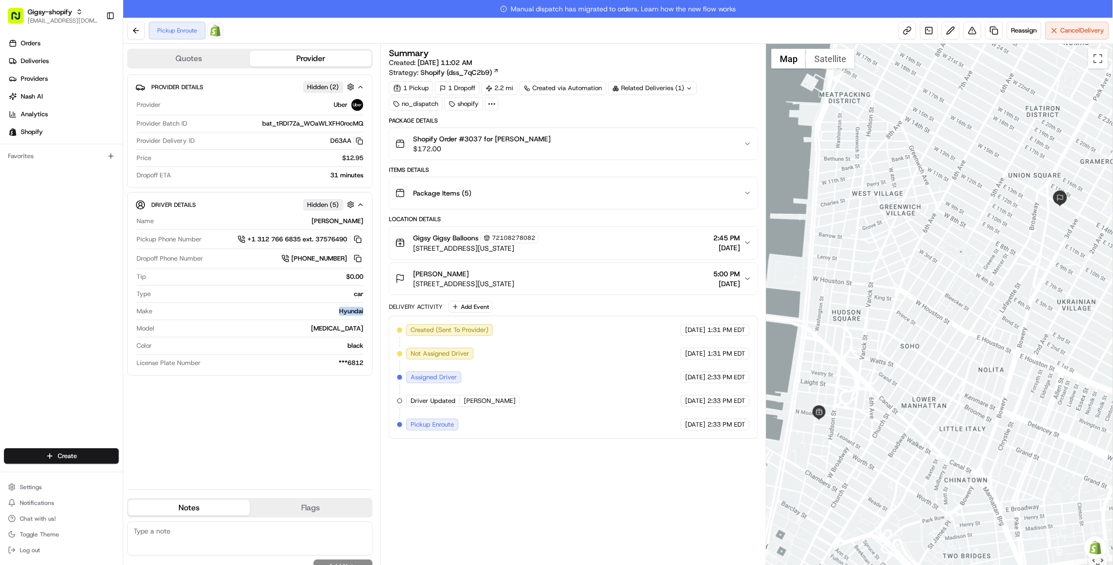
drag, startPoint x: 340, startPoint y: 310, endPoint x: 364, endPoint y: 313, distance: 24.4
click at [364, 314] on div "Driver Details Hidden ( 5 ) Name ABDOU D. Pickup Phone Number +1 312 766 6835 e…" at bounding box center [249, 284] width 245 height 184
copy div "Hyundai"
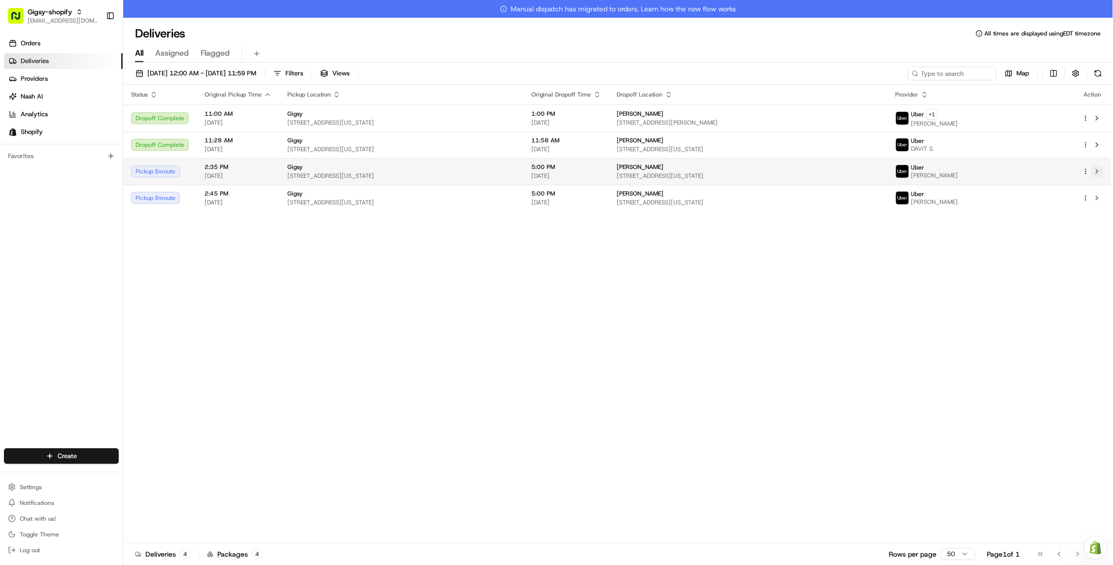
click at [1097, 173] on button at bounding box center [1097, 172] width 12 height 12
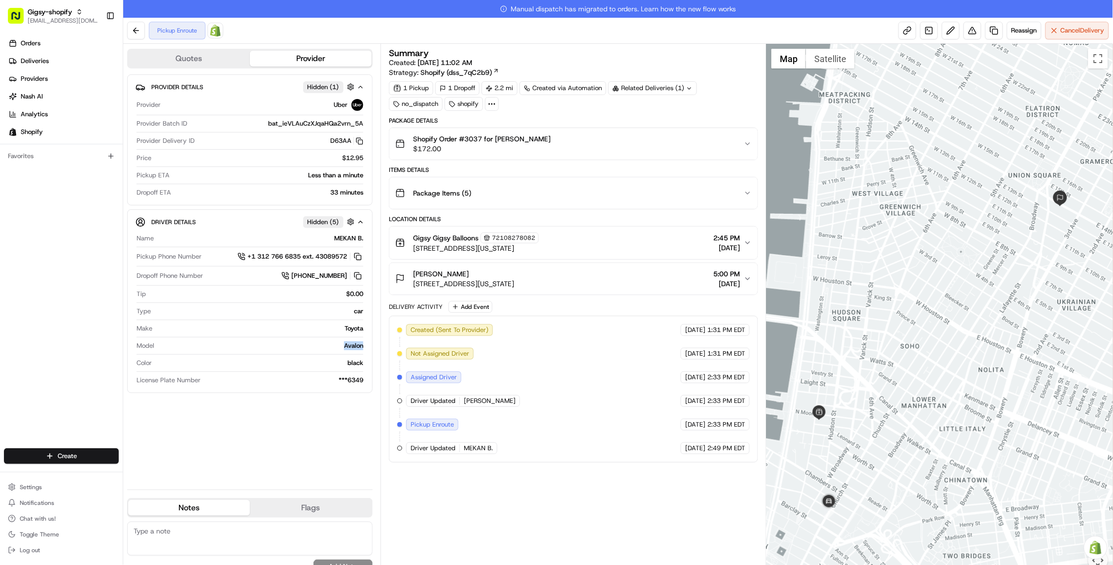
drag, startPoint x: 341, startPoint y: 342, endPoint x: 366, endPoint y: 343, distance: 25.1
click at [366, 343] on div "Driver Details Hidden ( 5 ) Name MEKAN B. Pickup Phone Number +1 312 766 6835 e…" at bounding box center [249, 301] width 245 height 184
copy div "Avalon"
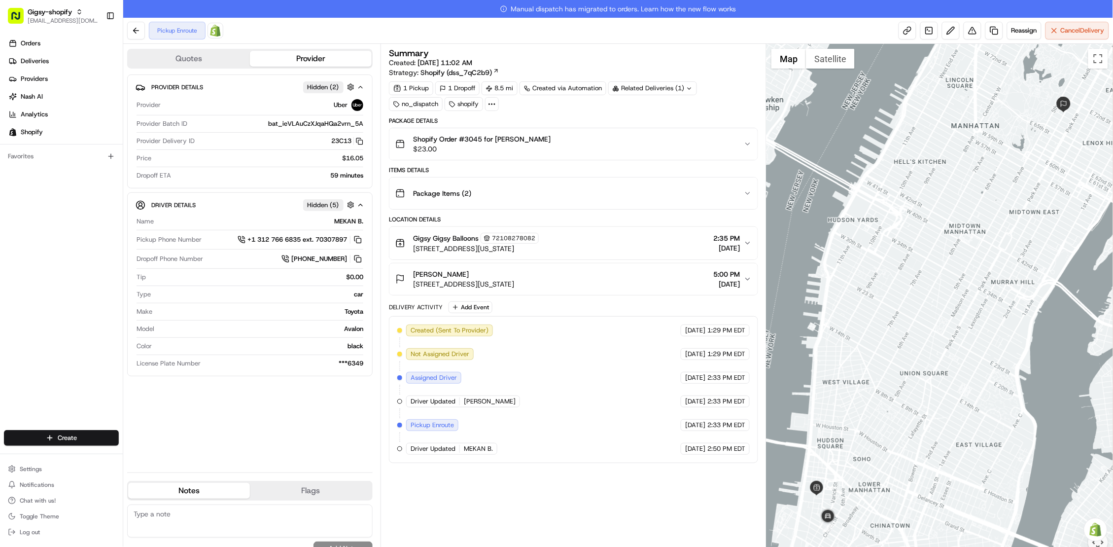
click at [329, 204] on span "Hidden ( 5 )" at bounding box center [324, 205] width 32 height 9
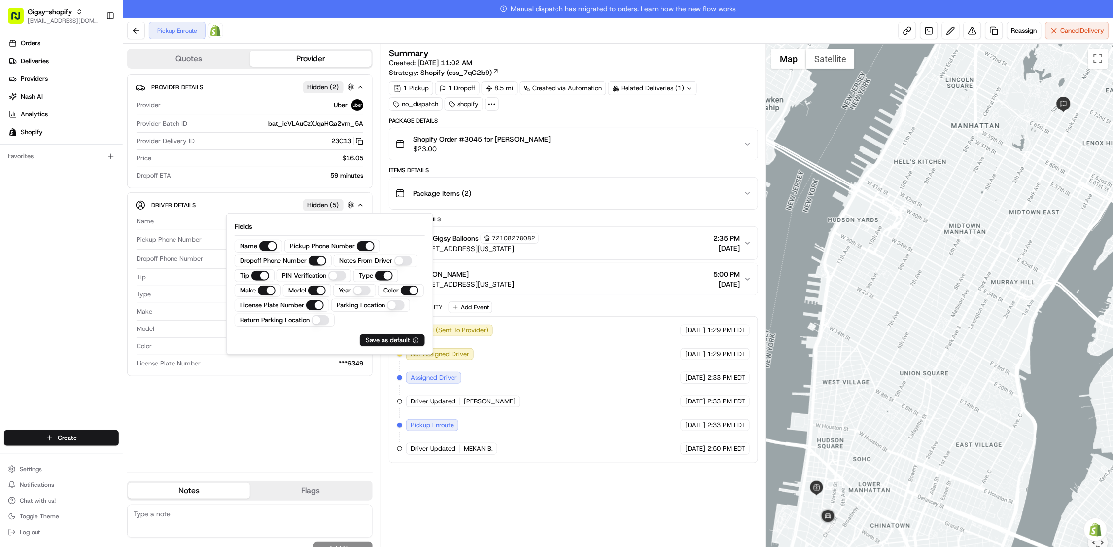
click at [275, 392] on div "Provider Details Hidden ( 2 ) Provider Uber Provider Batch ID bat_ieVLAuCzXJqaH…" at bounding box center [249, 269] width 245 height 390
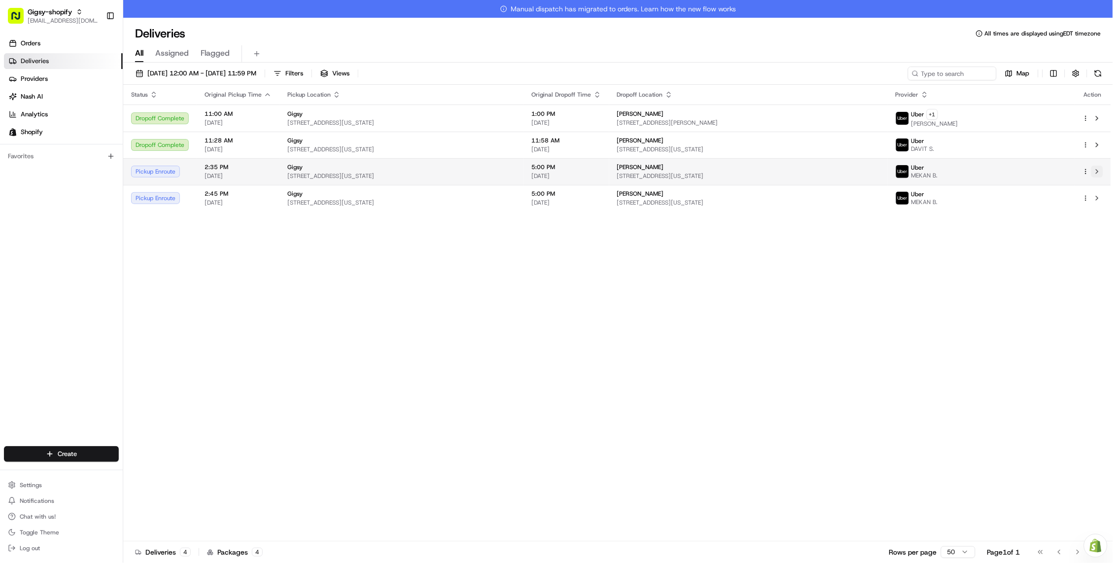
click at [1095, 169] on button at bounding box center [1097, 172] width 12 height 12
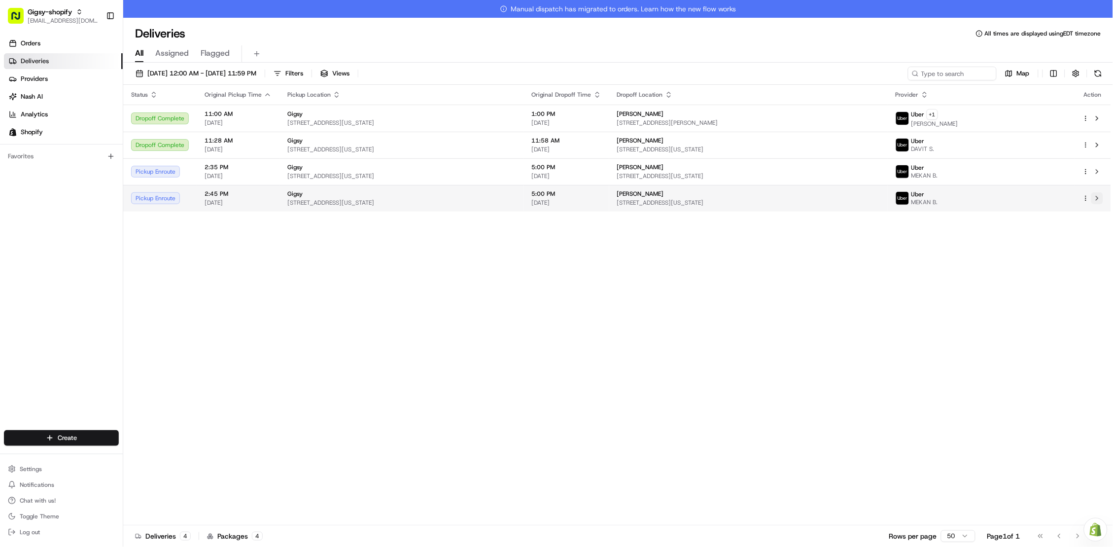
click at [1099, 196] on button at bounding box center [1097, 198] width 12 height 12
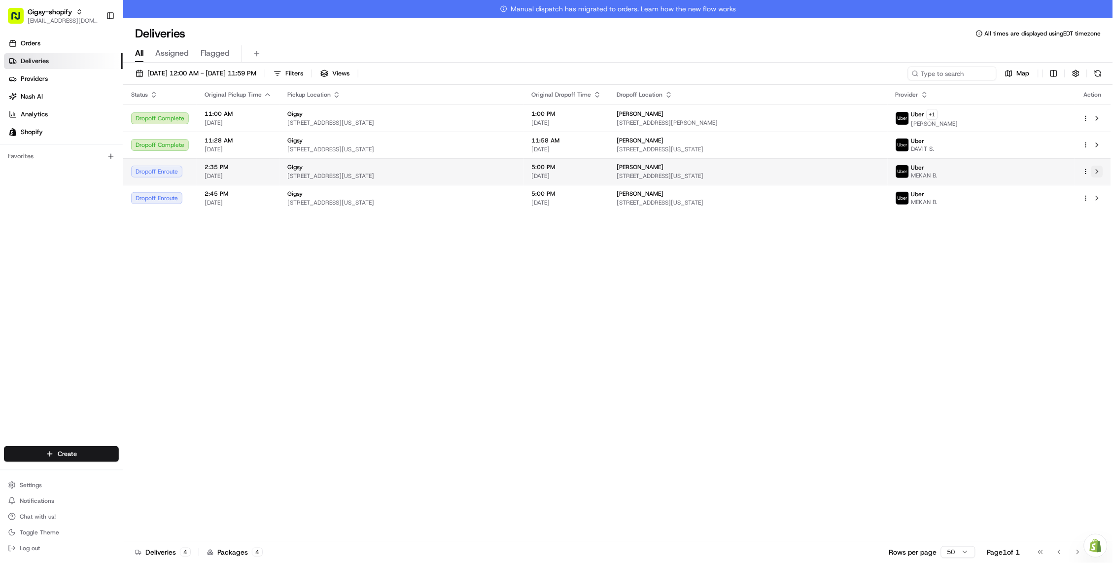
click at [1099, 175] on button at bounding box center [1097, 172] width 12 height 12
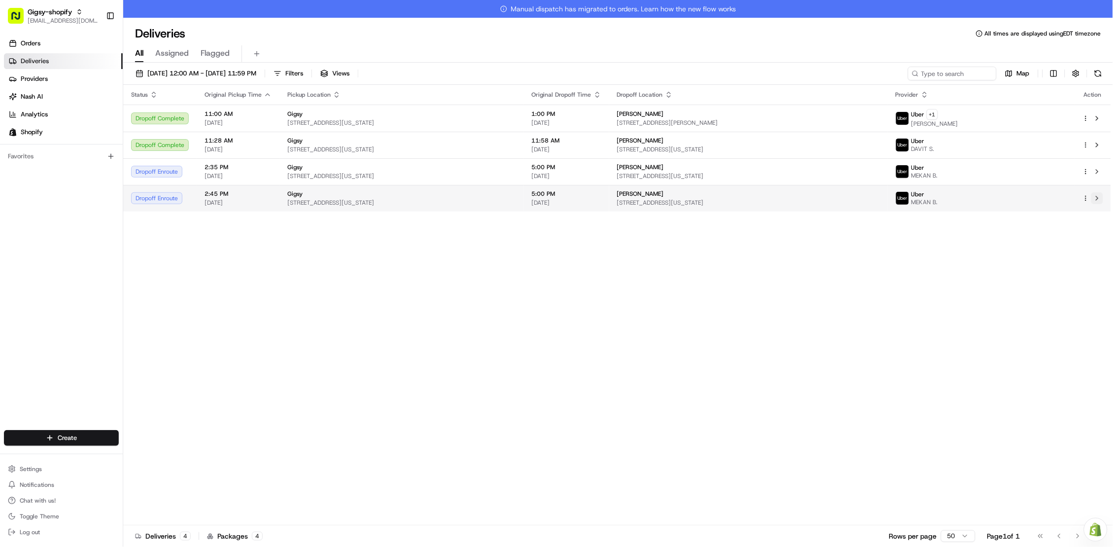
click at [1098, 199] on button at bounding box center [1097, 198] width 12 height 12
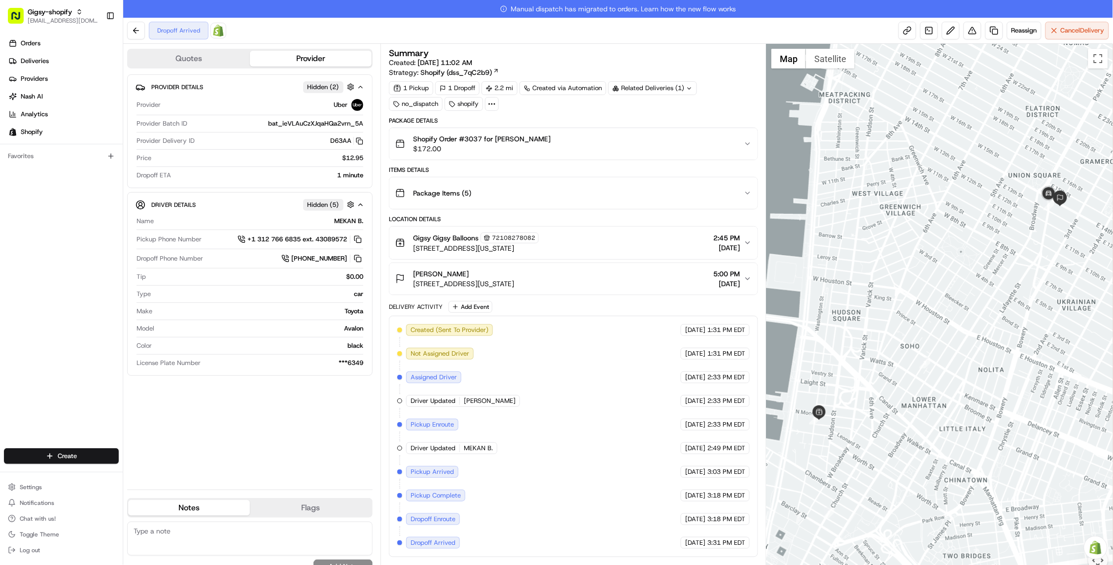
click at [664, 2] on link "Manual dispatch has migrated to orders. Learn how the new flow works" at bounding box center [618, 9] width 990 height 18
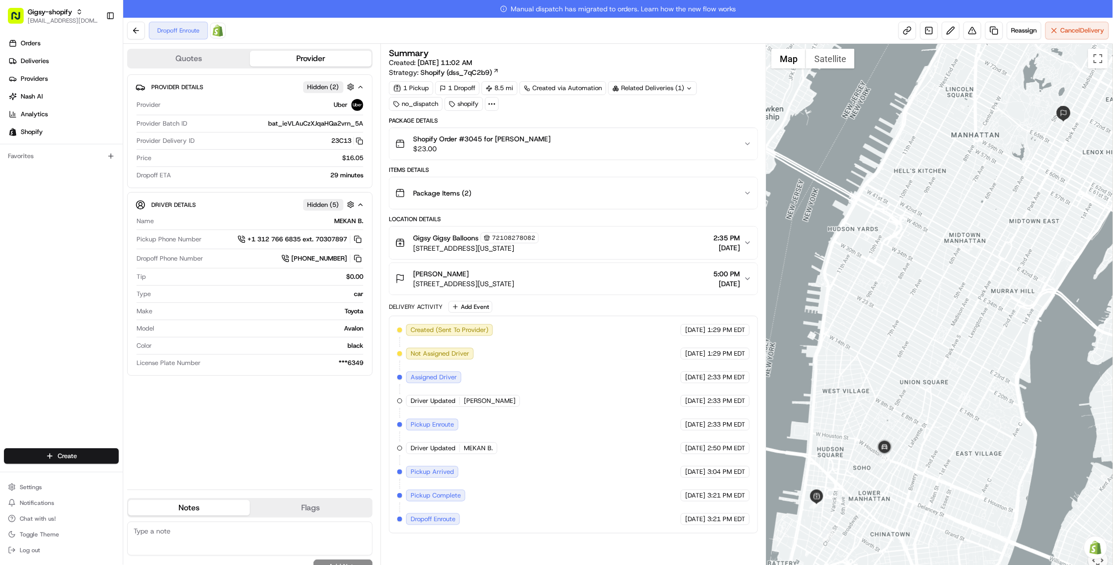
click at [795, 0] on link "Manual dispatch has migrated to orders. Learn how the new flow works" at bounding box center [618, 9] width 990 height 18
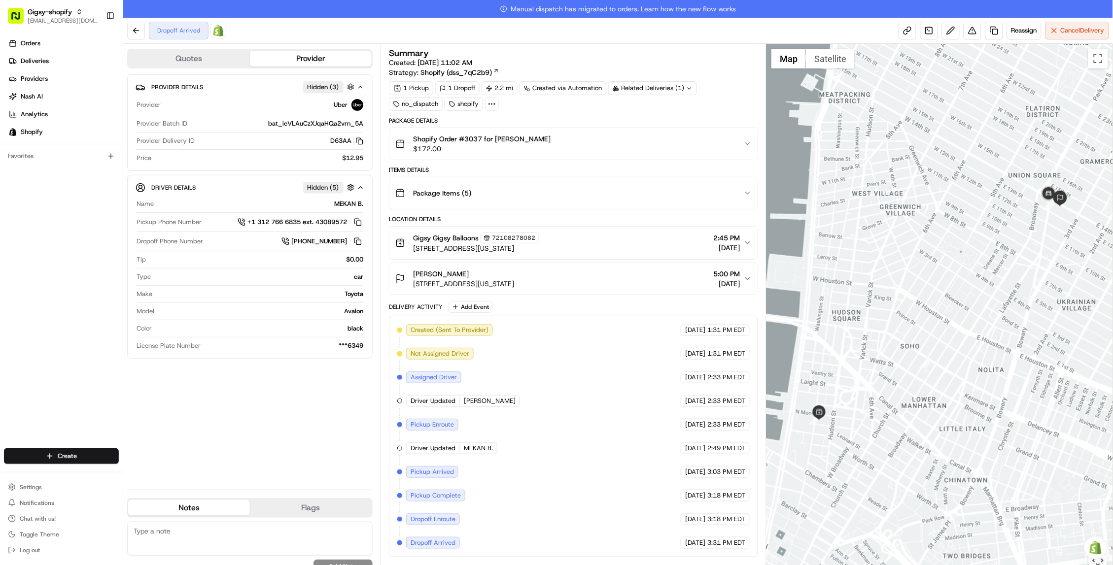
click at [743, 188] on div "Package Items ( 5 )" at bounding box center [569, 193] width 348 height 20
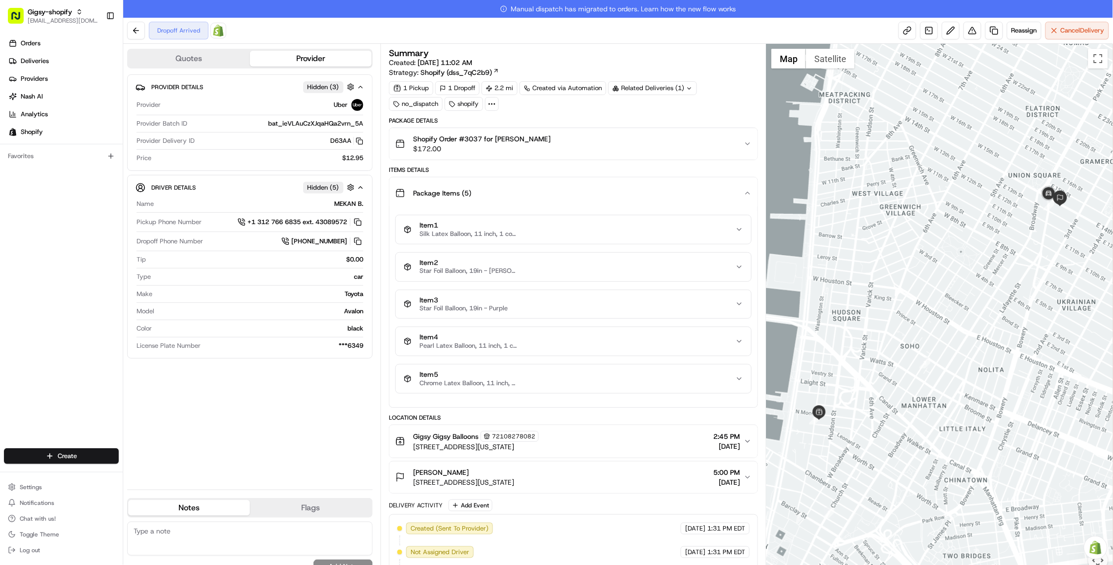
click at [741, 189] on div "Package Items ( 5 )" at bounding box center [569, 193] width 348 height 20
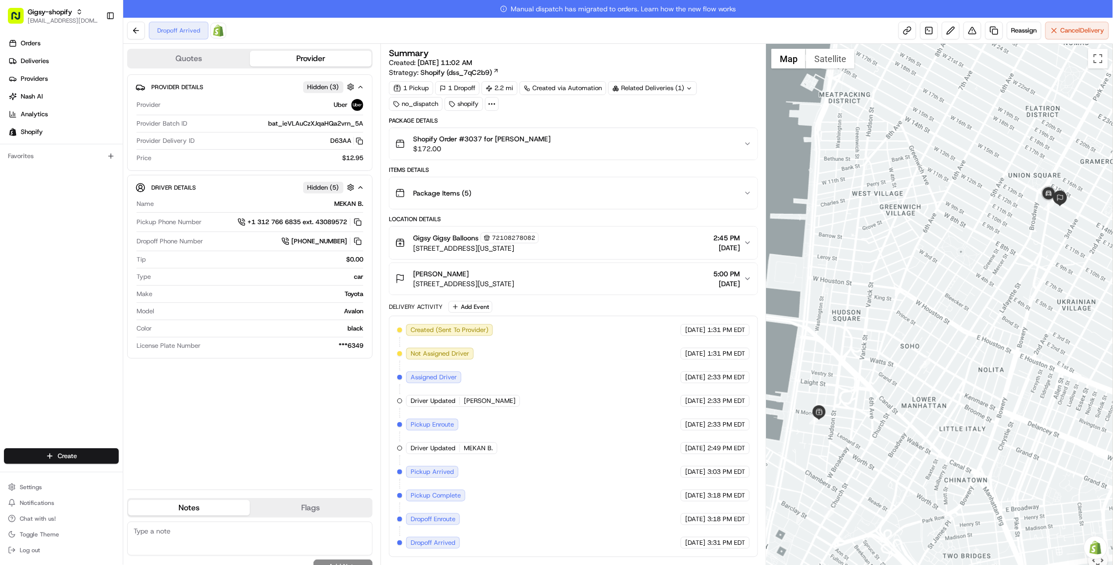
click at [709, 194] on div "Package Items ( 5 )" at bounding box center [569, 193] width 348 height 20
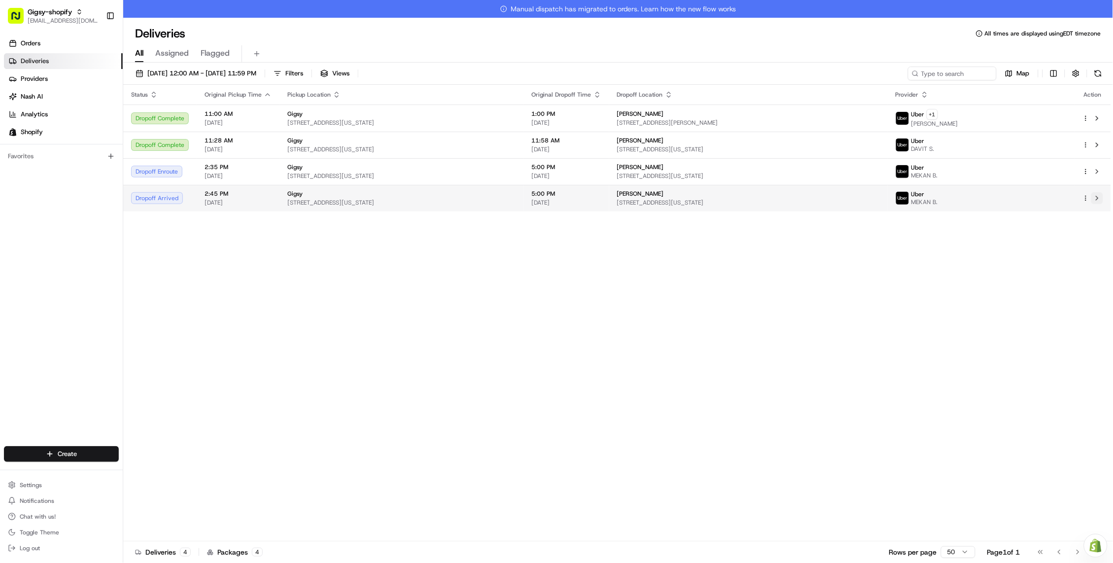
click at [1099, 201] on button at bounding box center [1097, 198] width 12 height 12
click at [524, 209] on td "Gigsy 375 Greenwich Street, New York, NY 10013, US" at bounding box center [401, 198] width 244 height 27
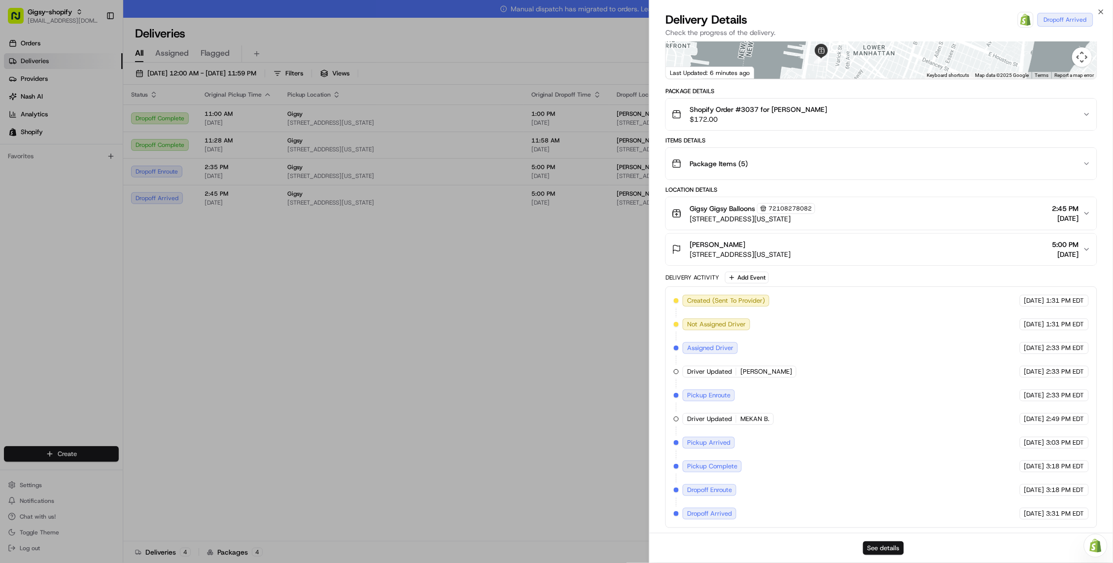
click at [882, 548] on button "See details" at bounding box center [883, 548] width 41 height 14
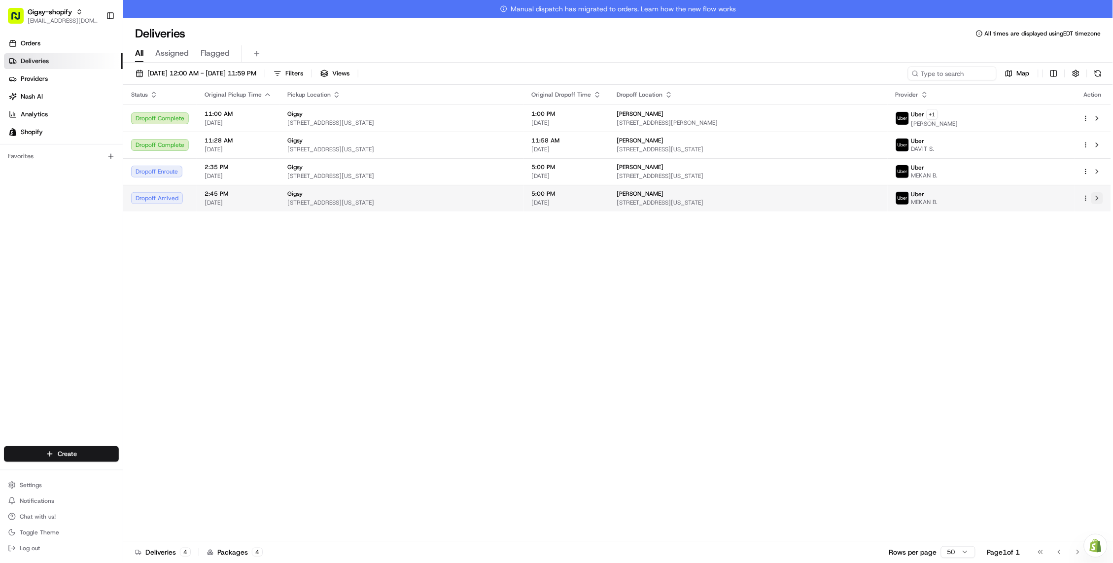
click at [1100, 197] on button at bounding box center [1097, 198] width 12 height 12
click at [1095, 198] on button at bounding box center [1097, 198] width 12 height 12
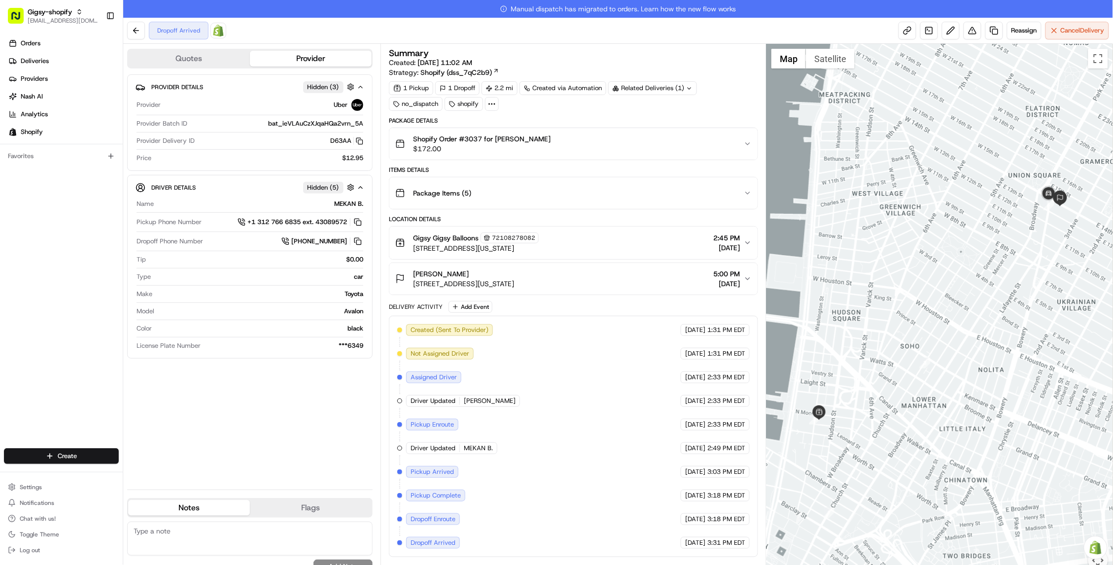
click at [146, 35] on div "Dropoff Arrived Open Order in Shopify" at bounding box center [176, 31] width 99 height 18
click at [133, 28] on button at bounding box center [136, 31] width 18 height 18
